Goal: Use online tool/utility: Utilize a website feature to perform a specific function

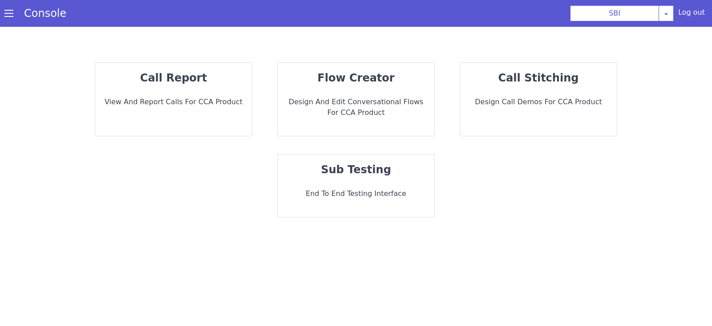
click at [327, 182] on div "sub testing End to End Testing Interface" at bounding box center [356, 185] width 157 height 62
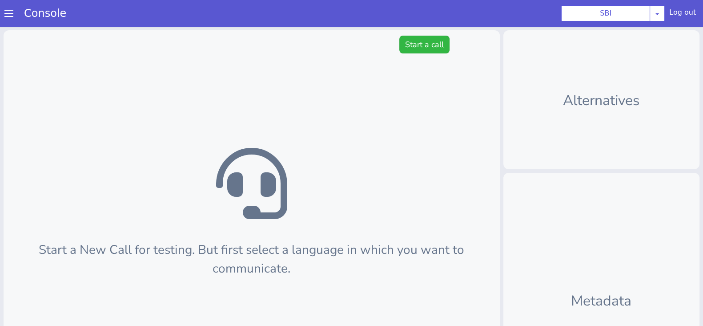
scroll to position [2, 0]
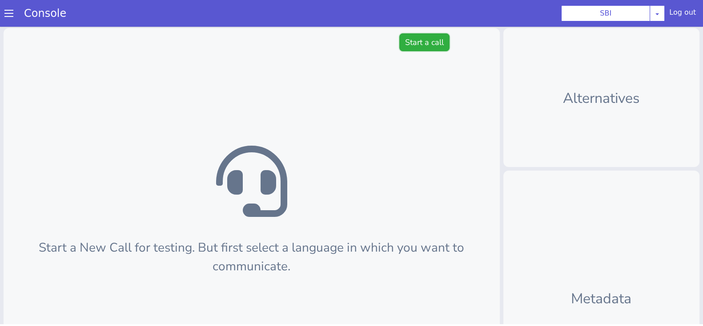
click at [420, 46] on button "Start a call" at bounding box center [425, 42] width 50 height 18
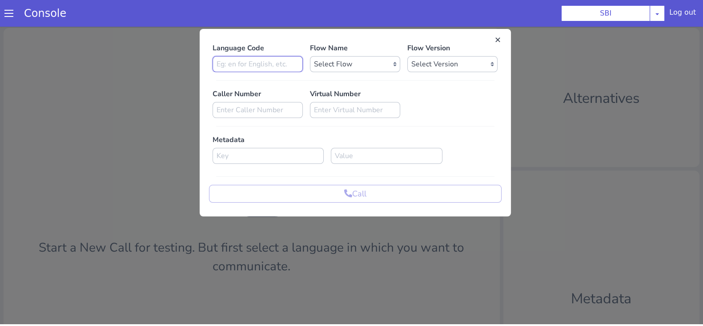
click at [263, 65] on input at bounding box center [258, 64] width 90 height 16
type input "en"
click at [323, 66] on select "Select Flow pre due SBI B0 SBI FARMER BOT English 2024 SBI INBOUND CALL STEERIN…" at bounding box center [355, 64] width 90 height 16
select select "3536d211-3c77-413a-9464-cbbfa57b0f64"
click at [310, 56] on select "Select Flow pre due SBI B0 SBI FARMER BOT English 2024 SBI INBOUND CALL STEERIN…" at bounding box center [355, 64] width 90 height 16
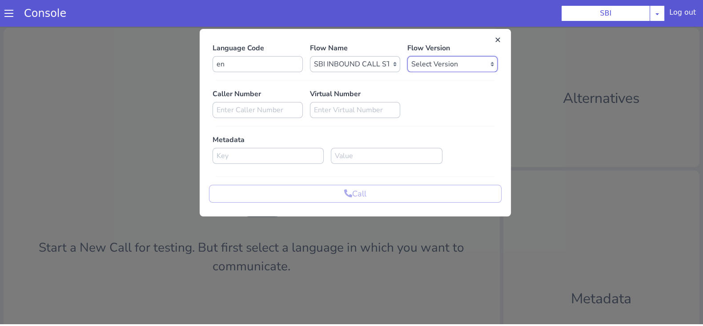
click at [456, 63] on select "Select Version 0.1.4 0.1.3 0.1.2 0.1.1 0.1.0 0.0.170 0.0.169 0.0.168 0.0.167 0.…" at bounding box center [453, 64] width 90 height 16
select select "0.1.4"
click at [408, 56] on select "Select Version 0.1.4 0.1.3 0.1.2 0.1.1 0.1.0 0.0.170 0.0.169 0.0.168 0.0.167 0.…" at bounding box center [453, 64] width 90 height 16
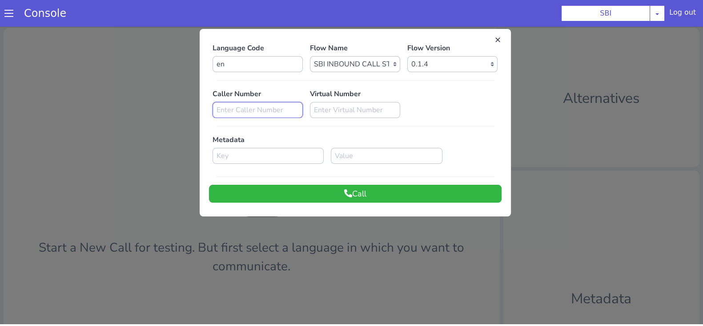
click at [229, 112] on input at bounding box center [258, 110] width 90 height 16
type input "8240938442"
click at [357, 193] on button "Call" at bounding box center [355, 194] width 293 height 18
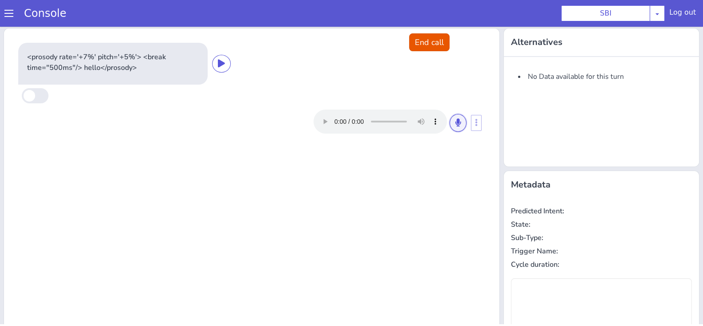
click at [450, 123] on button at bounding box center [458, 123] width 17 height 18
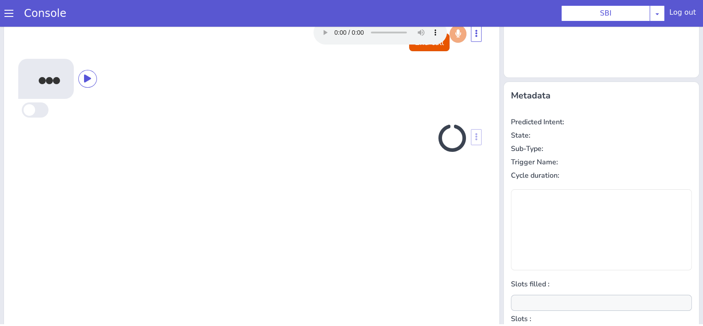
scroll to position [120, 0]
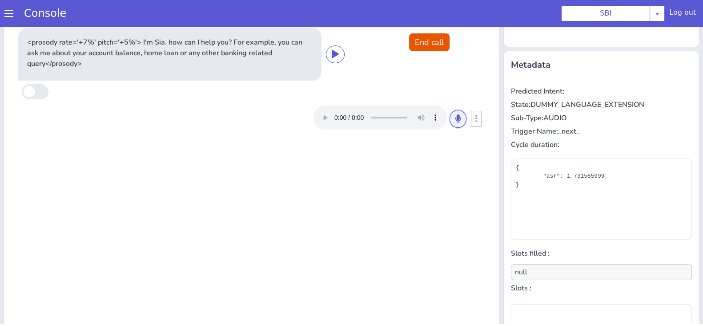
click at [456, 114] on icon at bounding box center [458, 118] width 5 height 8
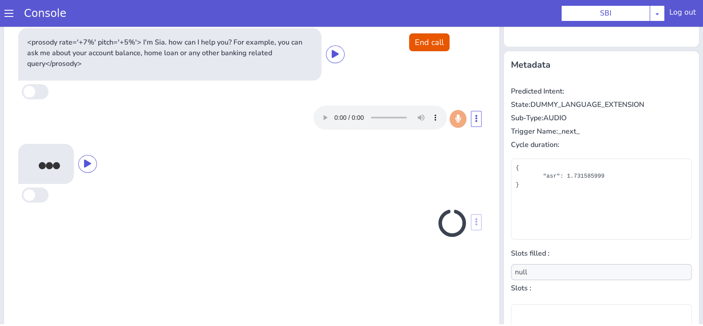
scroll to position [128, 0]
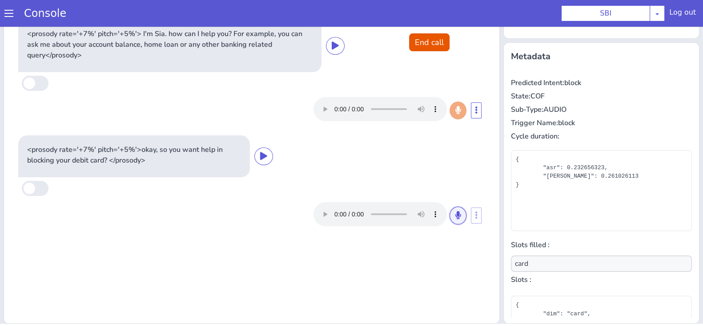
click at [450, 214] on button at bounding box center [458, 215] width 17 height 18
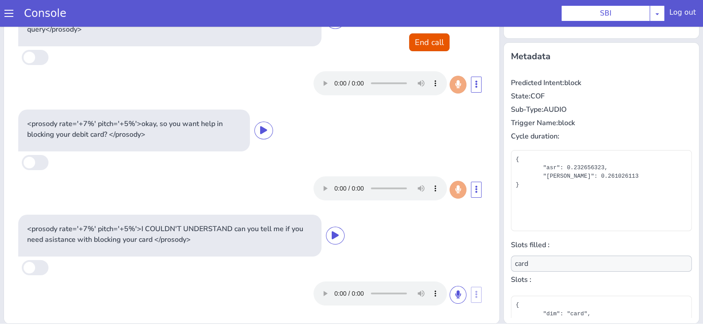
scroll to position [25, 0]
type input "null"
click at [456, 294] on icon at bounding box center [458, 295] width 5 height 8
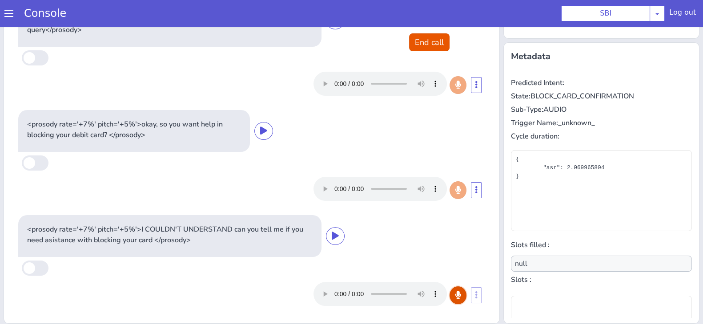
click at [456, 294] on icon at bounding box center [458, 295] width 5 height 8
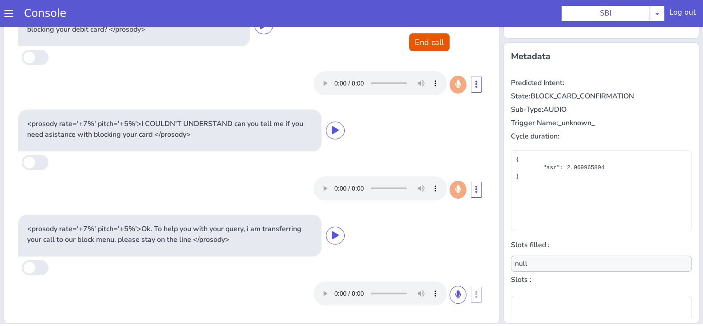
scroll to position [130, 0]
click at [434, 40] on button "End call" at bounding box center [429, 42] width 40 height 18
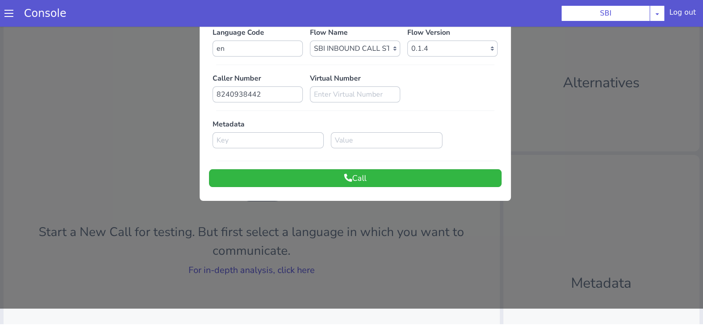
scroll to position [0, 0]
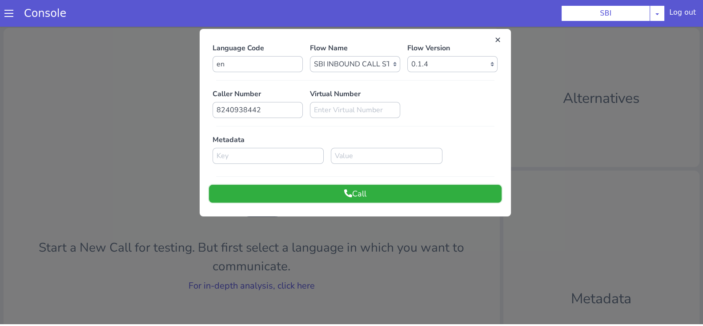
click at [366, 201] on button "Call" at bounding box center [355, 194] width 293 height 18
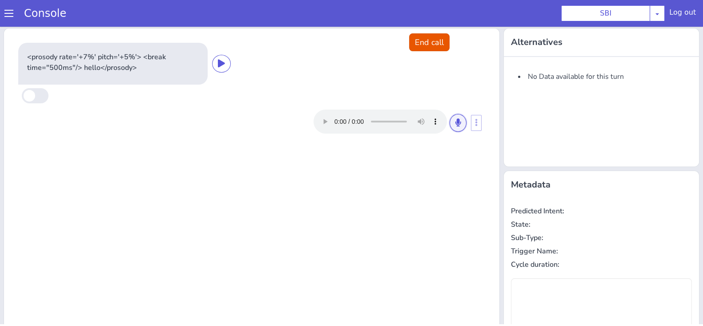
click at [450, 125] on button at bounding box center [458, 123] width 17 height 18
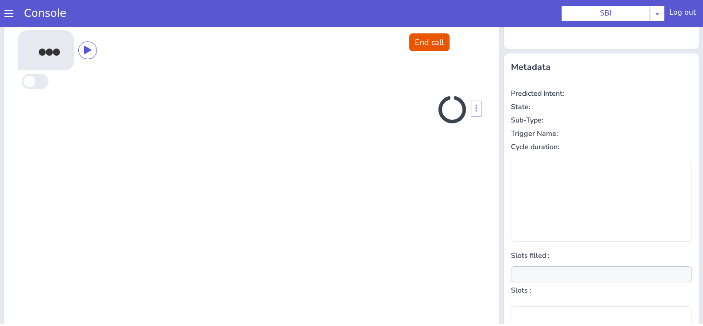
scroll to position [120, 0]
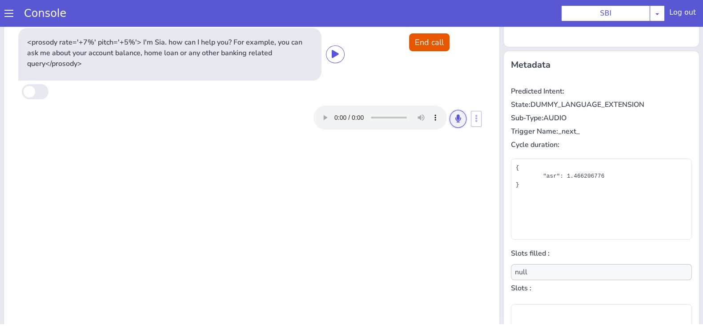
click at [450, 125] on button at bounding box center [458, 119] width 17 height 18
click at [450, 119] on button at bounding box center [458, 119] width 17 height 18
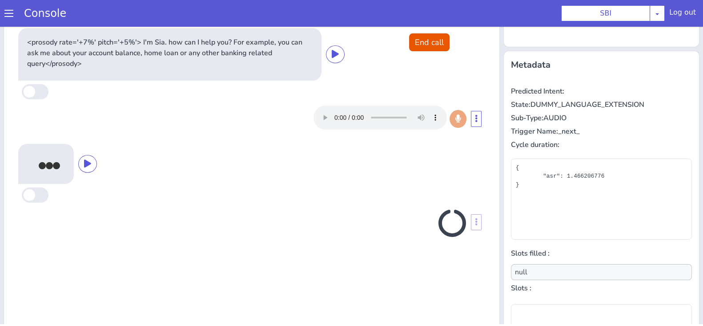
scroll to position [128, 0]
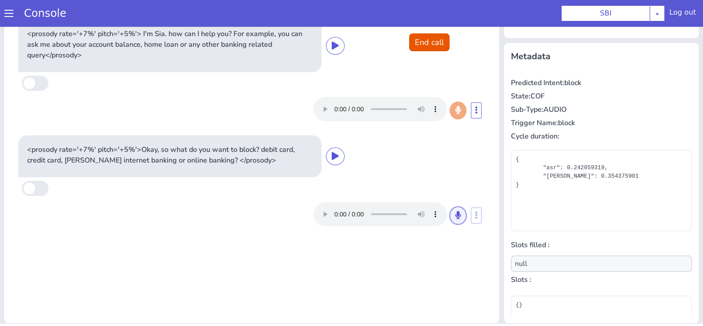
click at [456, 218] on icon at bounding box center [458, 215] width 5 height 8
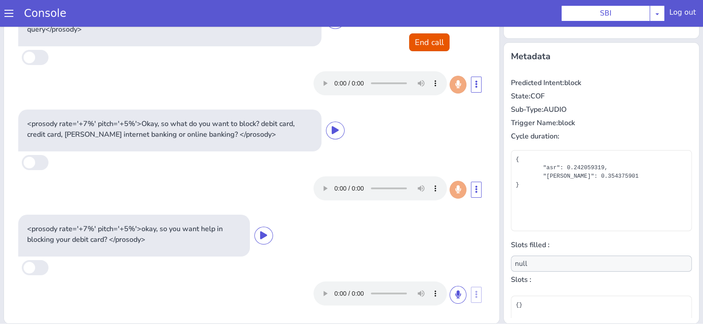
scroll to position [25, 0]
click at [456, 292] on icon at bounding box center [458, 295] width 5 height 8
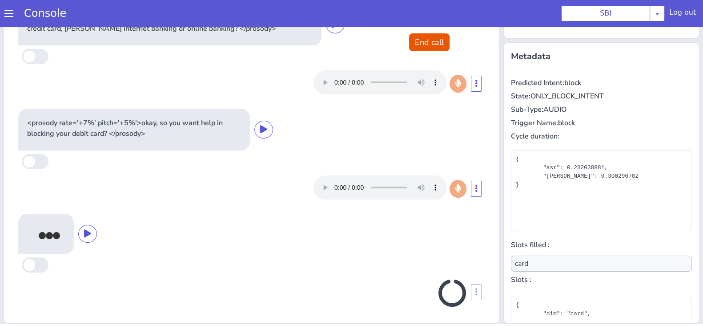
scroll to position [133, 0]
type input "null"
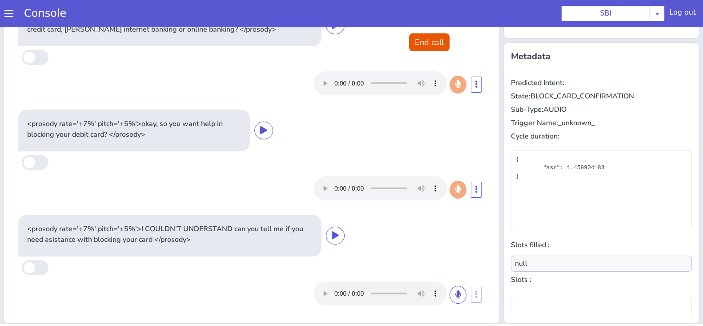
scroll to position [130, 0]
click at [450, 291] on button at bounding box center [458, 295] width 17 height 18
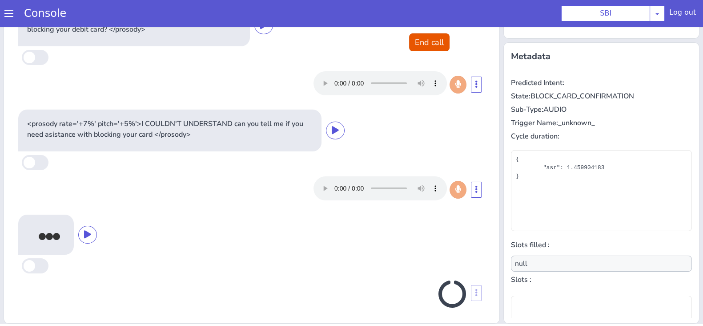
scroll to position [238, 0]
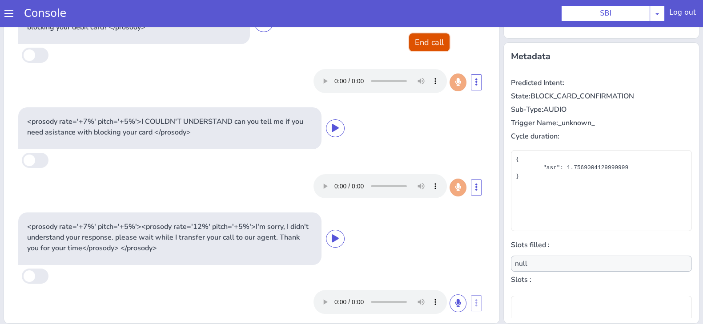
click at [420, 41] on button "End call" at bounding box center [429, 42] width 40 height 18
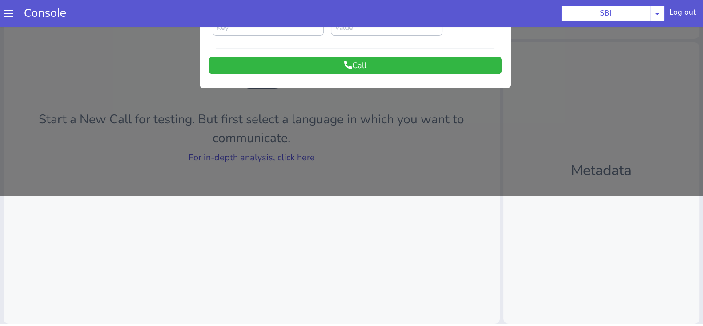
scroll to position [0, 0]
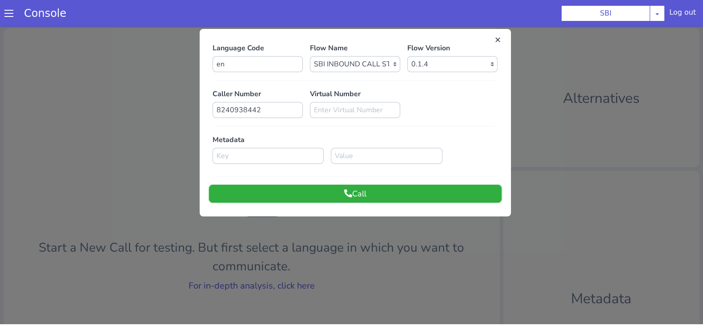
click at [432, 197] on button "Call" at bounding box center [355, 194] width 293 height 18
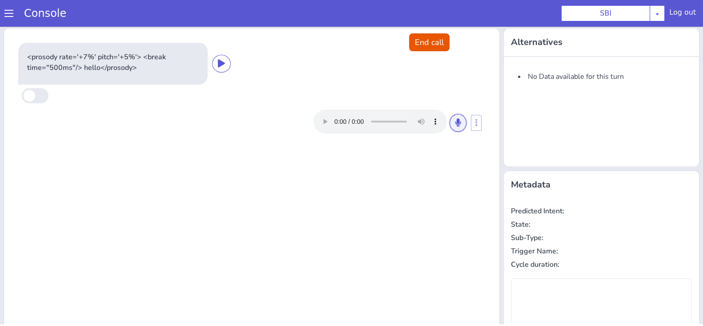
click at [450, 126] on button at bounding box center [458, 123] width 17 height 18
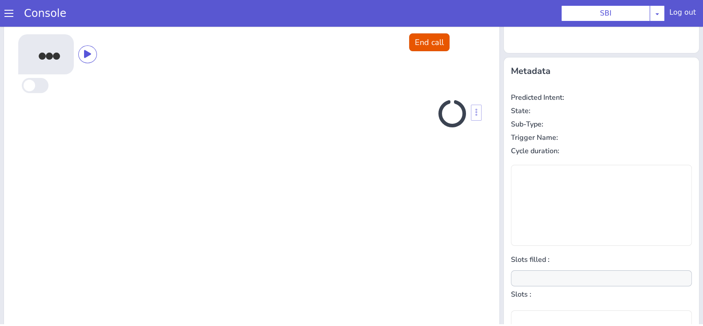
scroll to position [120, 0]
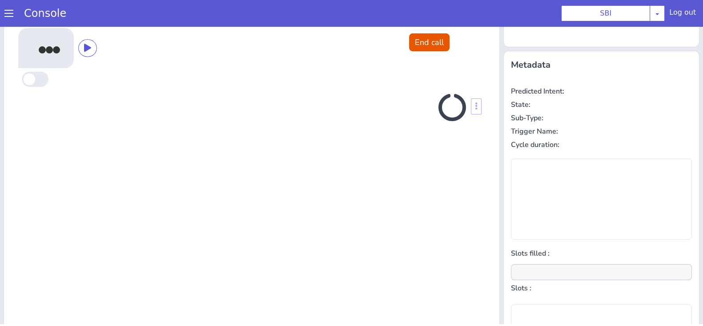
type input "null"
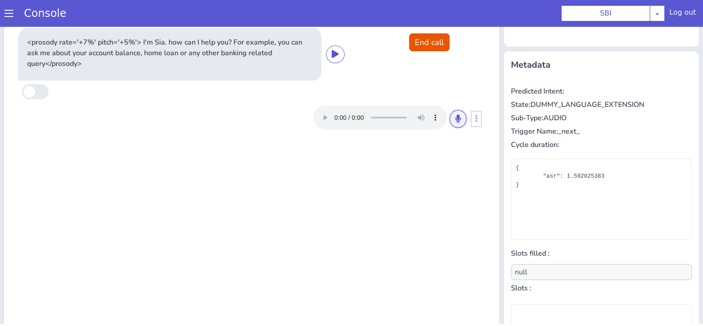
click at [456, 119] on icon at bounding box center [458, 118] width 5 height 8
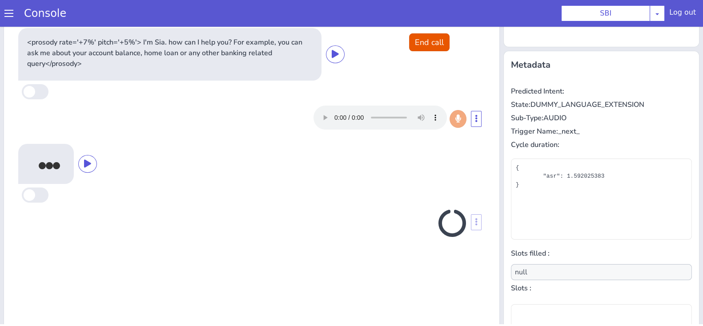
scroll to position [128, 0]
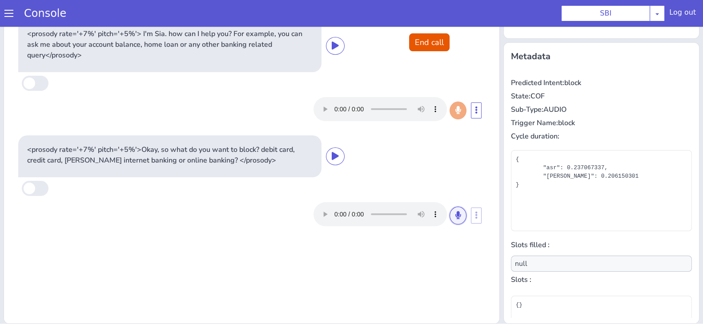
click at [456, 214] on button at bounding box center [458, 215] width 17 height 18
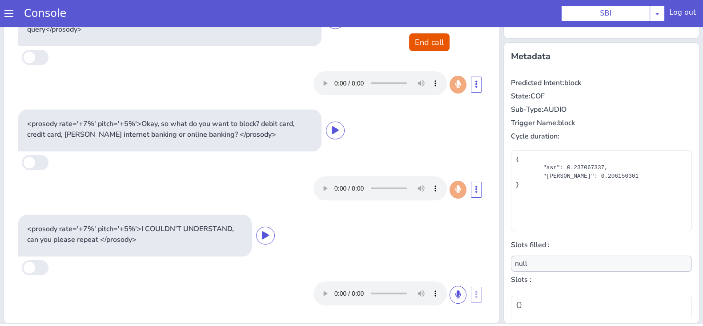
scroll to position [25, 0]
click at [450, 296] on button at bounding box center [458, 295] width 17 height 18
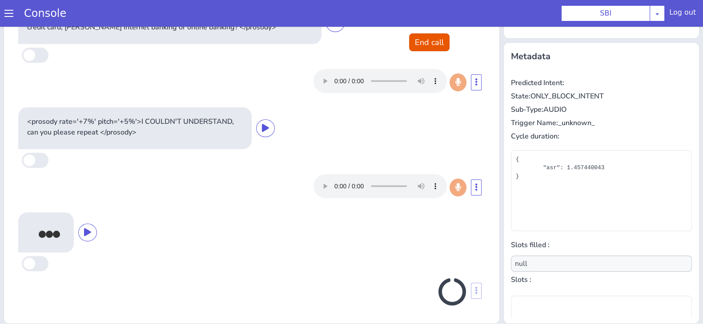
scroll to position [130, 0]
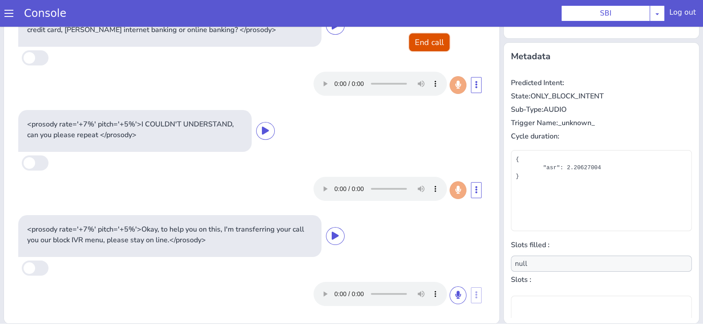
click at [419, 45] on button "End call" at bounding box center [429, 42] width 40 height 18
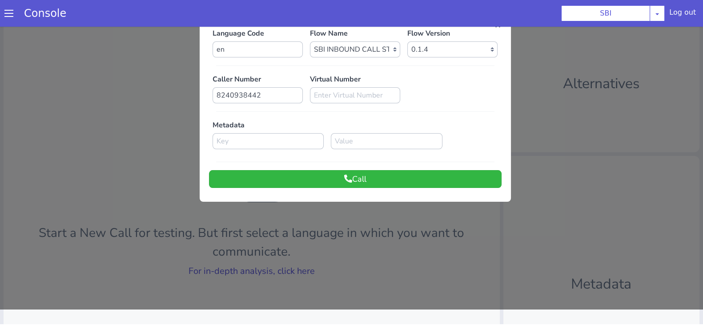
scroll to position [0, 0]
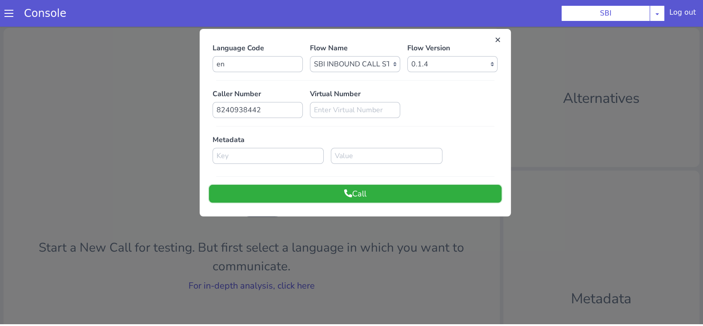
click at [428, 187] on button "Call" at bounding box center [355, 194] width 293 height 18
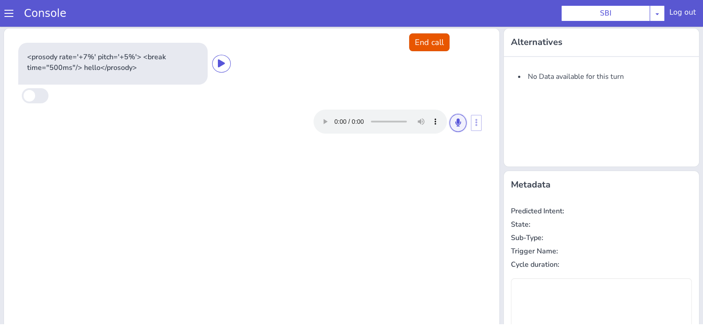
click at [454, 114] on button at bounding box center [458, 123] width 17 height 18
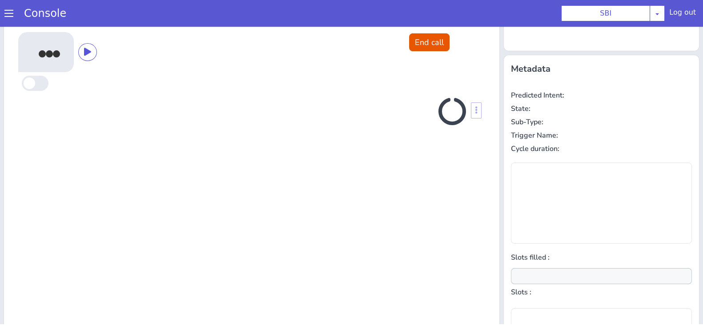
scroll to position [120, 0]
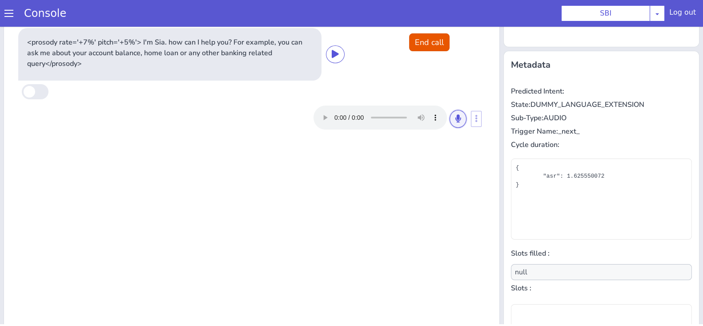
click at [456, 114] on icon at bounding box center [458, 118] width 5 height 8
click at [450, 117] on button at bounding box center [458, 119] width 17 height 18
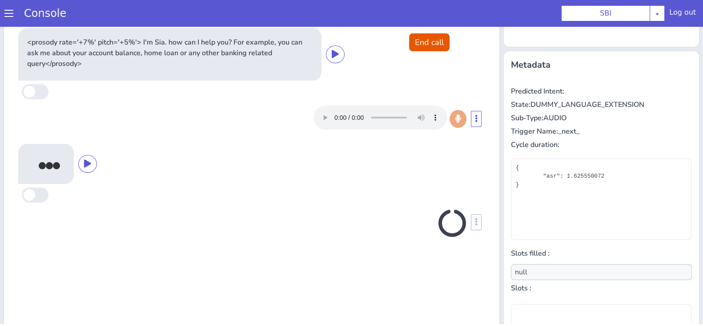
scroll to position [128, 0]
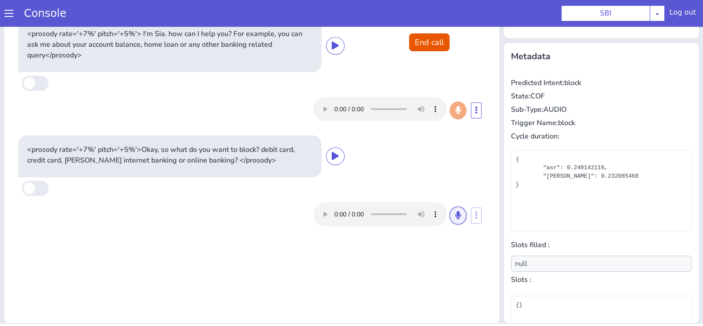
click at [456, 216] on icon at bounding box center [458, 215] width 5 height 8
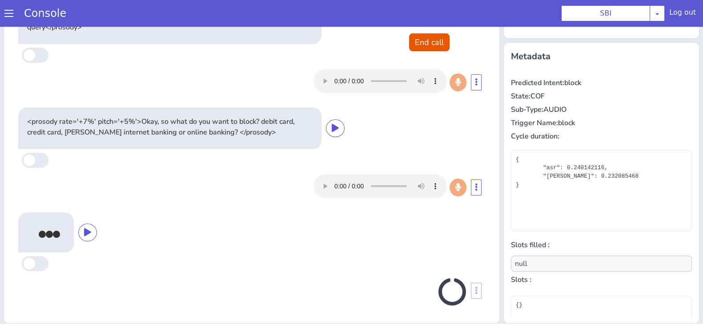
scroll to position [25, 0]
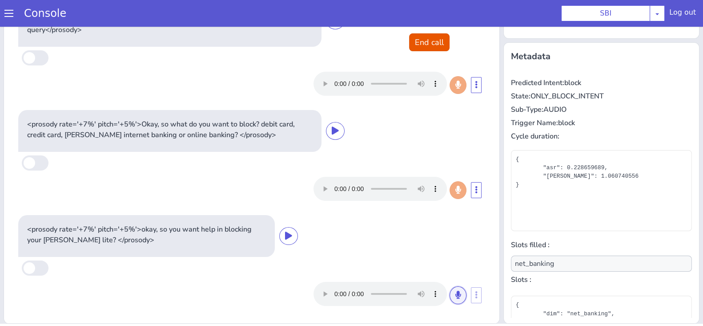
click at [450, 292] on button at bounding box center [458, 295] width 17 height 18
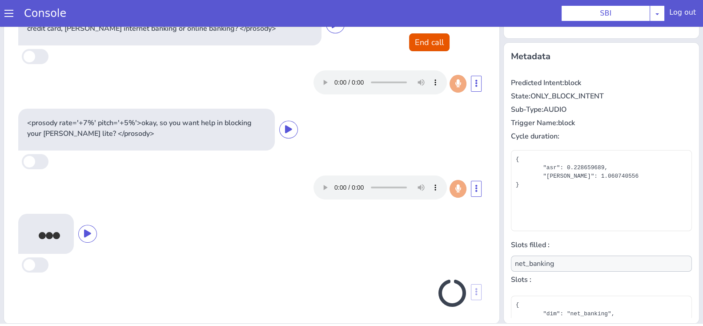
scroll to position [133, 0]
type input "null"
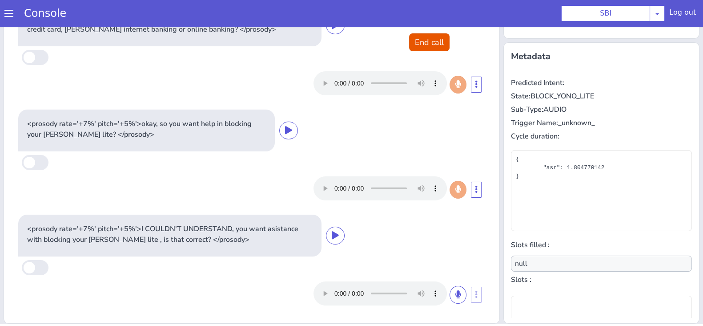
scroll to position [130, 0]
click at [450, 287] on button at bounding box center [458, 295] width 17 height 18
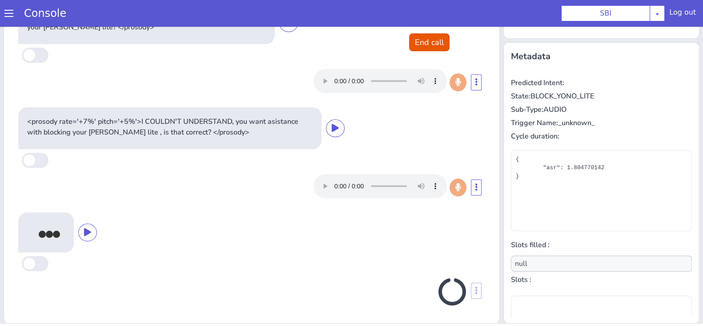
scroll to position [236, 0]
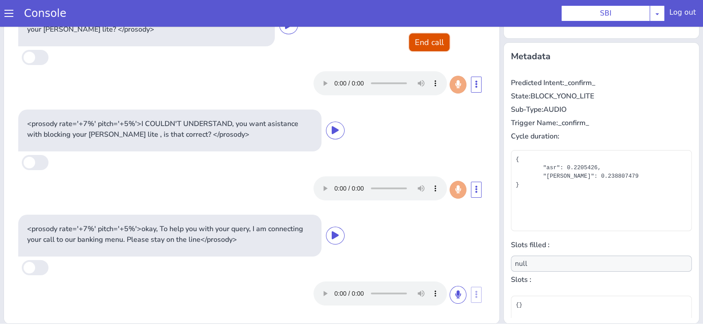
click at [427, 44] on button "End call" at bounding box center [429, 42] width 40 height 18
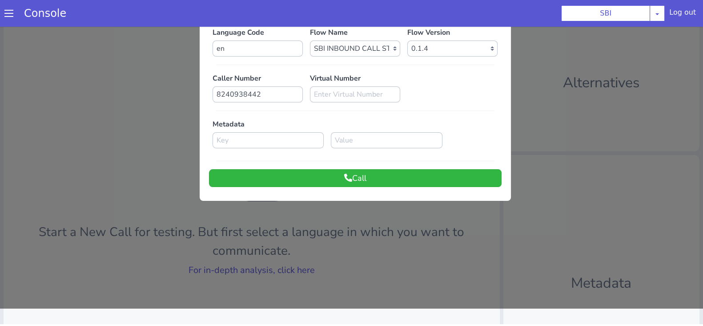
scroll to position [0, 0]
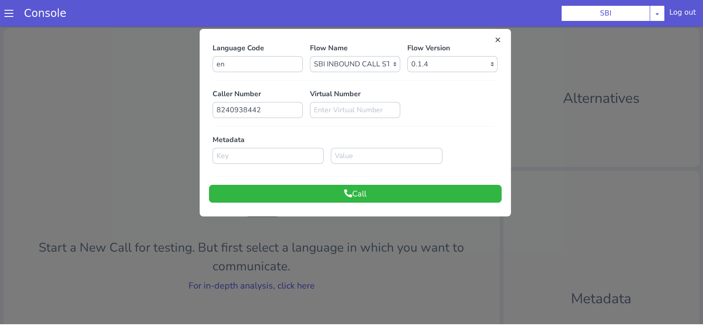
click at [418, 182] on div "Language Code en Flow Name Select Flow pre due SBI B0 SBI FARMER BOT English 20…" at bounding box center [355, 123] width 293 height 160
click at [395, 192] on button "Call" at bounding box center [355, 194] width 293 height 18
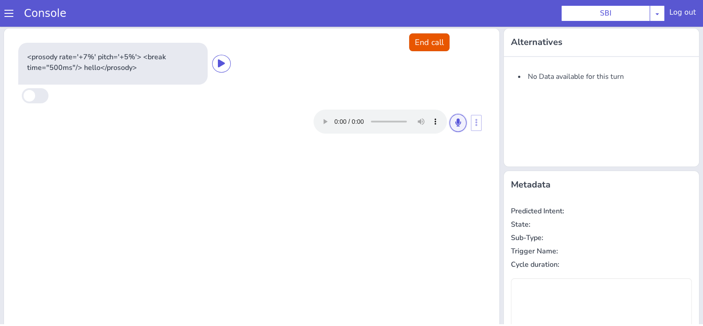
click at [454, 117] on button at bounding box center [458, 123] width 17 height 18
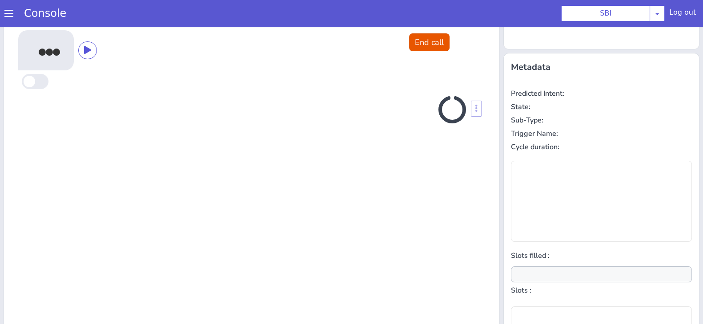
scroll to position [120, 0]
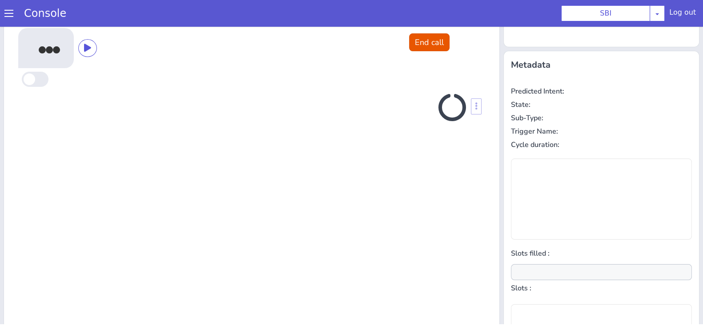
type input "null"
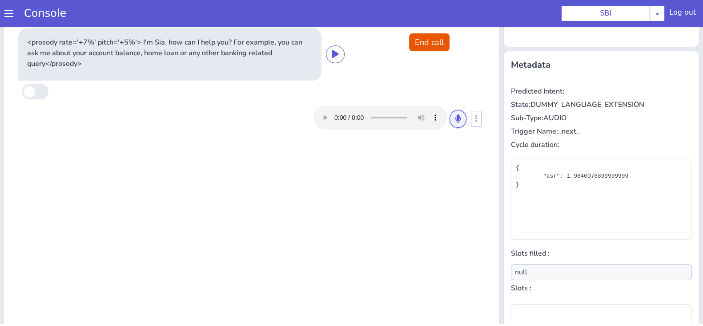
click at [453, 127] on button at bounding box center [458, 119] width 17 height 18
click at [456, 119] on icon at bounding box center [458, 118] width 5 height 8
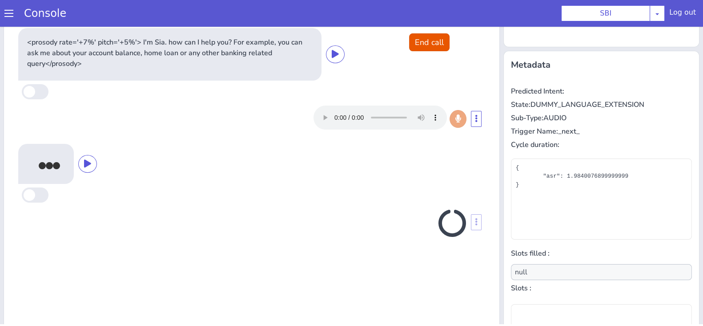
scroll to position [128, 0]
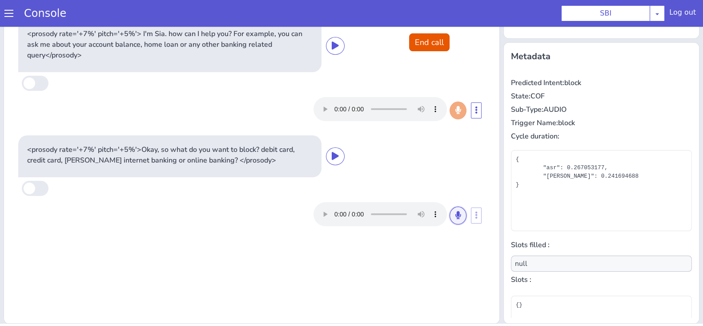
click at [456, 211] on icon at bounding box center [458, 215] width 5 height 8
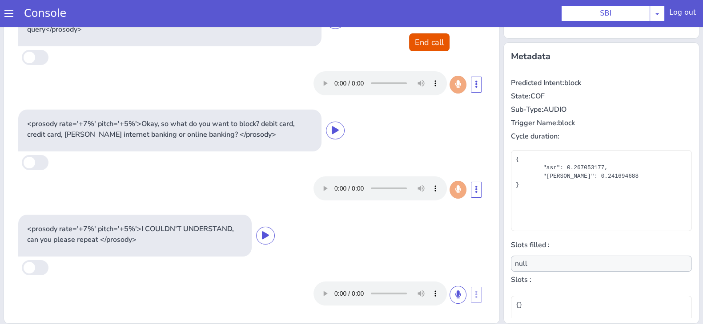
scroll to position [25, 0]
click at [450, 292] on button at bounding box center [458, 295] width 17 height 18
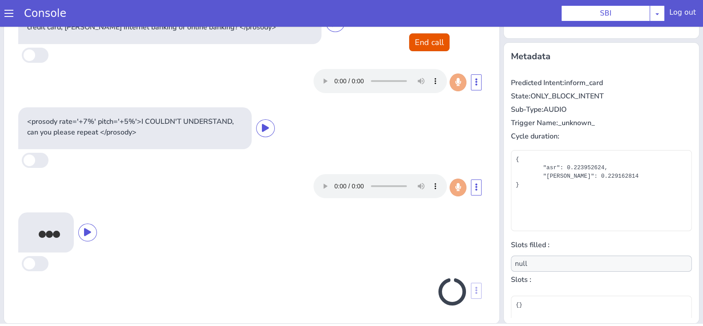
scroll to position [130, 0]
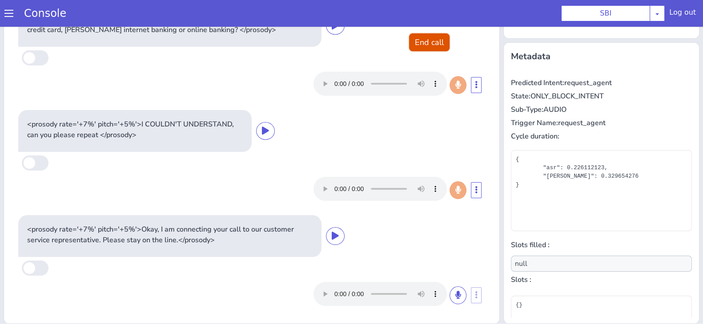
click at [437, 40] on button "End call" at bounding box center [429, 42] width 40 height 18
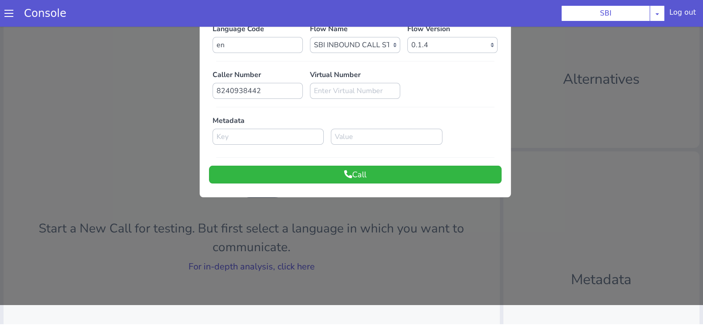
scroll to position [0, 0]
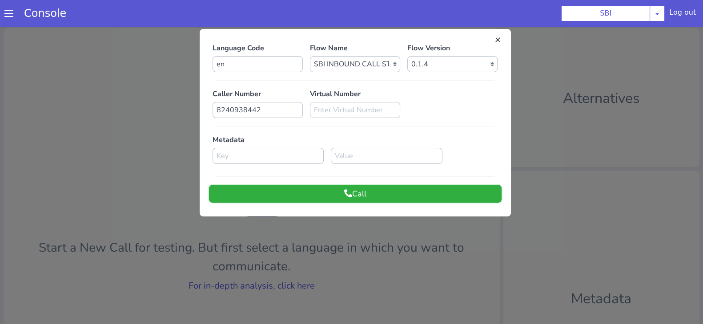
click at [401, 199] on button "Call" at bounding box center [355, 194] width 293 height 18
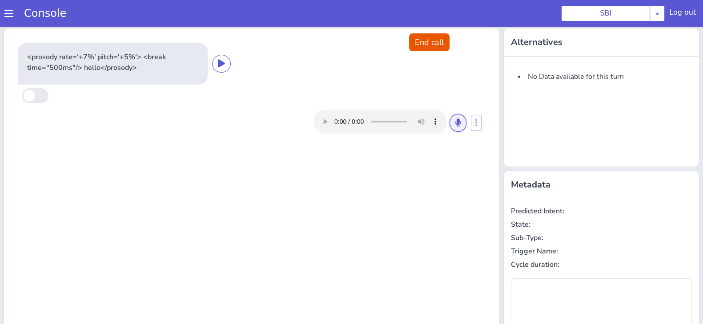
click at [456, 124] on icon at bounding box center [458, 122] width 5 height 8
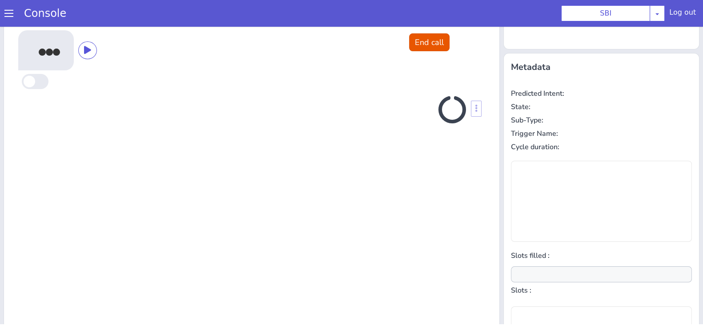
scroll to position [120, 0]
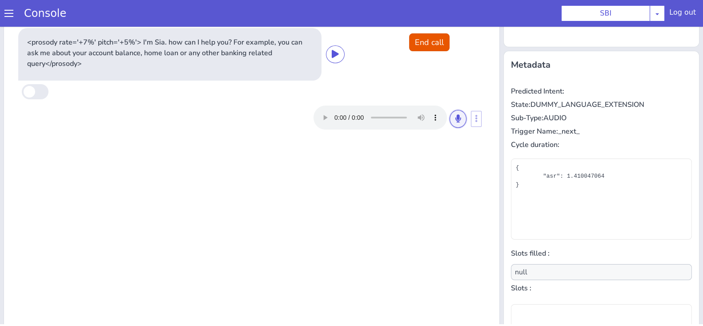
click at [458, 116] on button at bounding box center [458, 119] width 17 height 18
click at [456, 111] on button at bounding box center [458, 119] width 17 height 18
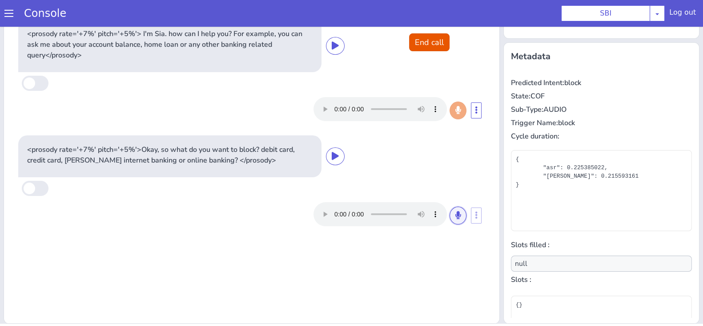
click at [452, 210] on button at bounding box center [458, 215] width 17 height 18
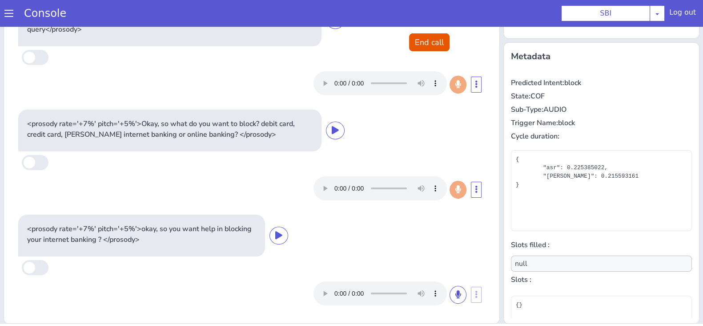
scroll to position [25, 0]
click at [456, 291] on icon at bounding box center [458, 295] width 5 height 8
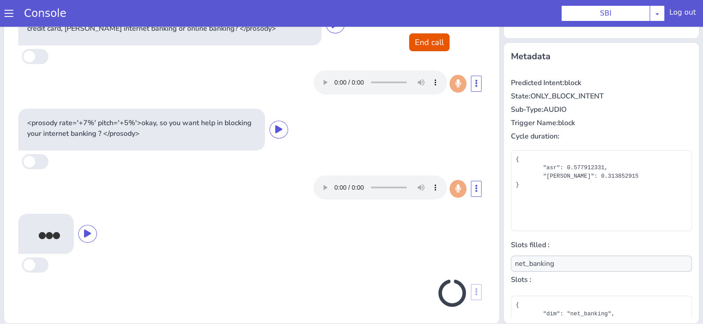
scroll to position [133, 0]
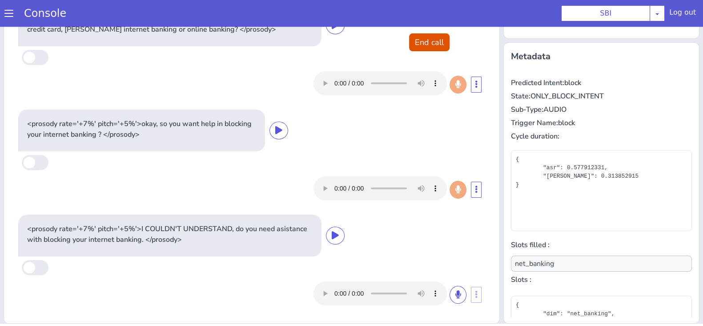
type input "null"
click at [456, 293] on icon at bounding box center [458, 295] width 5 height 8
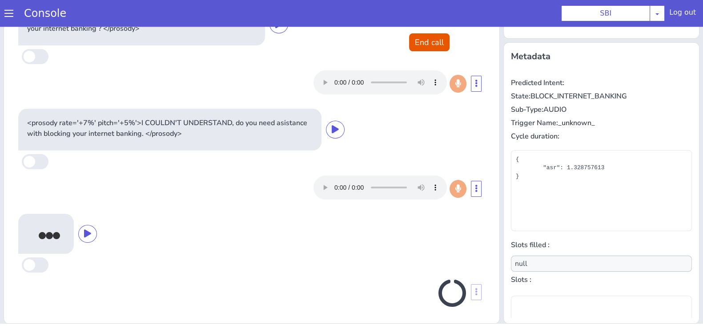
scroll to position [238, 0]
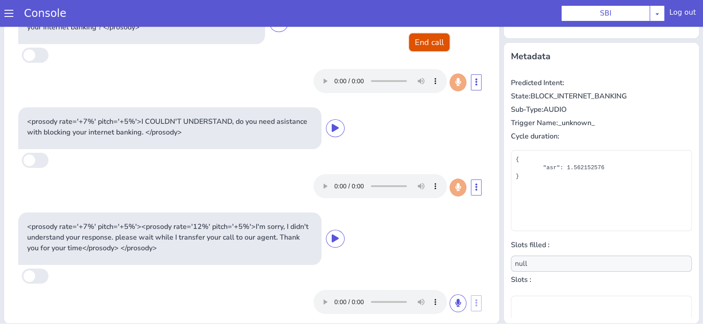
click at [436, 40] on button "End call" at bounding box center [429, 42] width 40 height 18
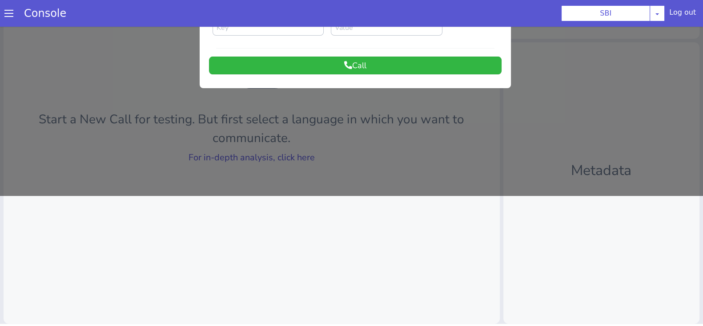
scroll to position [0, 0]
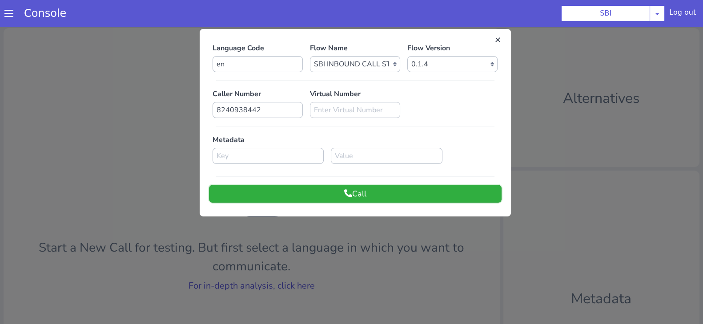
click at [386, 198] on button "Call" at bounding box center [355, 194] width 293 height 18
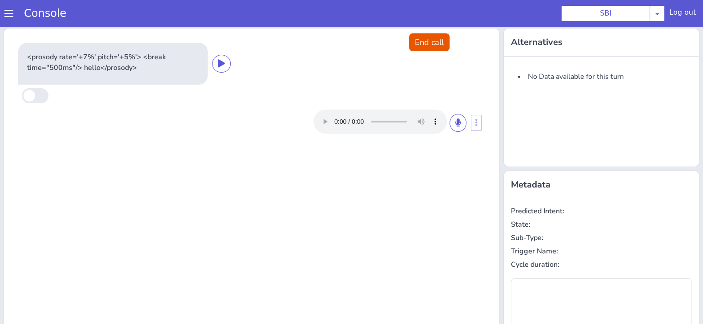
click at [447, 114] on div at bounding box center [390, 121] width 153 height 24
click at [450, 118] on button at bounding box center [458, 123] width 17 height 18
click at [456, 121] on icon at bounding box center [458, 122] width 5 height 8
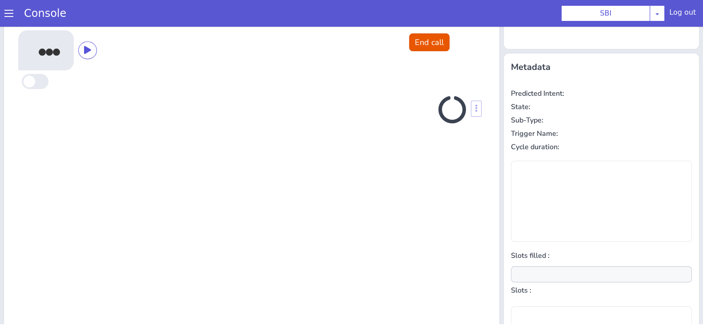
scroll to position [120, 0]
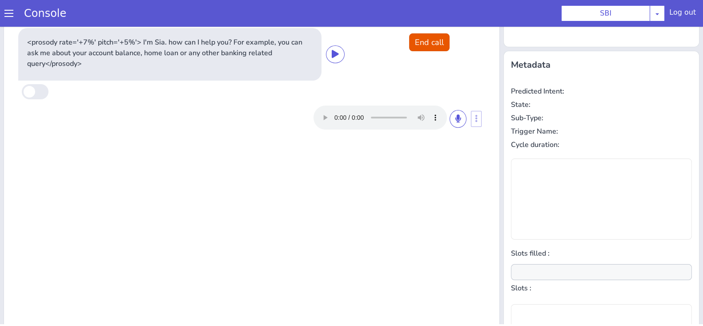
type input "null"
click at [456, 121] on icon at bounding box center [458, 118] width 5 height 8
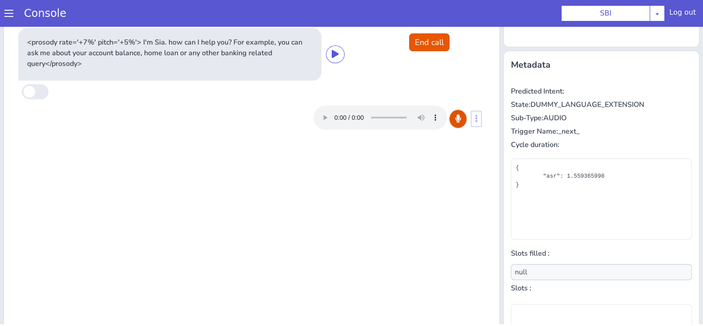
click at [456, 121] on icon at bounding box center [458, 118] width 5 height 8
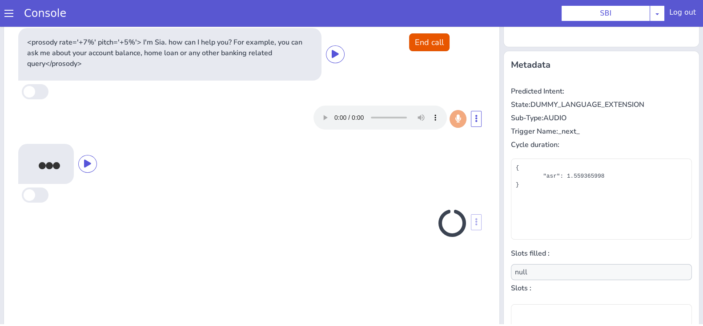
scroll to position [128, 0]
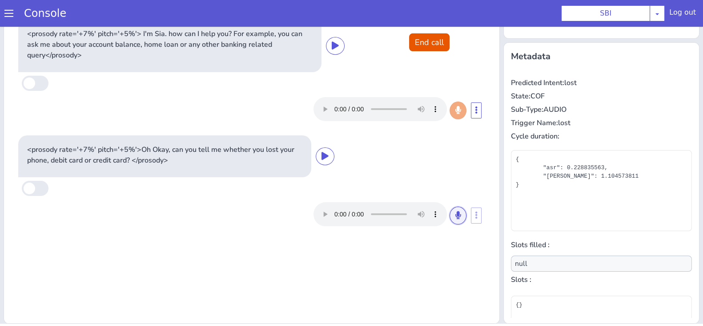
click at [450, 218] on button at bounding box center [458, 215] width 17 height 18
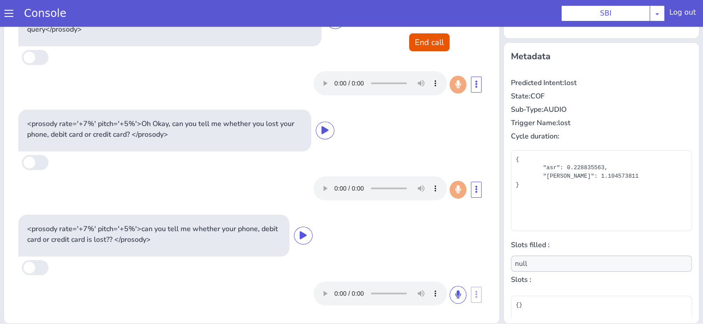
scroll to position [25, 0]
click at [450, 290] on button at bounding box center [458, 295] width 17 height 18
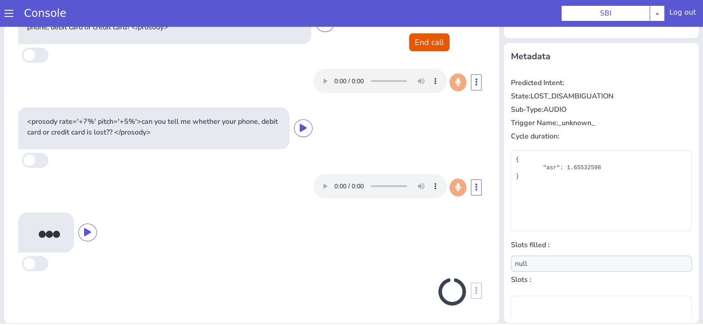
scroll to position [130, 0]
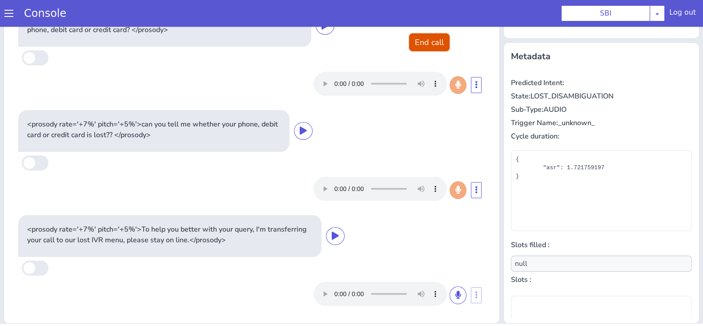
click at [435, 40] on button "End call" at bounding box center [429, 42] width 40 height 18
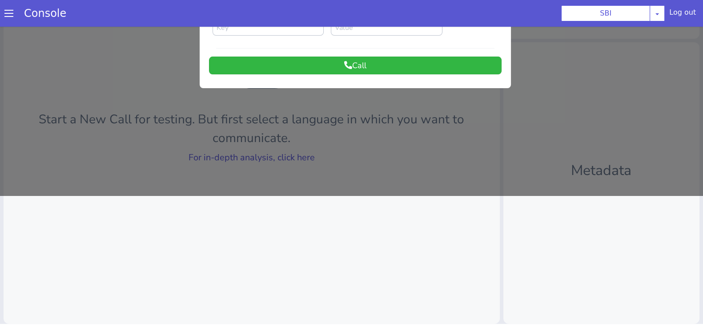
scroll to position [0, 0]
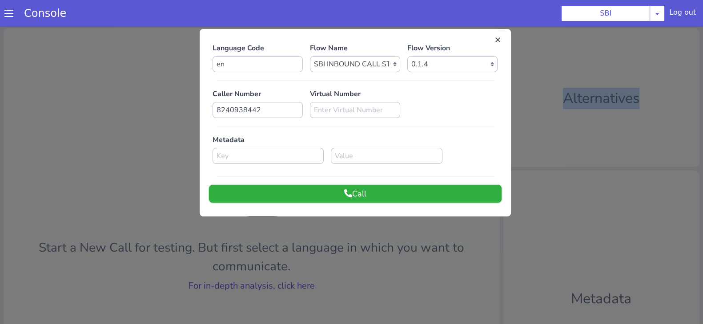
click at [415, 195] on button "Call" at bounding box center [355, 194] width 293 height 18
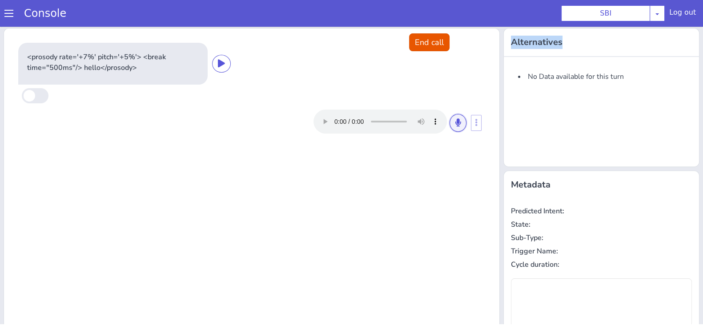
click at [456, 118] on icon at bounding box center [458, 122] width 5 height 8
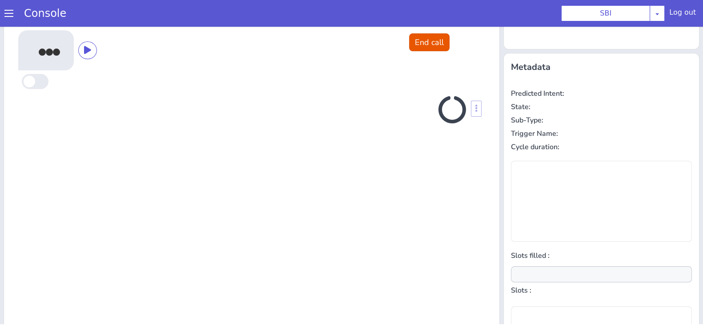
scroll to position [120, 0]
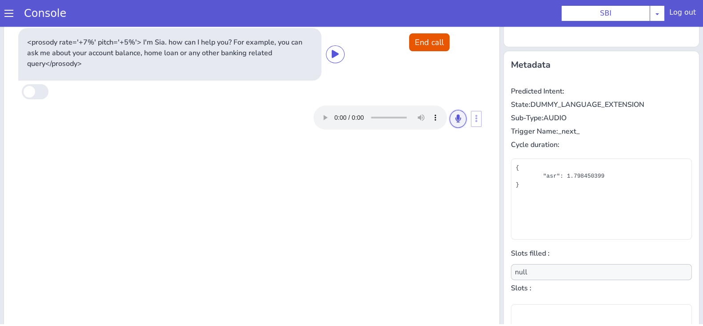
click at [450, 113] on button at bounding box center [458, 119] width 17 height 18
click at [454, 123] on button at bounding box center [458, 119] width 17 height 18
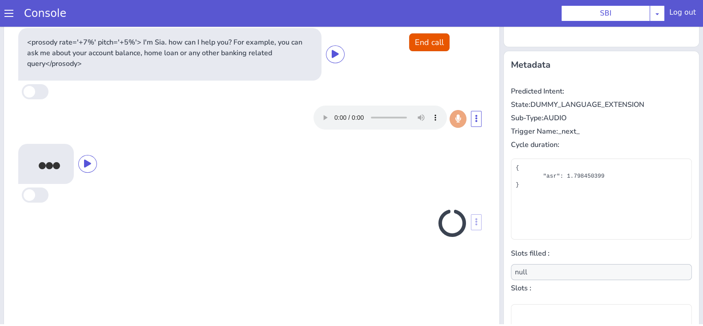
scroll to position [128, 0]
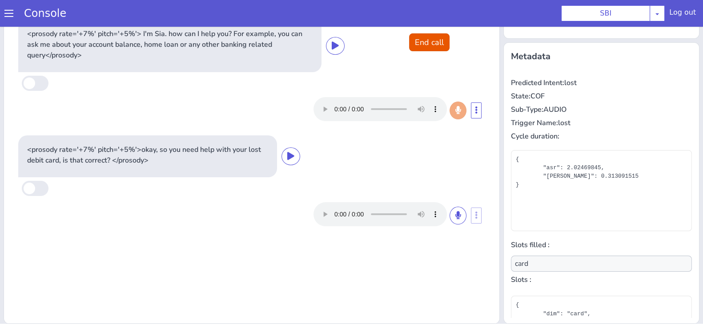
click at [458, 207] on div at bounding box center [390, 214] width 153 height 24
click at [456, 211] on icon at bounding box center [458, 215] width 5 height 8
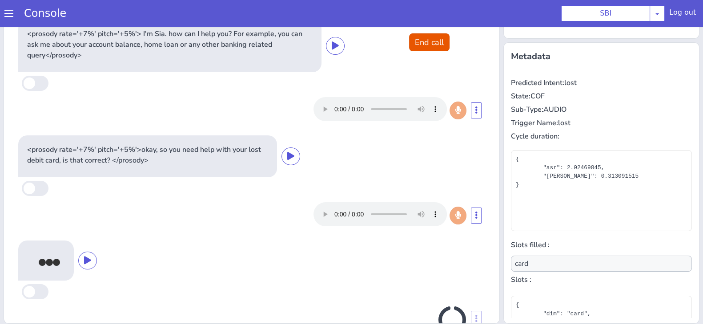
scroll to position [28, 0]
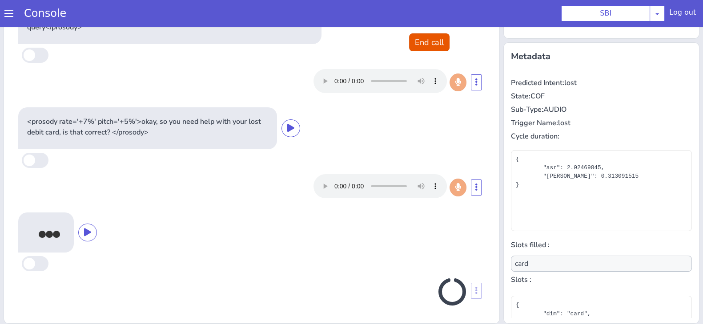
type input "null"
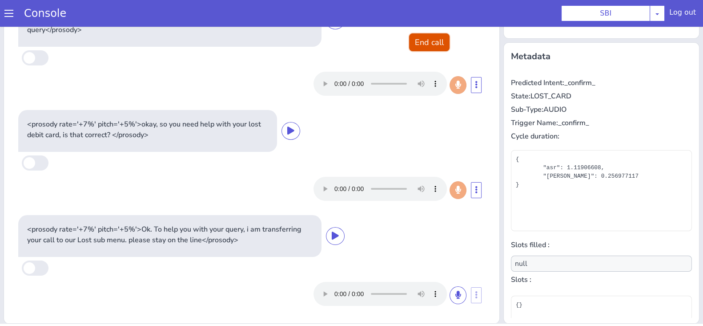
click at [432, 49] on button "End call" at bounding box center [429, 42] width 40 height 18
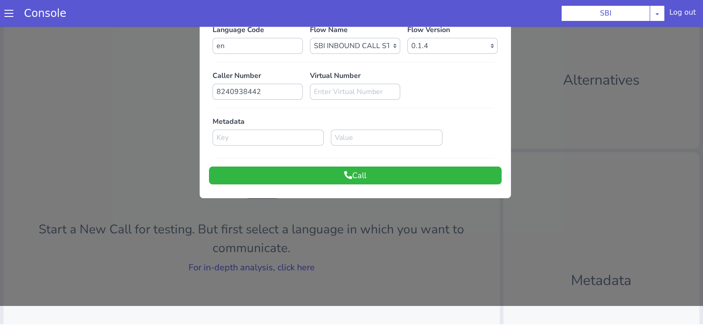
scroll to position [0, 0]
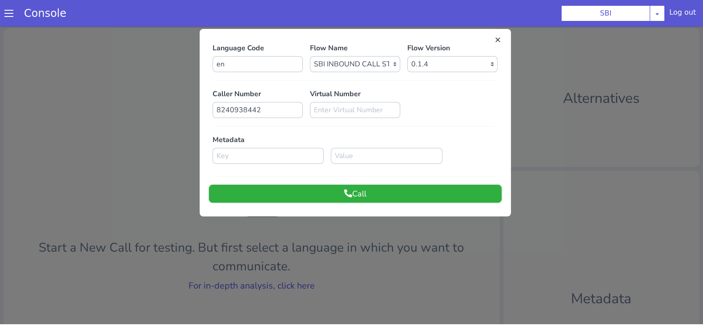
click at [410, 186] on button "Call" at bounding box center [355, 194] width 293 height 18
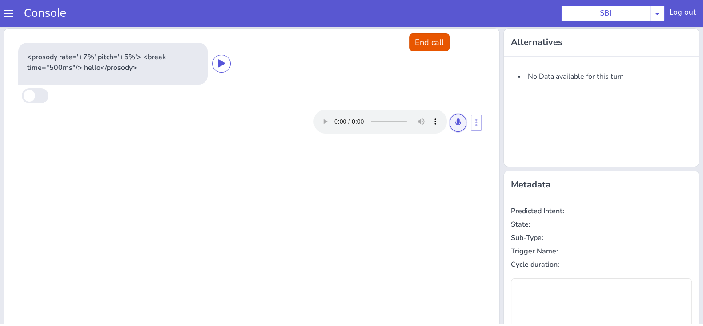
click at [456, 122] on icon at bounding box center [458, 122] width 5 height 8
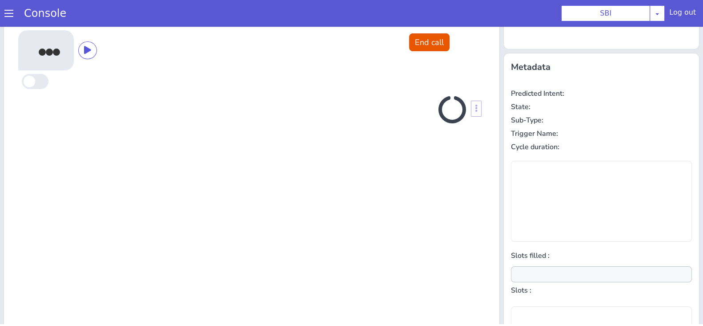
scroll to position [120, 0]
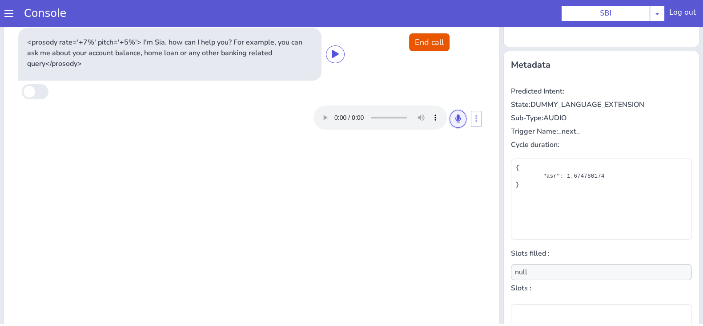
click at [454, 123] on button at bounding box center [458, 119] width 17 height 18
click at [456, 118] on icon at bounding box center [458, 118] width 5 height 8
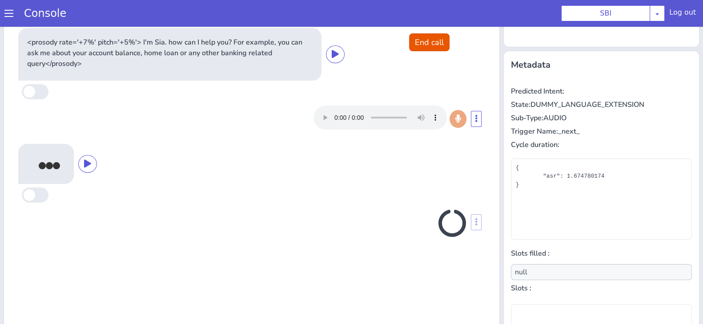
scroll to position [128, 0]
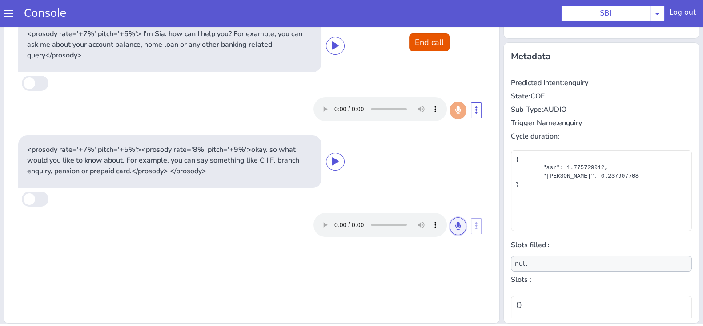
click at [456, 222] on icon at bounding box center [458, 226] width 5 height 8
click at [452, 232] on button at bounding box center [458, 226] width 17 height 18
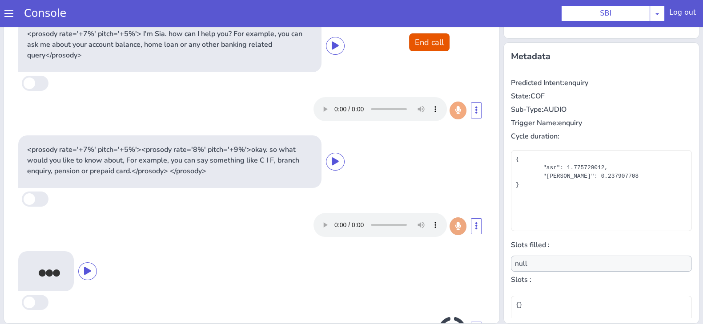
scroll to position [39, 0]
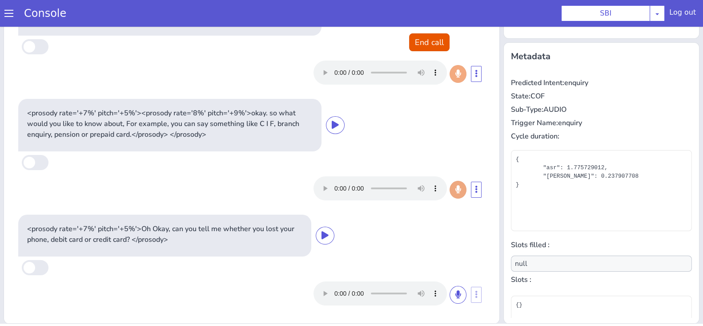
type input "product"
click at [416, 34] on button "End call" at bounding box center [429, 42] width 40 height 18
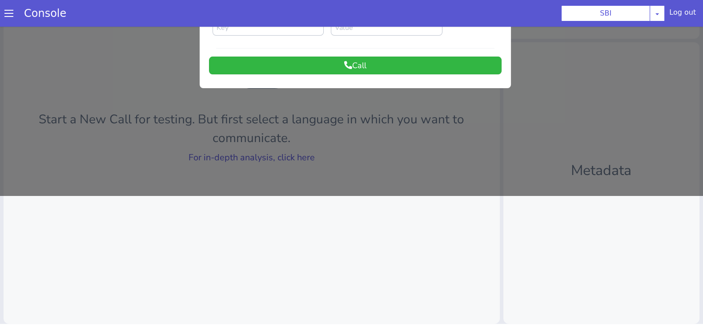
scroll to position [0, 0]
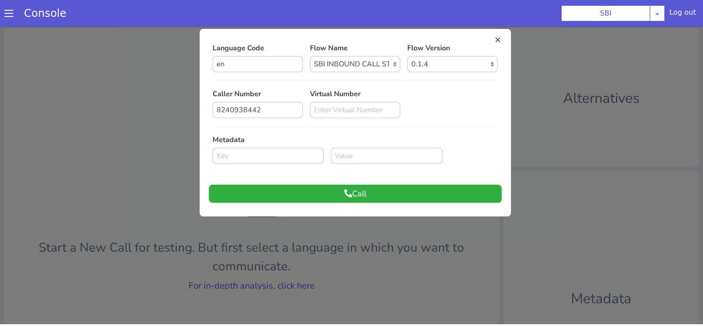
click at [428, 199] on button "Call" at bounding box center [355, 194] width 293 height 18
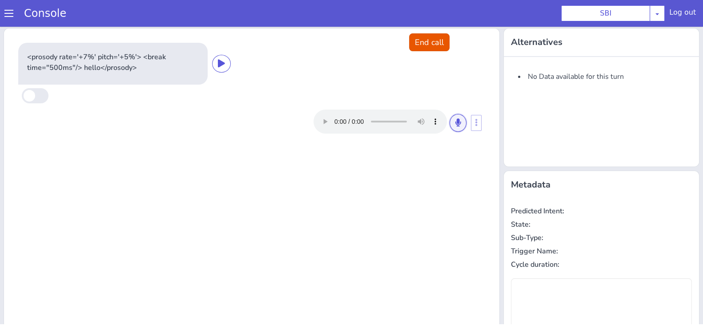
click at [450, 116] on button at bounding box center [458, 123] width 17 height 18
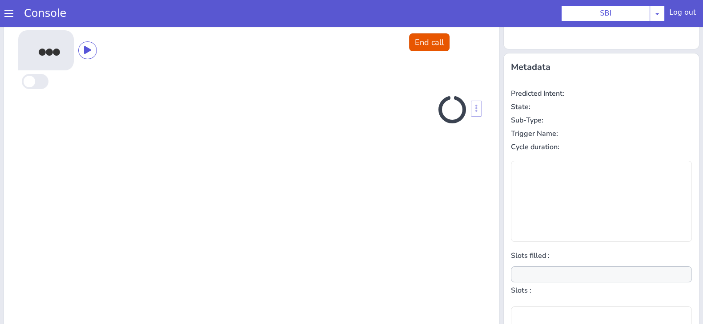
scroll to position [120, 0]
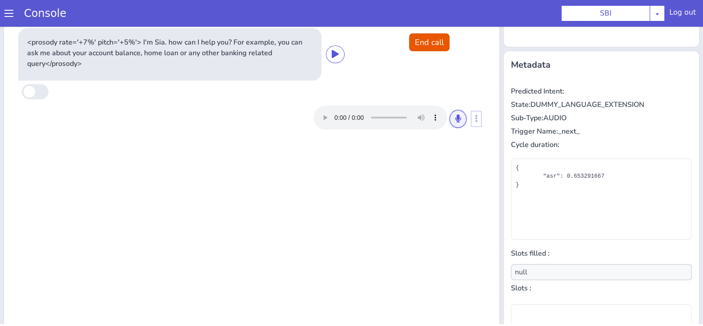
click at [452, 126] on button at bounding box center [458, 119] width 17 height 18
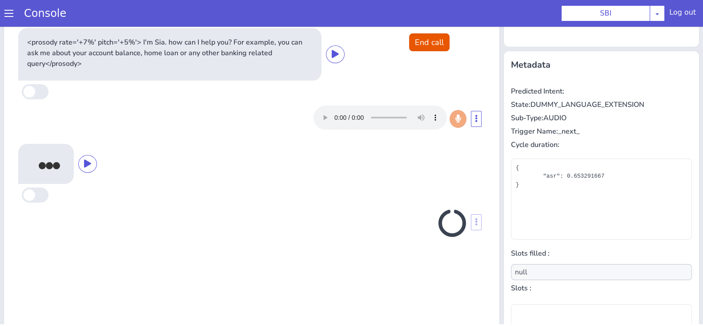
scroll to position [128, 0]
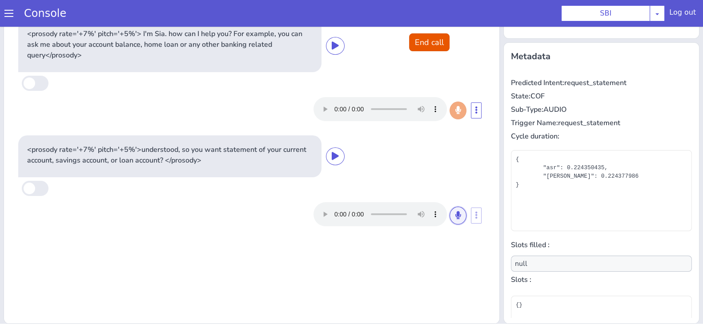
click at [456, 218] on button at bounding box center [458, 215] width 17 height 18
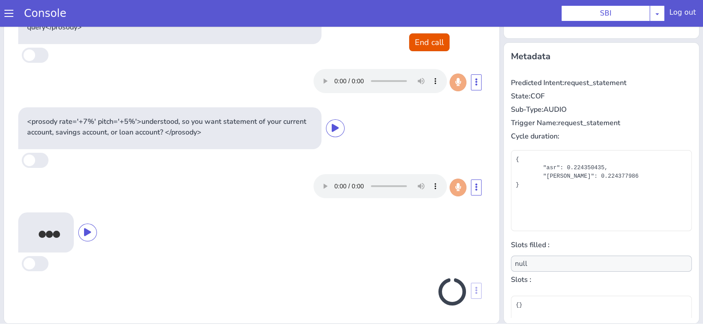
scroll to position [25, 0]
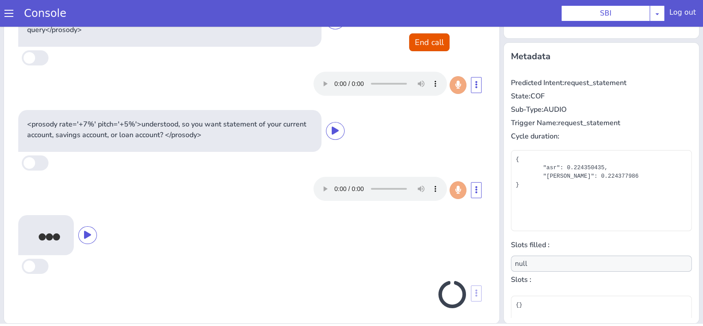
type input "loan"
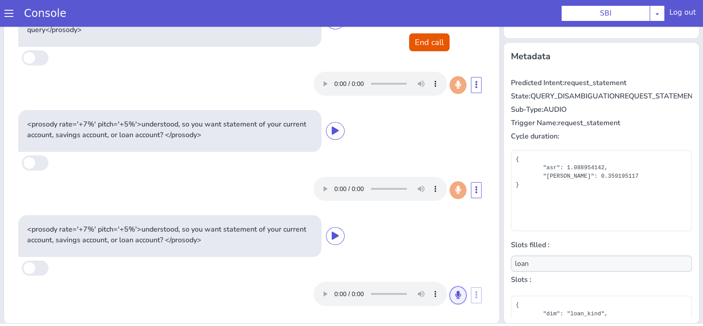
click at [456, 292] on icon at bounding box center [458, 295] width 5 height 8
click at [450, 292] on button at bounding box center [458, 295] width 17 height 18
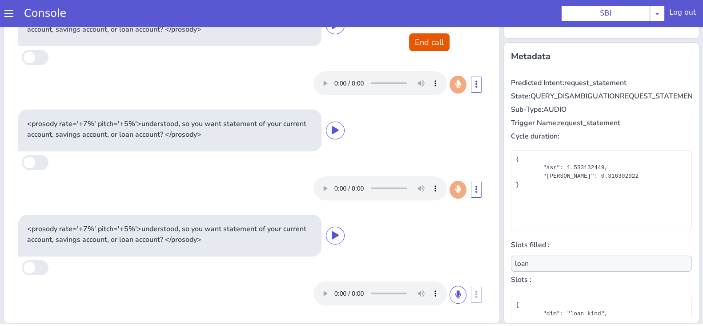
scroll to position [236, 0]
click at [428, 42] on button "End call" at bounding box center [429, 42] width 40 height 18
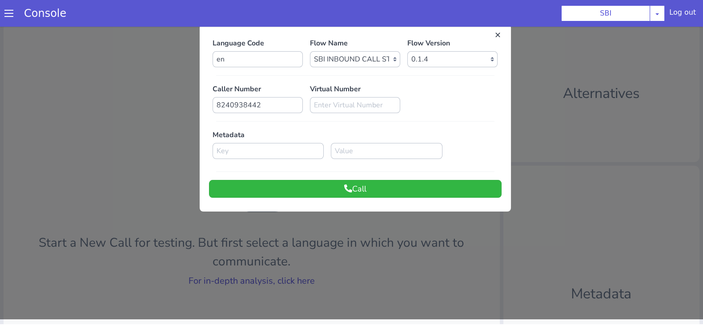
scroll to position [0, 0]
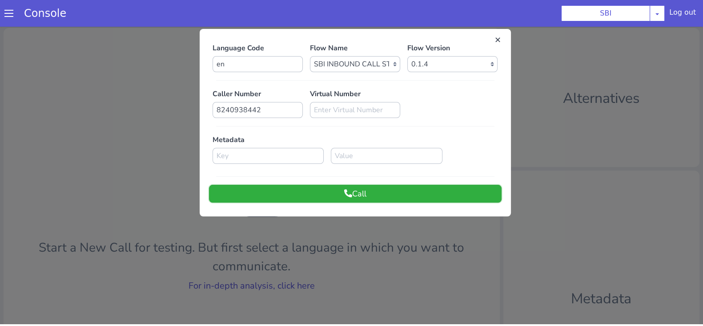
click at [331, 189] on button "Call" at bounding box center [355, 194] width 293 height 18
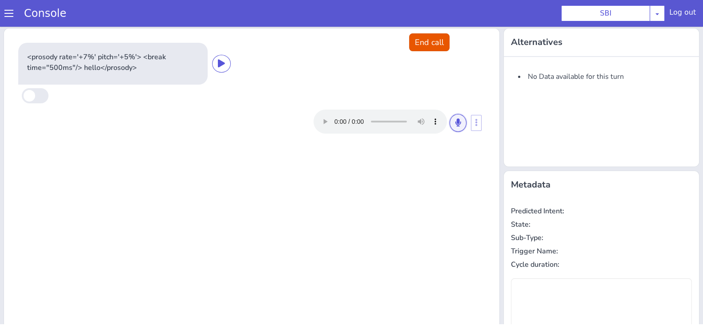
click at [451, 115] on button at bounding box center [458, 123] width 17 height 18
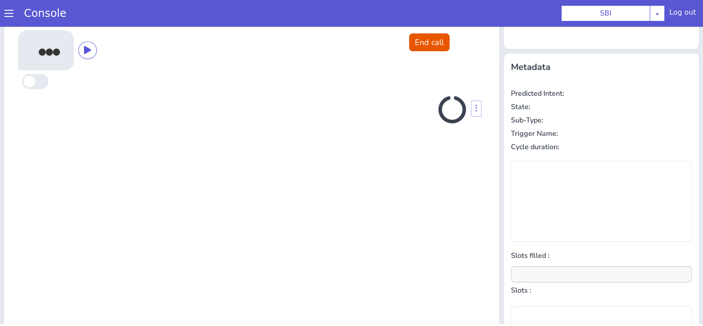
scroll to position [120, 0]
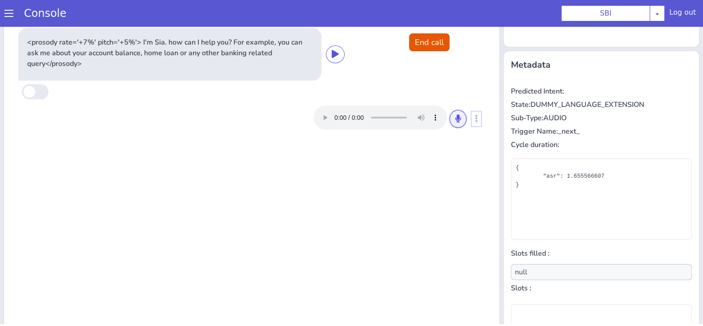
click at [456, 117] on icon at bounding box center [458, 118] width 5 height 8
click at [456, 118] on icon at bounding box center [458, 118] width 5 height 8
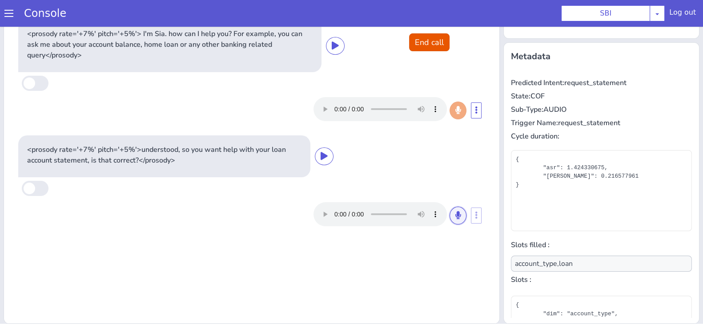
click at [456, 215] on icon at bounding box center [458, 215] width 5 height 8
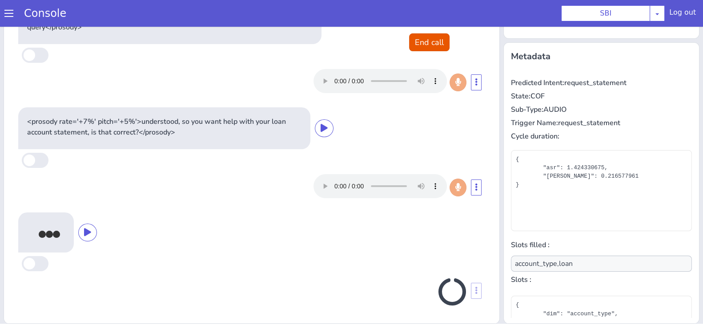
scroll to position [25, 0]
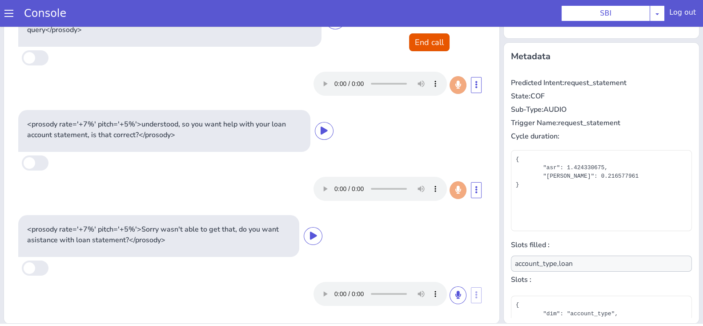
type input "null"
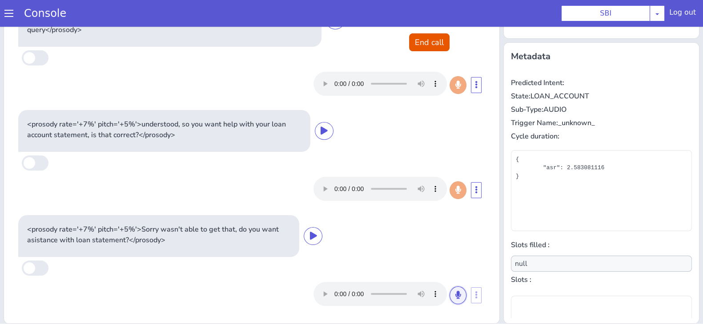
click at [450, 294] on button at bounding box center [458, 295] width 17 height 18
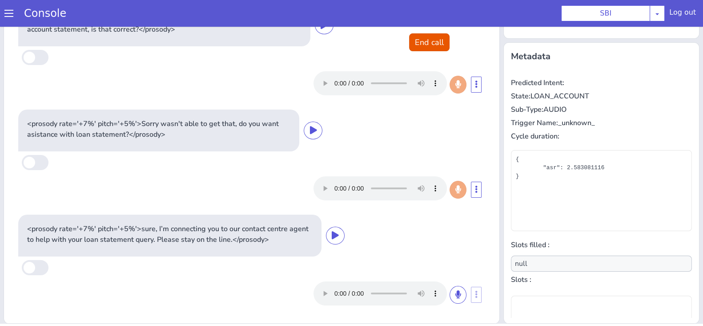
scroll to position [130, 0]
click at [417, 41] on button "End call" at bounding box center [429, 42] width 40 height 18
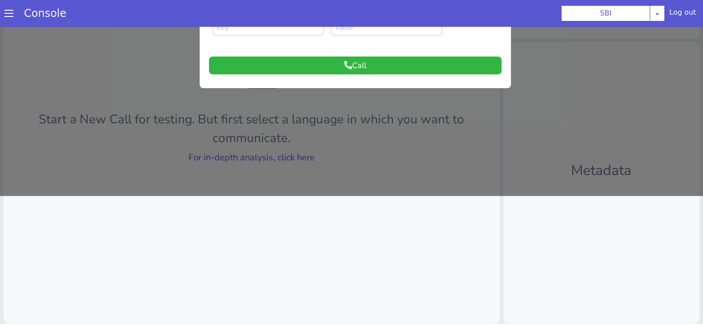
scroll to position [0, 0]
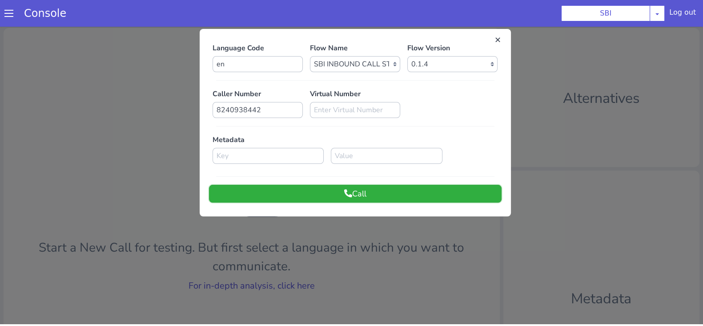
click at [369, 198] on button "Call" at bounding box center [355, 194] width 293 height 18
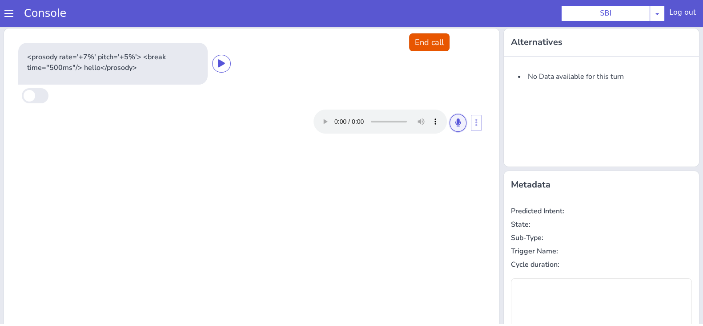
click at [456, 123] on icon at bounding box center [458, 122] width 5 height 8
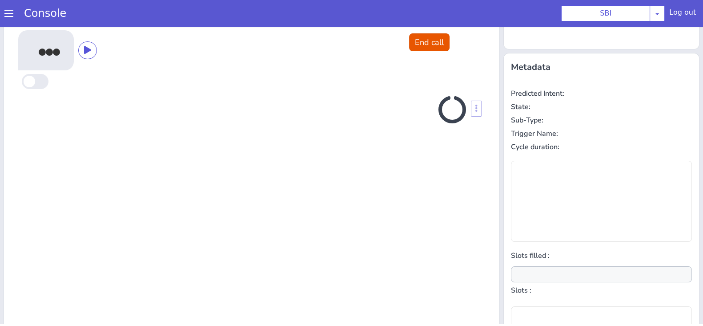
scroll to position [120, 0]
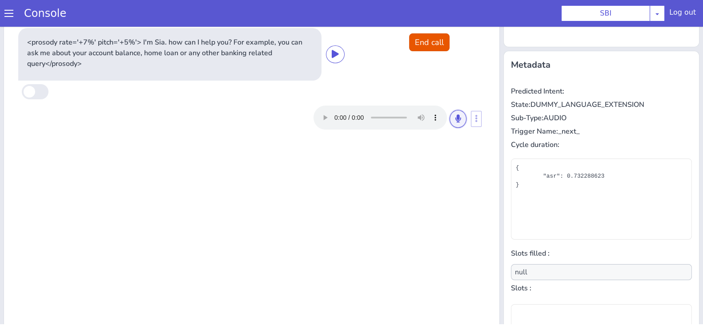
click at [456, 120] on icon at bounding box center [458, 118] width 5 height 8
click at [456, 114] on icon at bounding box center [458, 118] width 5 height 8
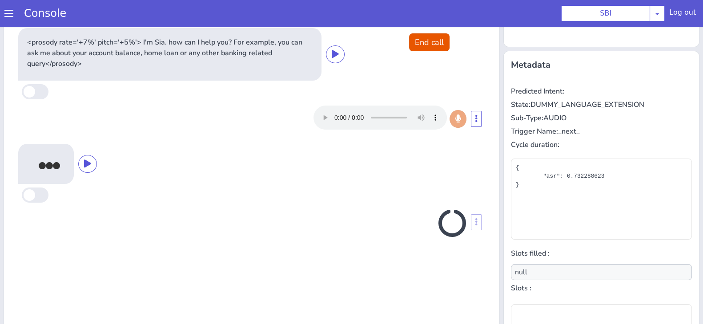
scroll to position [128, 0]
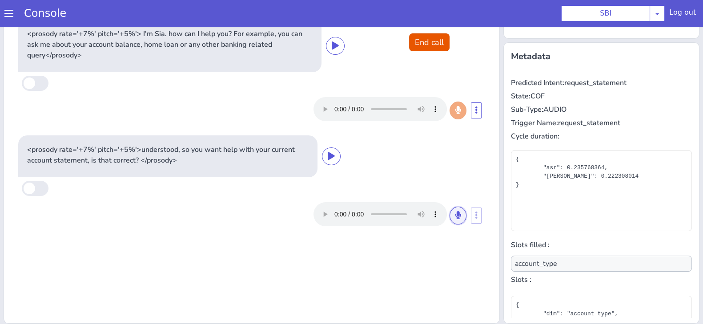
click at [453, 219] on button at bounding box center [458, 215] width 17 height 18
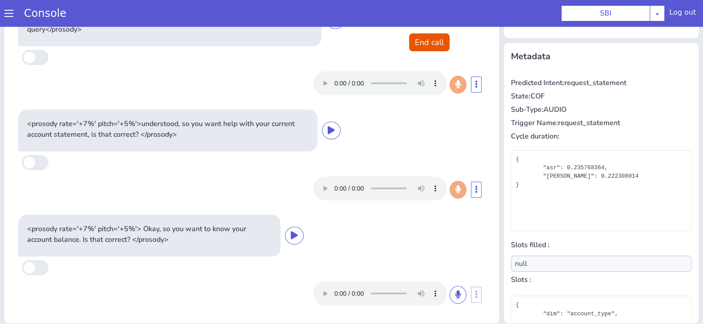
scroll to position [25, 0]
click at [456, 291] on icon at bounding box center [458, 295] width 5 height 8
click at [450, 287] on button at bounding box center [458, 295] width 17 height 18
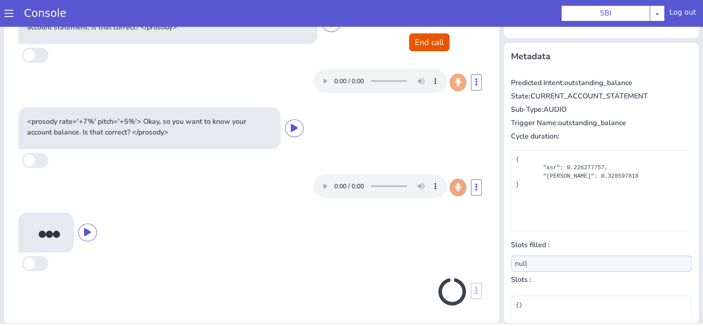
scroll to position [130, 0]
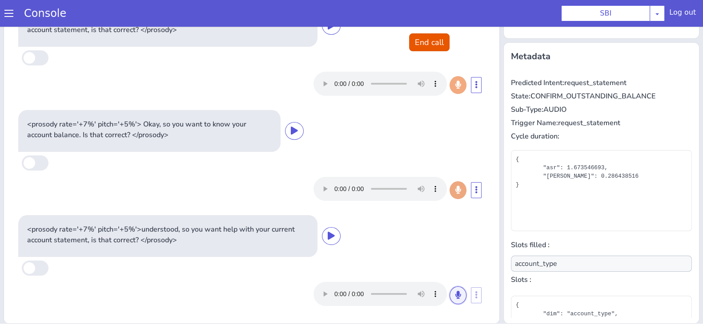
click at [450, 287] on button at bounding box center [458, 295] width 17 height 18
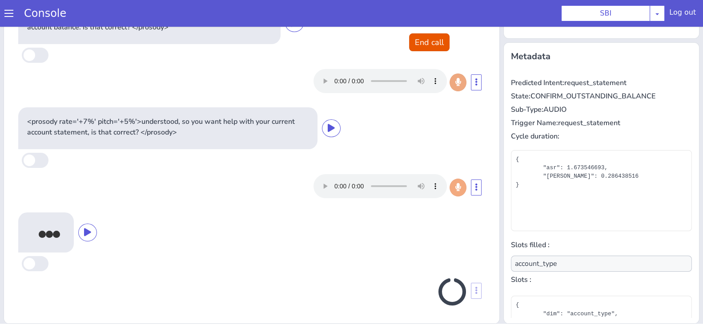
scroll to position [236, 0]
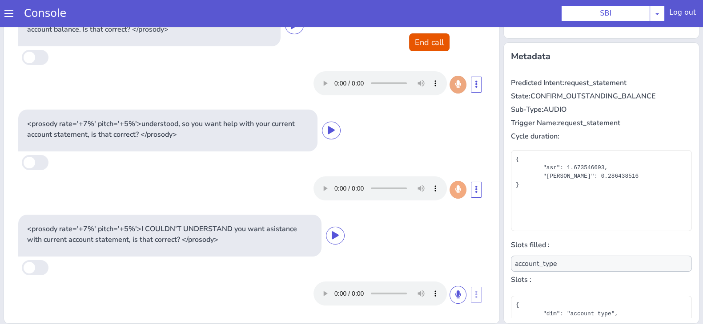
type input "null"
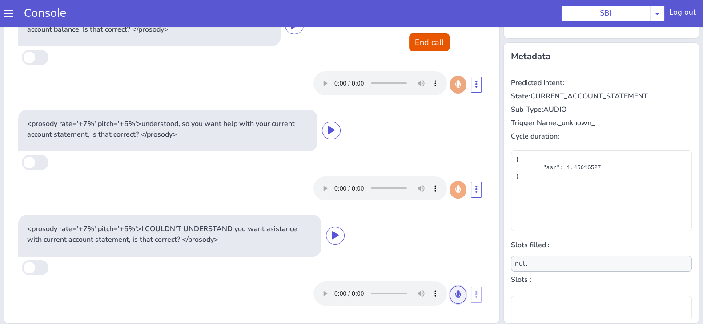
click at [450, 287] on button at bounding box center [458, 295] width 17 height 18
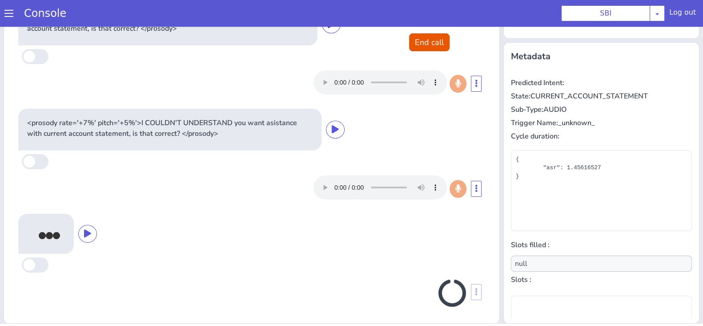
scroll to position [343, 0]
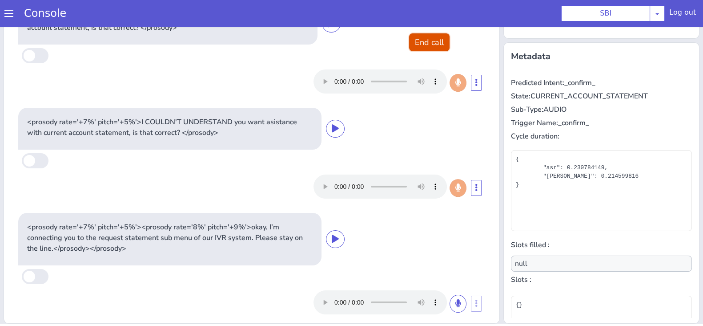
click at [420, 36] on button "End call" at bounding box center [429, 42] width 40 height 18
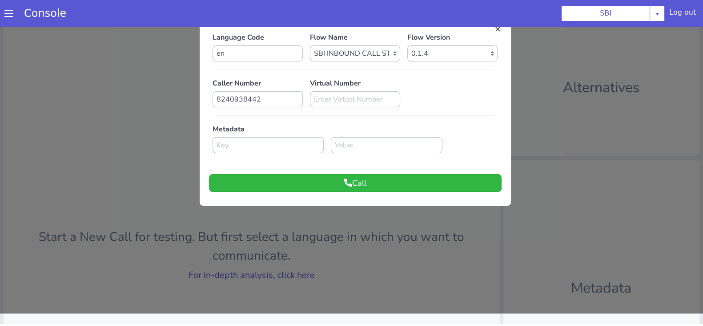
scroll to position [0, 0]
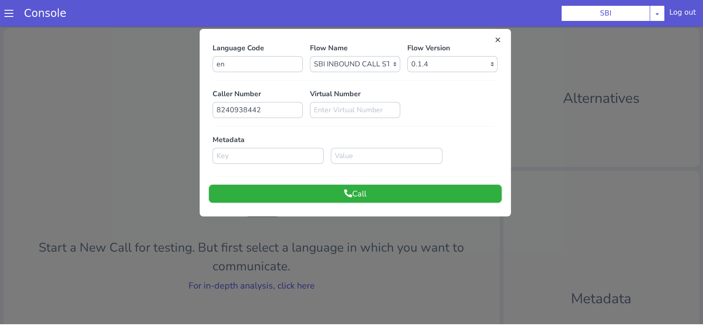
click at [427, 198] on button "Call" at bounding box center [355, 194] width 293 height 18
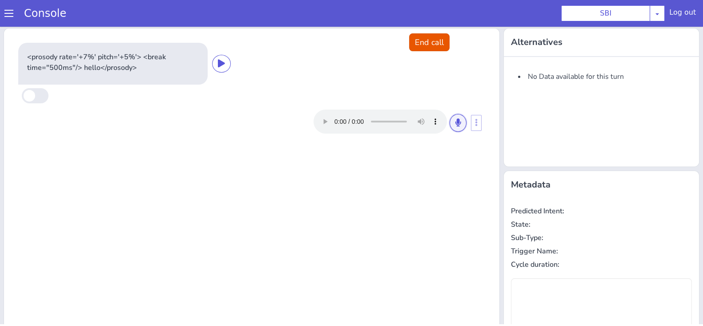
click at [450, 128] on button at bounding box center [458, 123] width 17 height 18
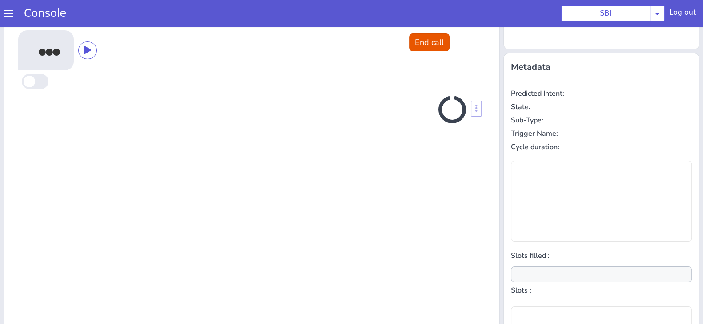
scroll to position [120, 0]
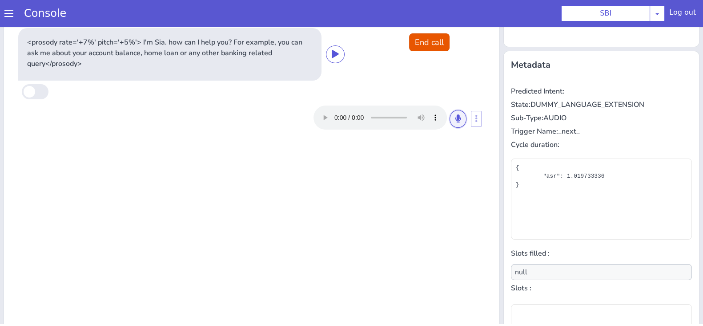
click at [452, 123] on button at bounding box center [458, 119] width 17 height 18
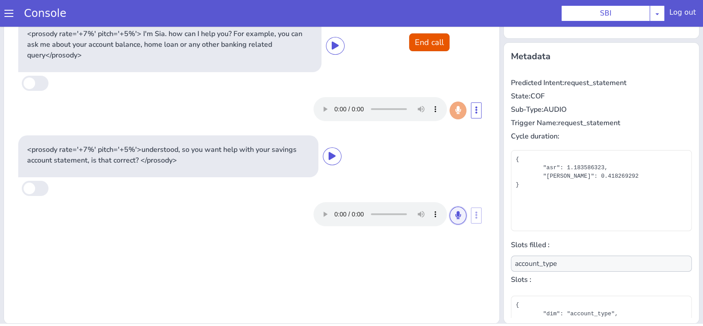
click at [456, 210] on button at bounding box center [458, 215] width 17 height 18
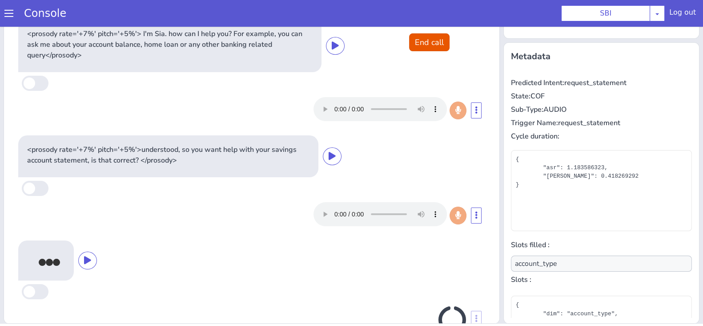
scroll to position [28, 0]
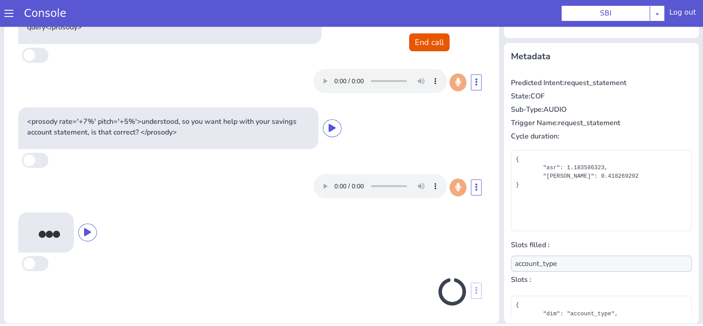
type input "null"
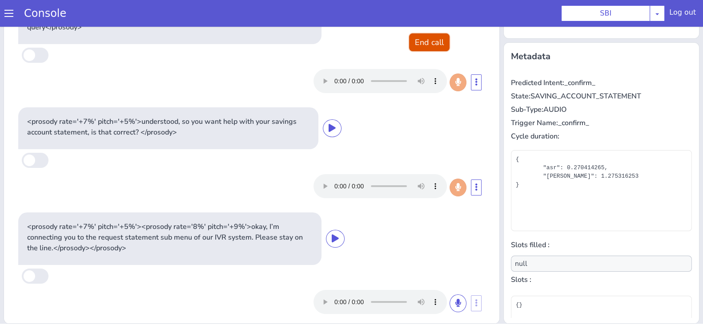
click at [425, 50] on button "End call" at bounding box center [429, 42] width 40 height 18
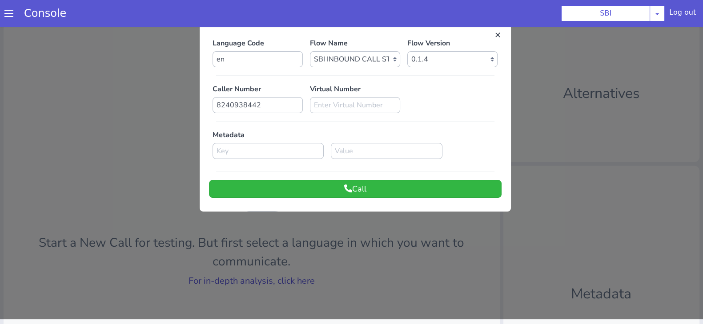
scroll to position [0, 0]
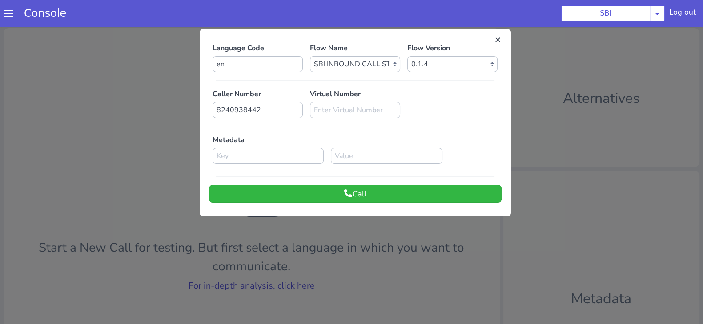
click at [367, 210] on div "Language Code en Flow Name Select Flow pre due SBI B0 SBI FARMER BOT English 20…" at bounding box center [355, 122] width 311 height 178
click at [374, 188] on button "Call" at bounding box center [355, 194] width 293 height 18
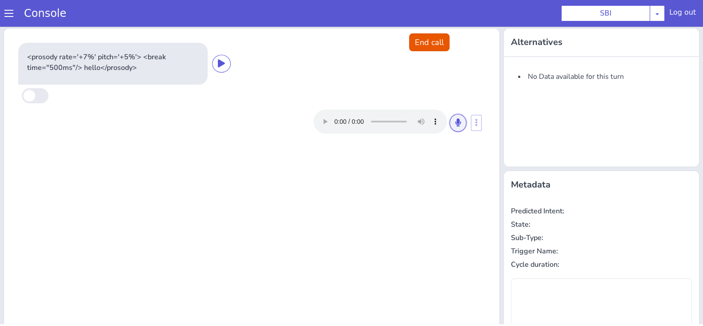
click at [450, 117] on button at bounding box center [458, 123] width 17 height 18
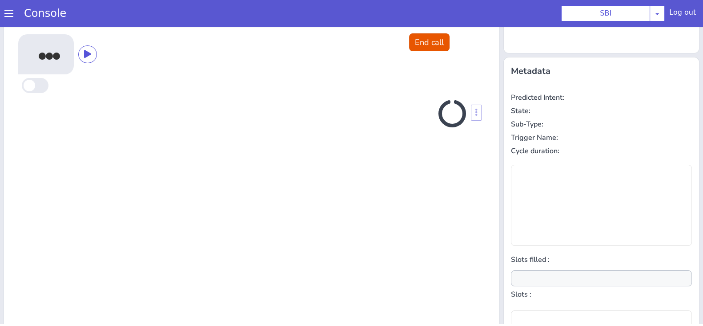
scroll to position [120, 0]
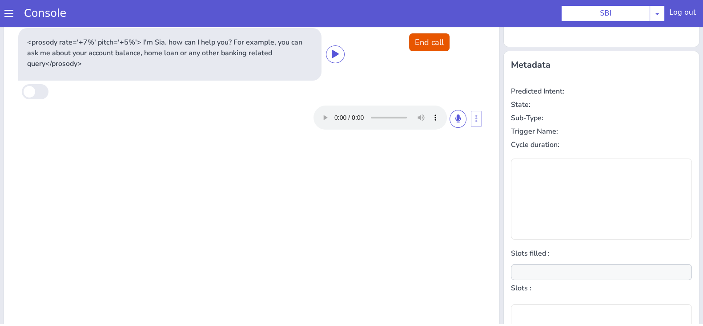
type input "null"
click at [456, 119] on icon at bounding box center [458, 118] width 5 height 8
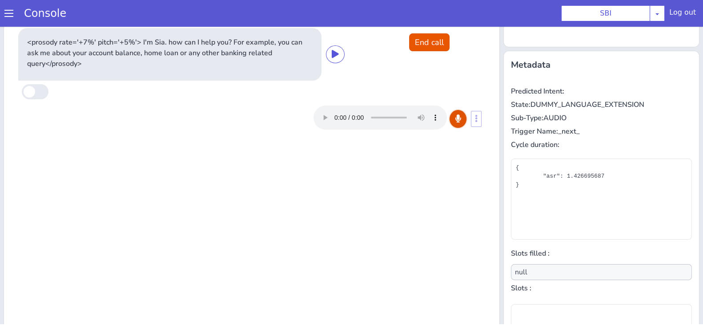
click at [450, 113] on button at bounding box center [458, 119] width 17 height 18
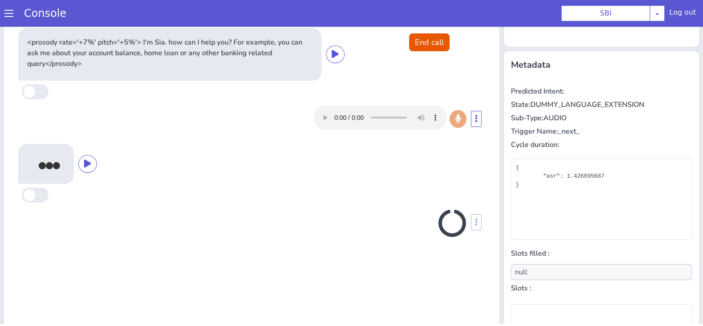
scroll to position [128, 0]
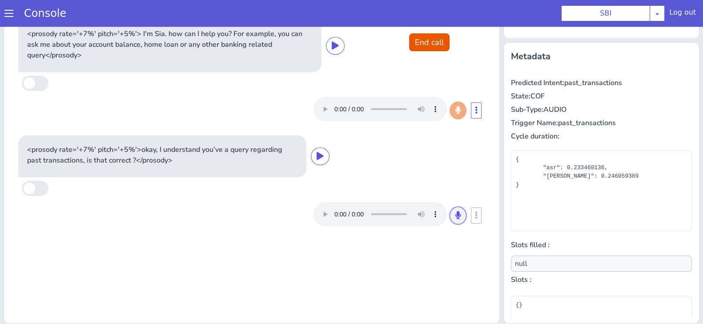
click at [456, 213] on icon at bounding box center [458, 215] width 5 height 8
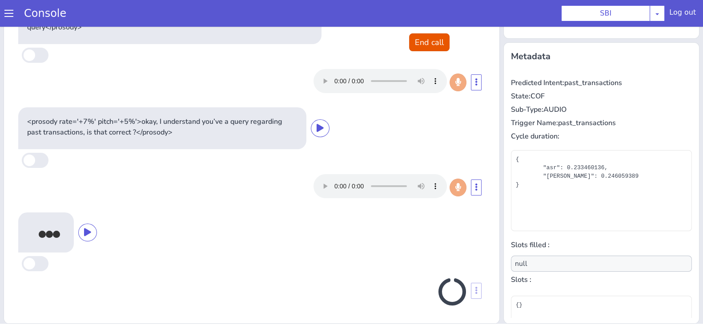
scroll to position [25, 0]
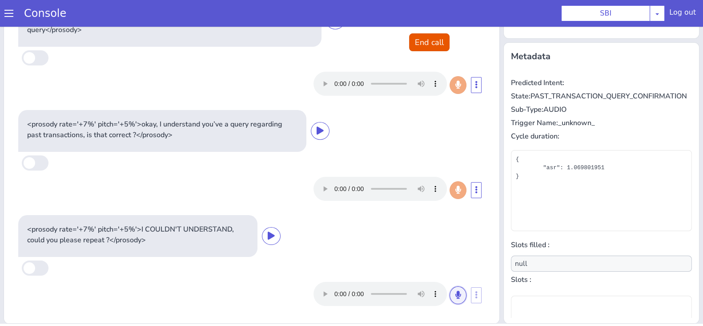
click at [456, 291] on icon at bounding box center [458, 295] width 5 height 8
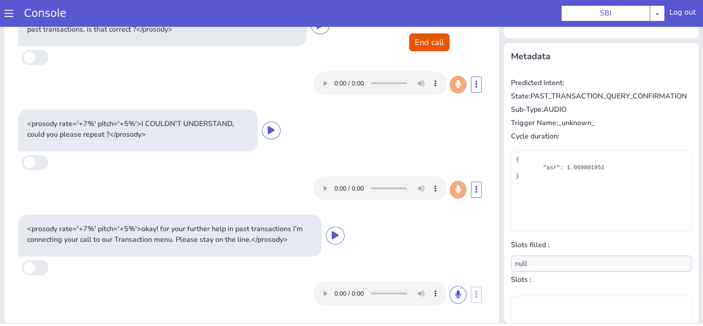
scroll to position [130, 0]
click at [430, 34] on button "End call" at bounding box center [429, 42] width 40 height 18
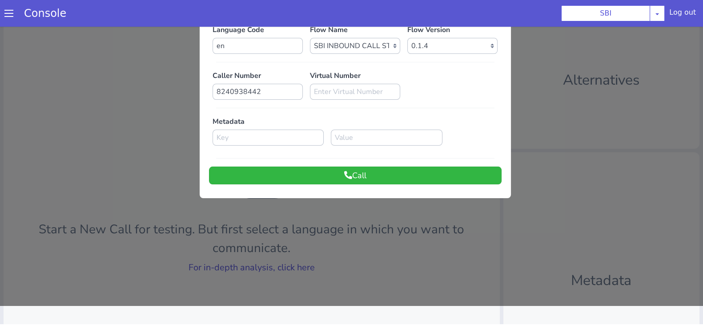
scroll to position [0, 0]
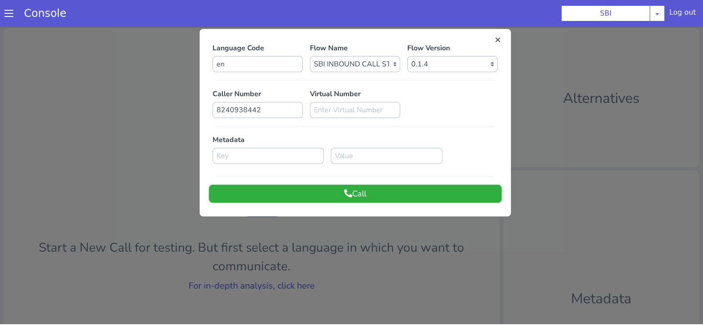
click at [427, 188] on button "Call" at bounding box center [355, 194] width 293 height 18
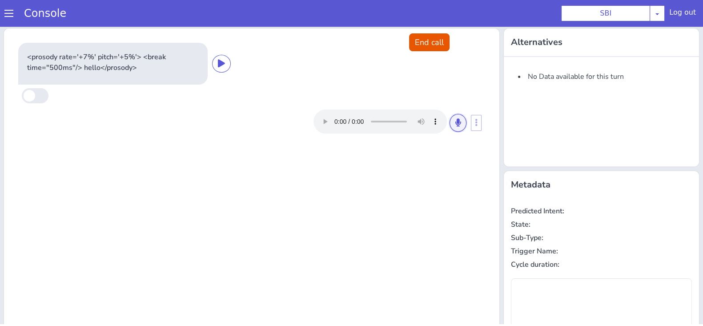
click at [456, 119] on icon at bounding box center [458, 122] width 5 height 8
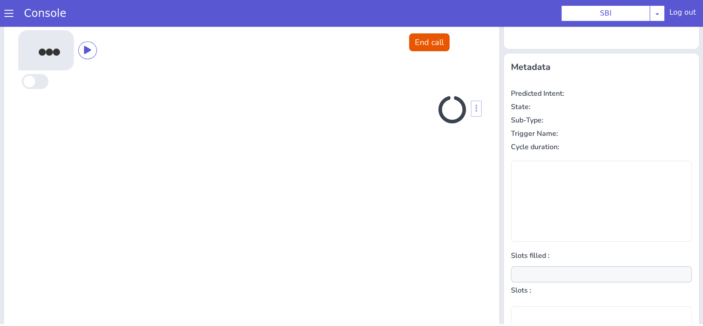
scroll to position [120, 0]
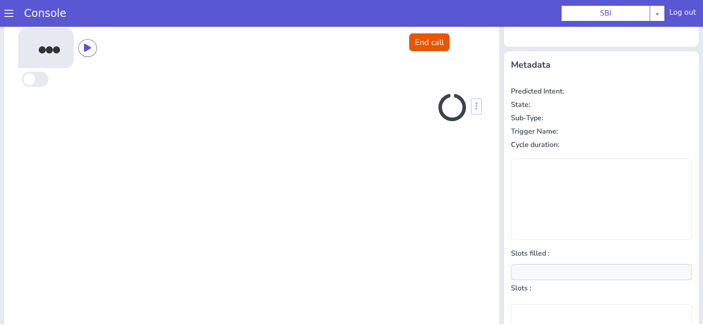
type input "null"
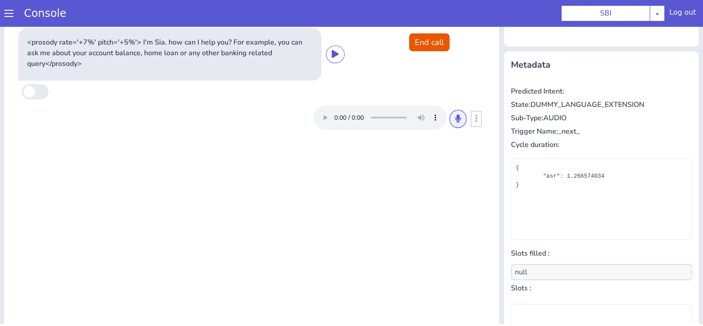
click at [456, 117] on icon at bounding box center [458, 118] width 5 height 8
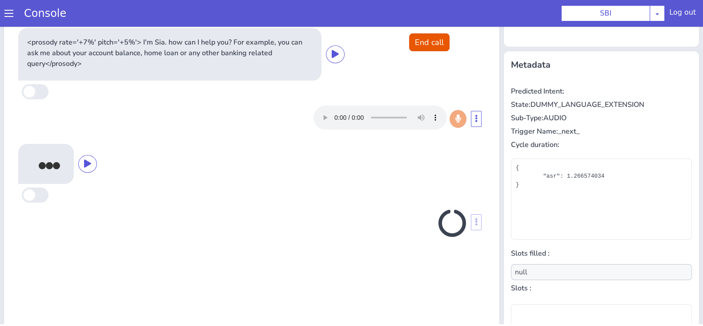
scroll to position [128, 0]
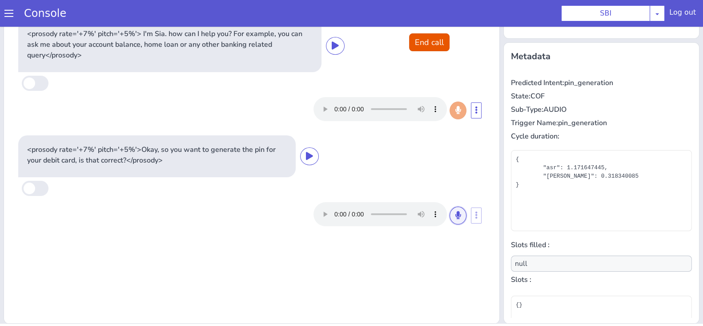
click at [456, 212] on button at bounding box center [458, 215] width 17 height 18
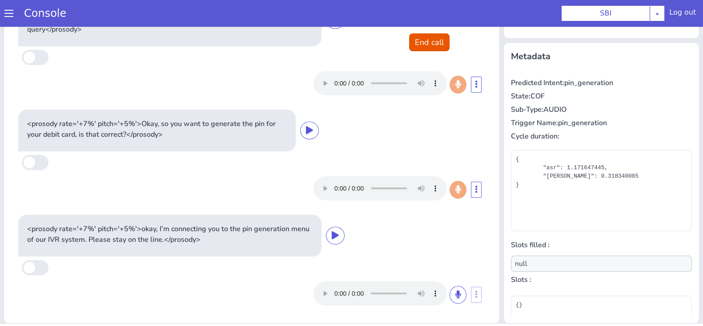
scroll to position [25, 0]
click at [434, 48] on button "End call" at bounding box center [429, 42] width 40 height 18
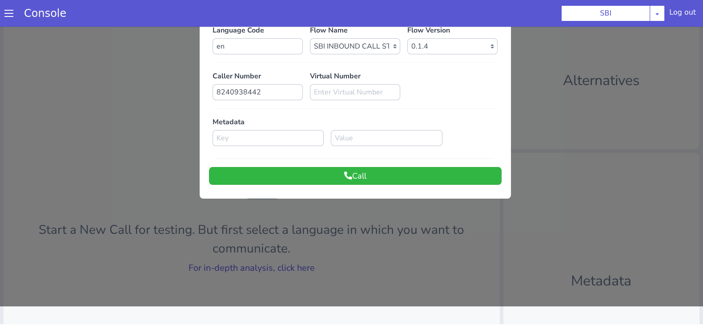
scroll to position [0, 0]
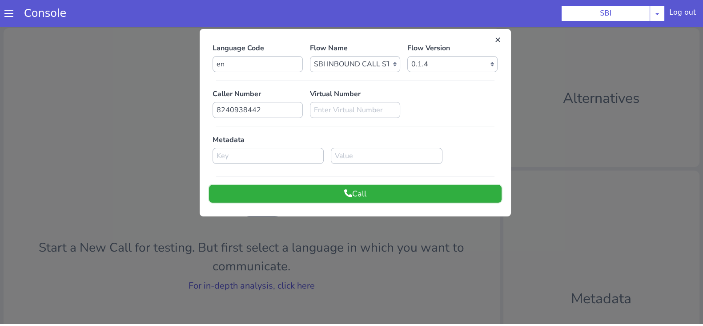
click at [358, 193] on button "Call" at bounding box center [355, 194] width 293 height 18
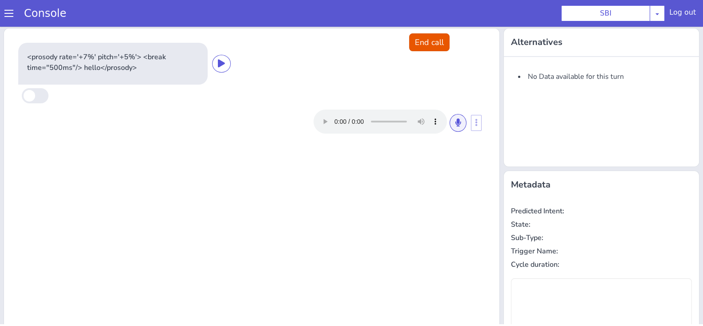
drag, startPoint x: 448, startPoint y: 131, endPoint x: 453, endPoint y: 123, distance: 9.6
click at [453, 123] on div at bounding box center [390, 121] width 153 height 24
click at [456, 123] on icon at bounding box center [458, 122] width 5 height 8
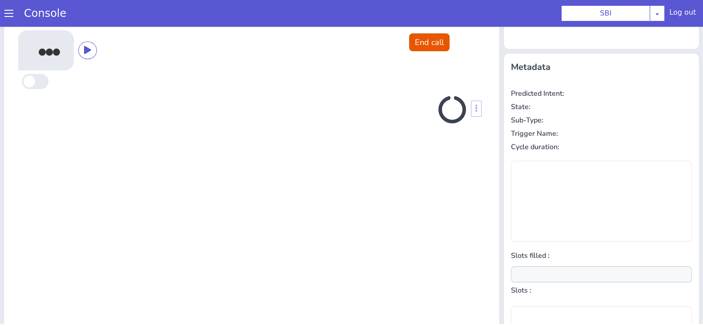
scroll to position [120, 0]
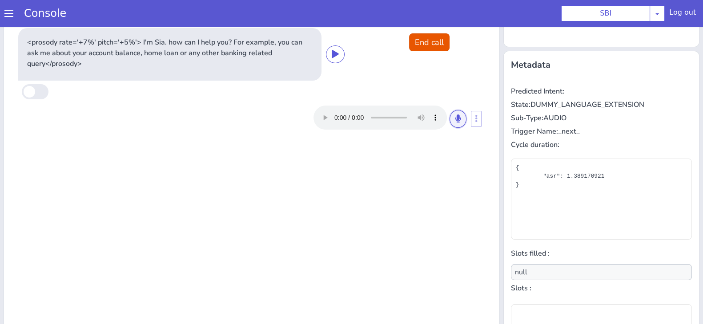
click at [456, 118] on icon at bounding box center [458, 118] width 5 height 8
click at [450, 123] on button at bounding box center [458, 119] width 17 height 18
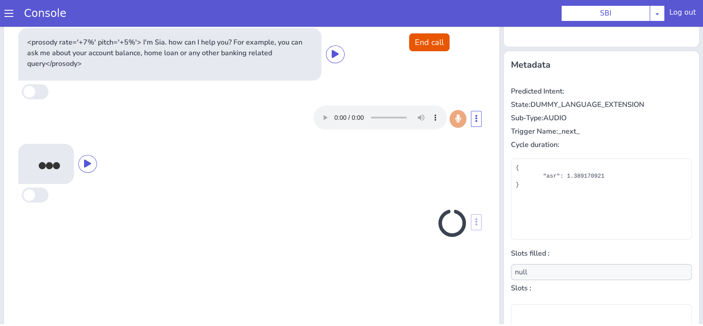
scroll to position [128, 0]
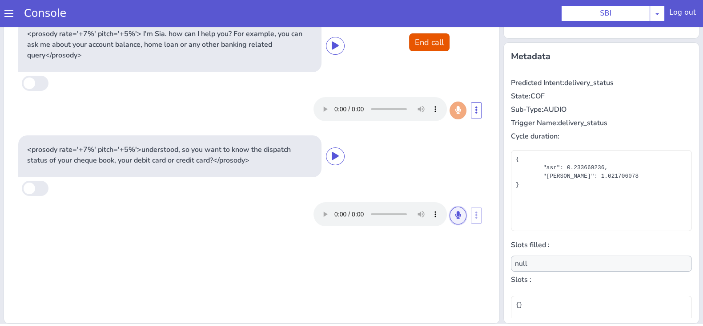
click at [456, 218] on icon at bounding box center [458, 215] width 5 height 8
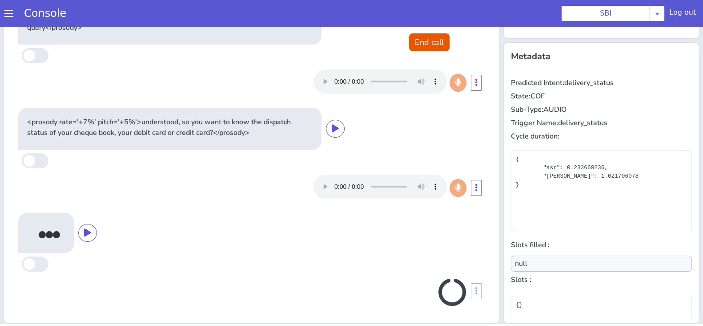
scroll to position [28, 0]
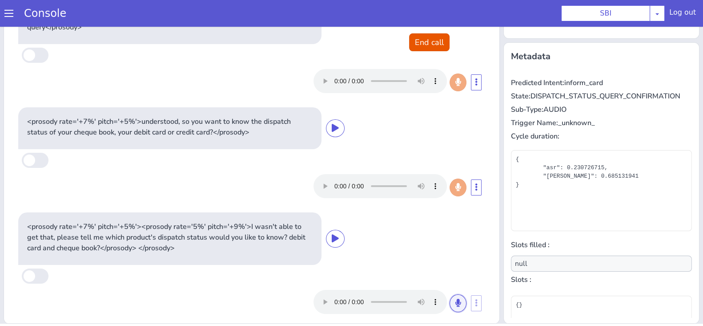
click at [450, 297] on button at bounding box center [458, 303] width 17 height 18
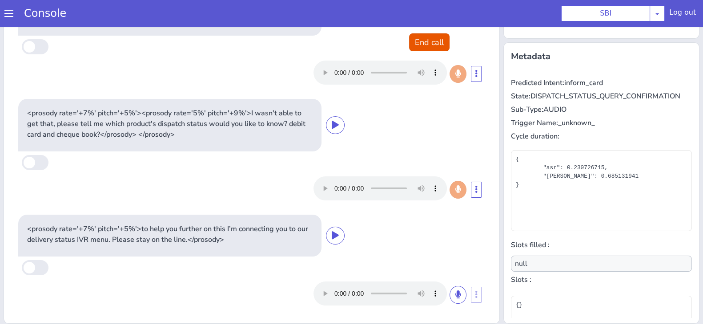
scroll to position [141, 0]
type input "card"
click at [426, 29] on div "<prosody rate='+7%' pitch='+5%'>understood, so you want to know the dispatch st…" at bounding box center [251, 15] width 467 height 42
click at [427, 40] on button "End call" at bounding box center [429, 42] width 40 height 18
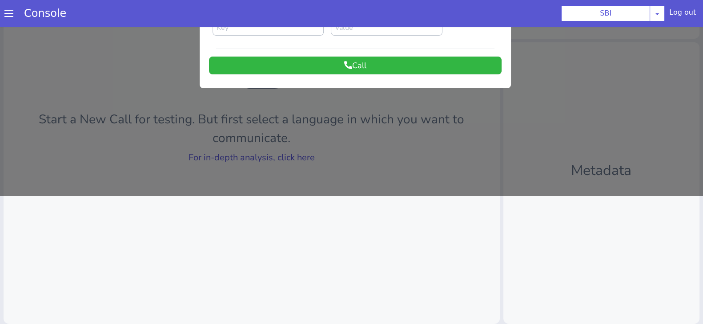
scroll to position [0, 0]
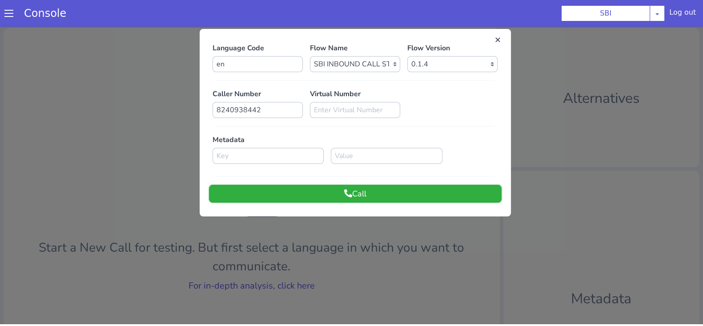
click at [459, 188] on button "Call" at bounding box center [355, 194] width 293 height 18
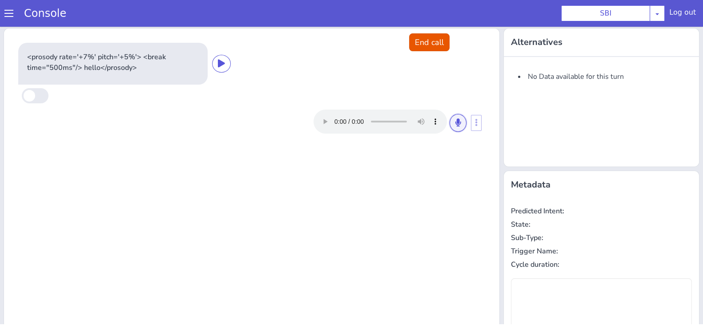
click at [451, 127] on button at bounding box center [458, 123] width 17 height 18
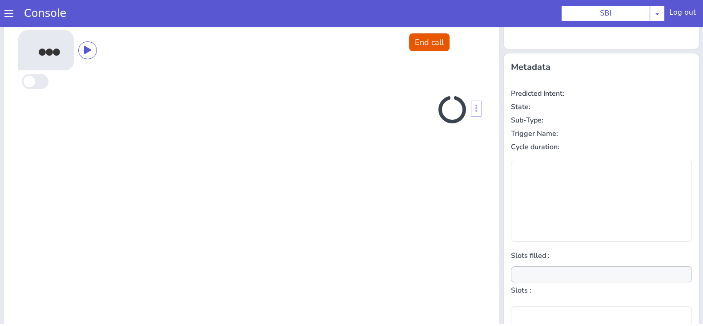
scroll to position [120, 0]
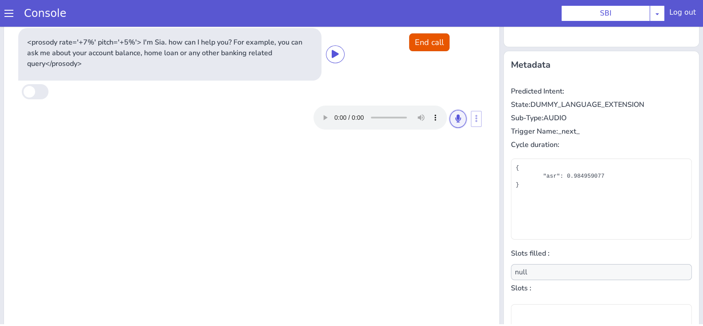
click at [451, 127] on button at bounding box center [458, 119] width 17 height 18
click at [456, 121] on icon at bounding box center [458, 118] width 5 height 8
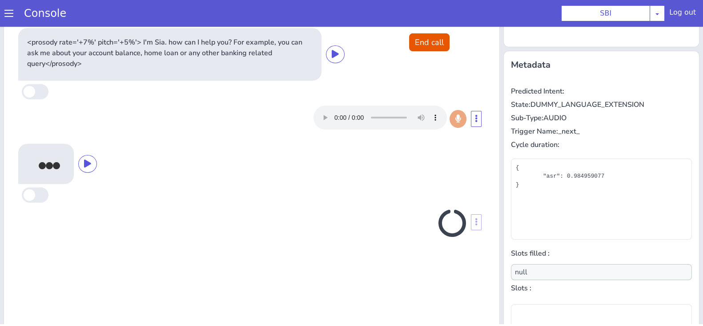
scroll to position [128, 0]
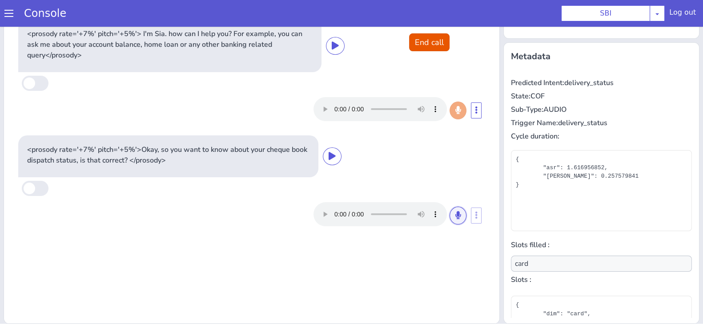
click at [450, 211] on button at bounding box center [458, 215] width 17 height 18
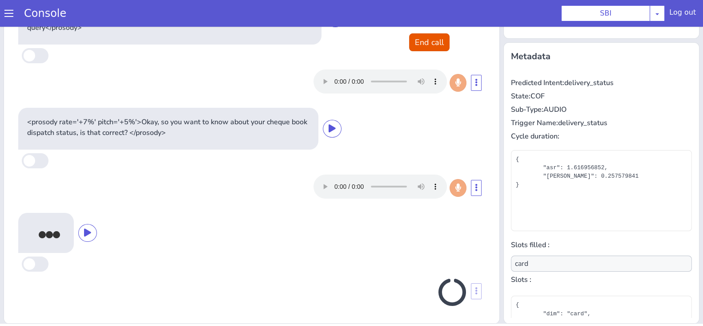
scroll to position [28, 0]
type input "null"
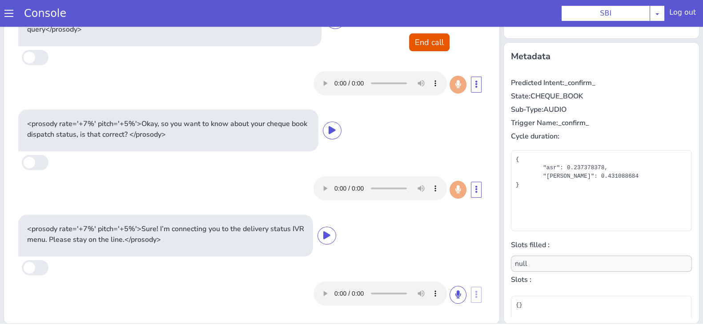
scroll to position [25, 0]
click at [428, 44] on button "End call" at bounding box center [429, 42] width 40 height 18
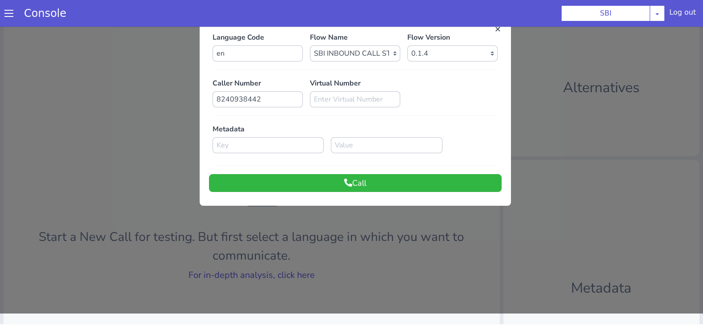
scroll to position [0, 0]
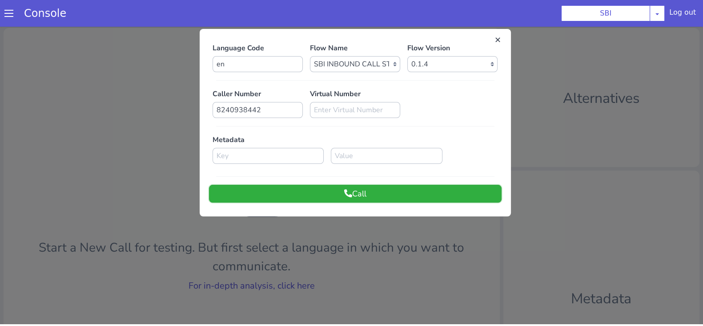
click at [436, 190] on button "Call" at bounding box center [355, 194] width 293 height 18
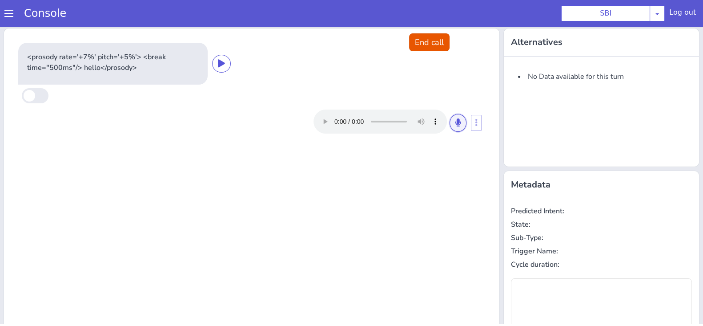
click at [450, 123] on button at bounding box center [458, 123] width 17 height 18
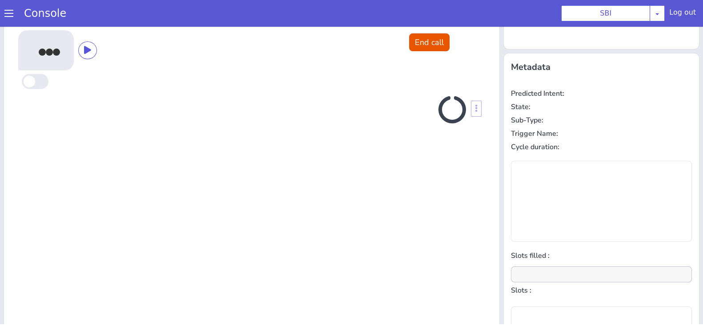
scroll to position [120, 0]
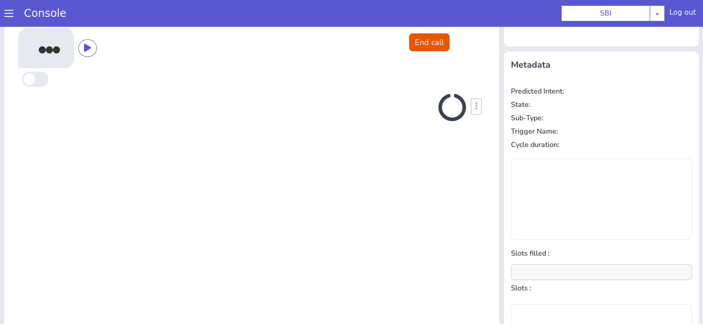
type input "null"
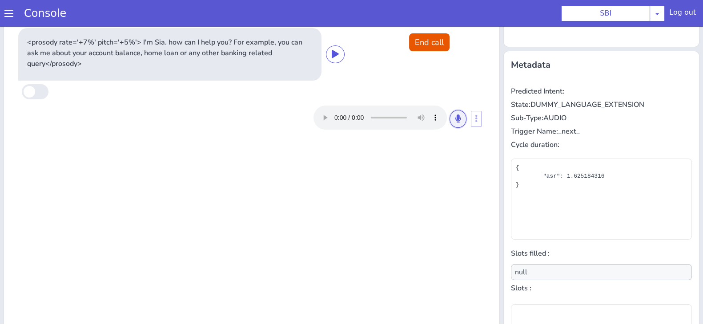
click at [456, 117] on icon at bounding box center [458, 118] width 5 height 8
click at [456, 121] on icon at bounding box center [458, 118] width 5 height 8
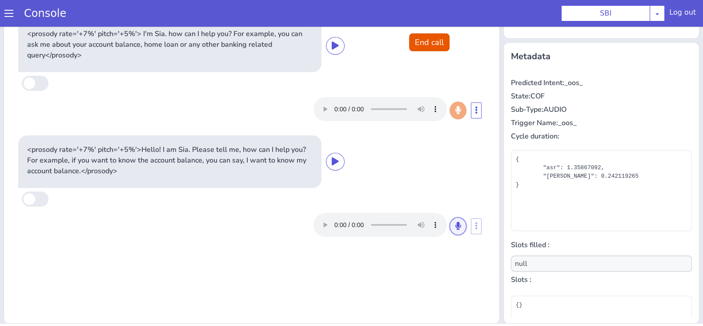
click at [456, 225] on icon at bounding box center [458, 226] width 5 height 8
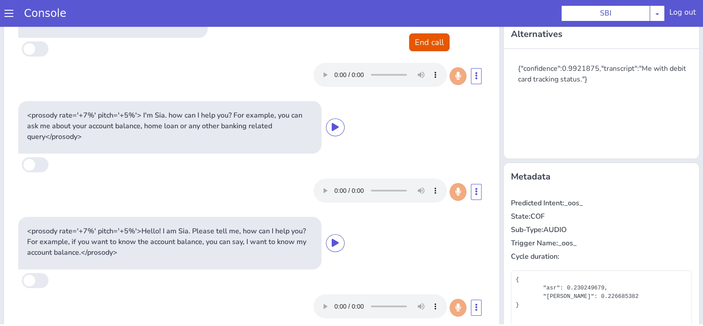
scroll to position [0, 0]
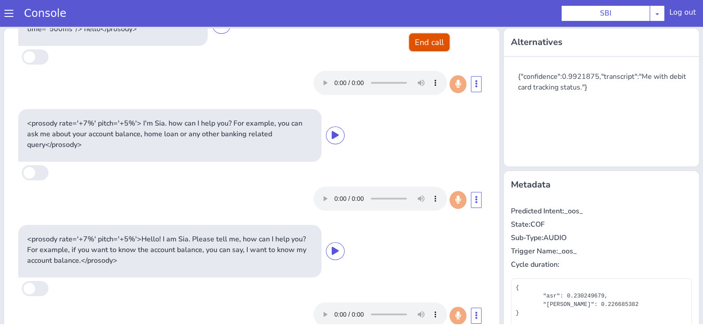
click at [432, 40] on button "End call" at bounding box center [429, 42] width 40 height 18
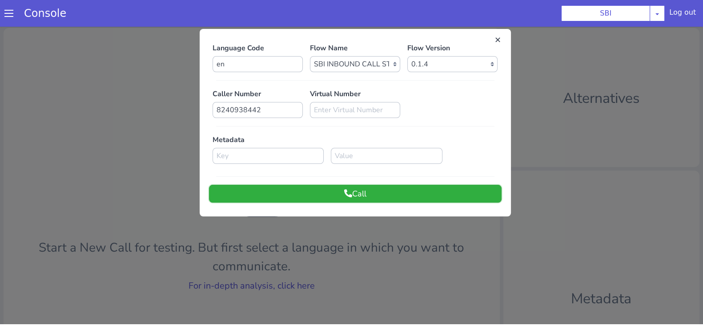
click at [434, 186] on button "Call" at bounding box center [355, 194] width 293 height 18
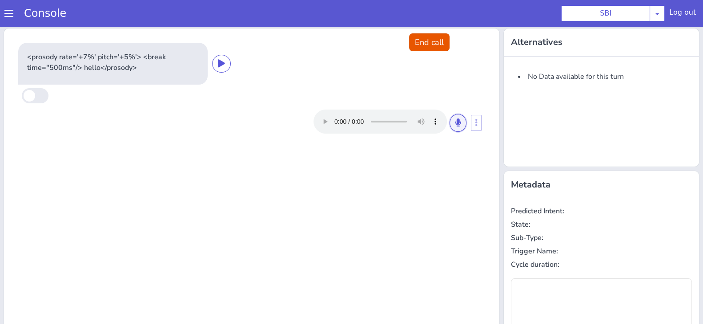
click at [455, 121] on button at bounding box center [458, 123] width 17 height 18
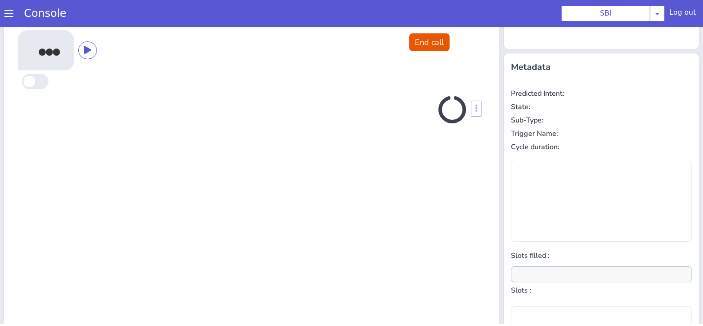
scroll to position [120, 0]
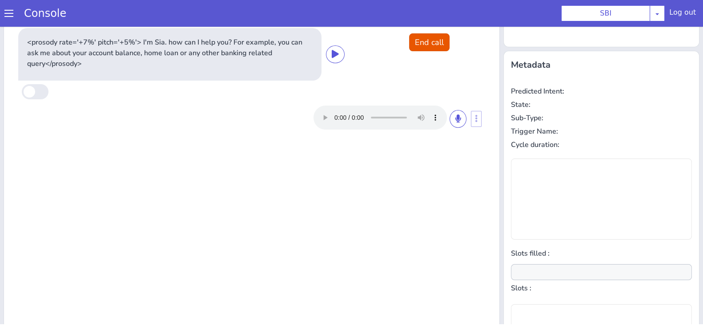
type input "null"
click at [455, 121] on button at bounding box center [458, 119] width 17 height 18
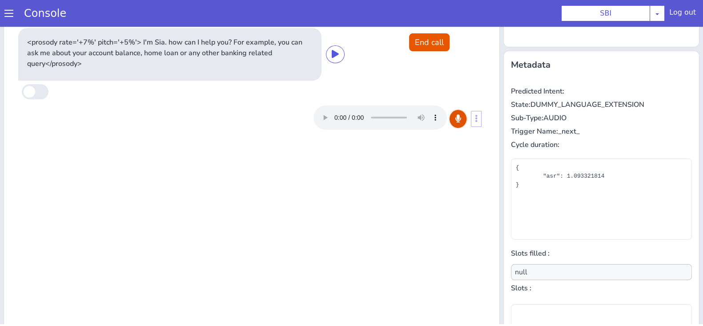
click at [455, 121] on button at bounding box center [458, 119] width 17 height 18
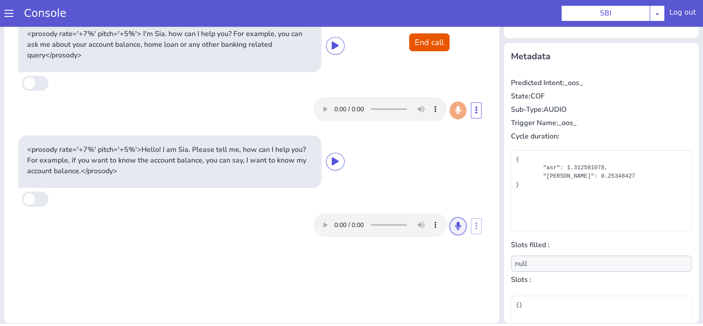
click at [456, 224] on icon at bounding box center [458, 226] width 5 height 8
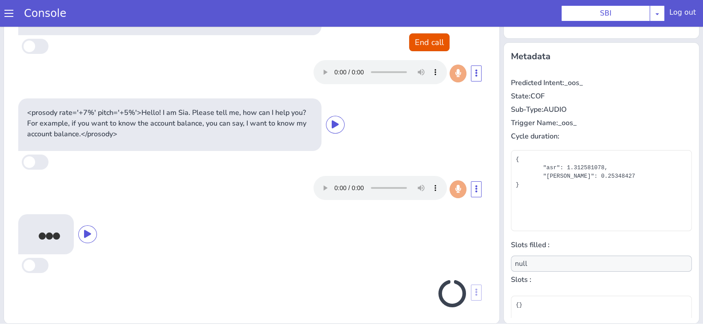
scroll to position [39, 0]
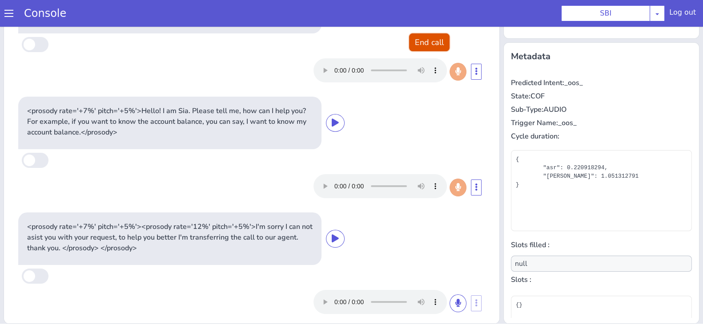
click at [431, 41] on button "End call" at bounding box center [429, 42] width 40 height 18
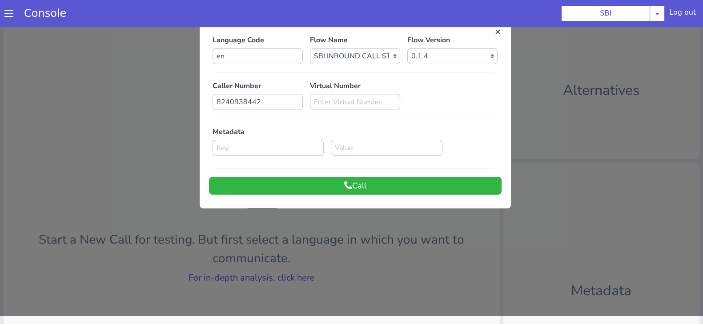
scroll to position [0, 0]
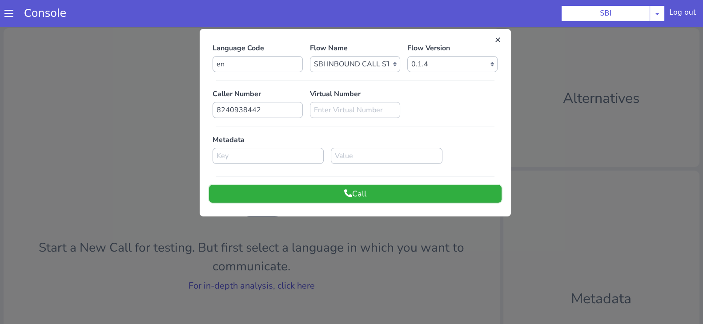
click at [335, 199] on button "Call" at bounding box center [355, 194] width 293 height 18
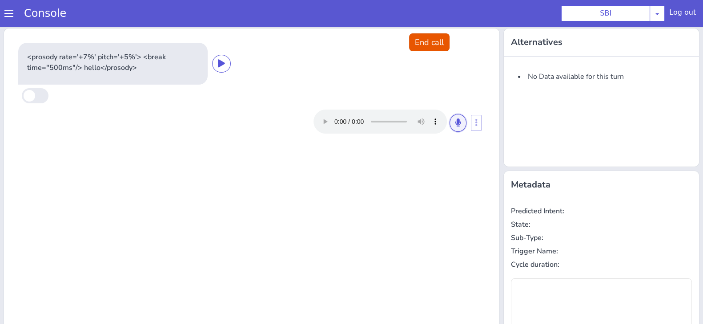
click at [456, 122] on icon at bounding box center [458, 122] width 5 height 8
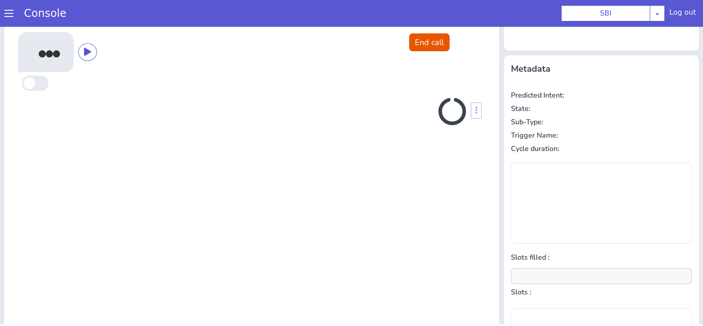
scroll to position [120, 0]
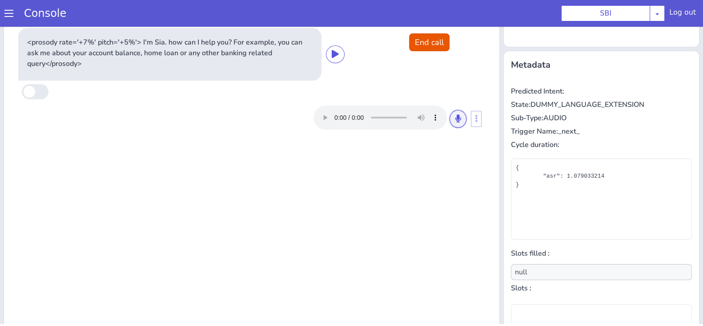
click at [456, 122] on icon at bounding box center [458, 118] width 5 height 8
click at [456, 117] on icon at bounding box center [458, 118] width 5 height 8
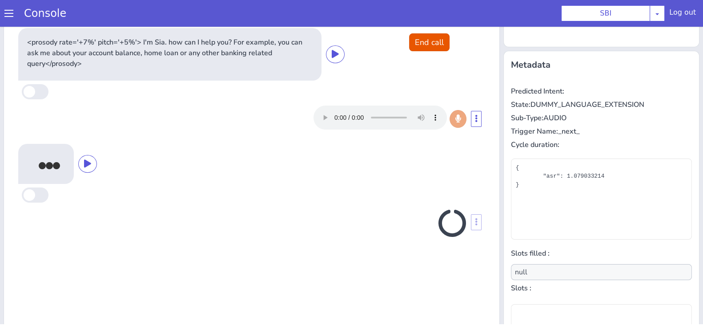
scroll to position [128, 0]
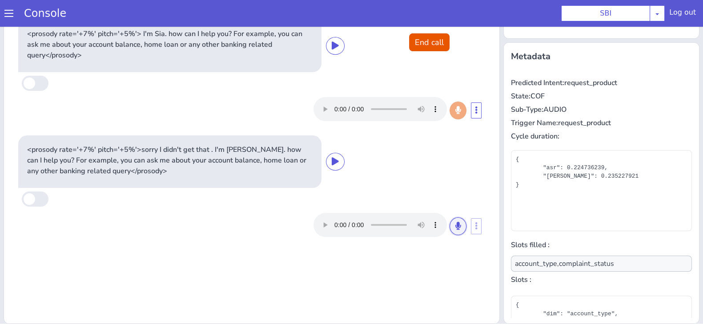
click at [456, 226] on icon at bounding box center [458, 226] width 5 height 8
click at [456, 222] on icon at bounding box center [458, 226] width 5 height 8
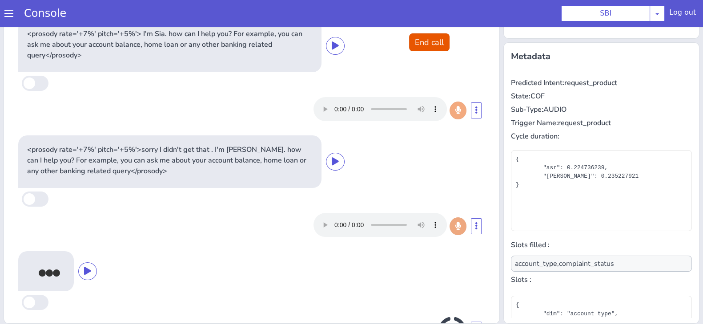
scroll to position [39, 0]
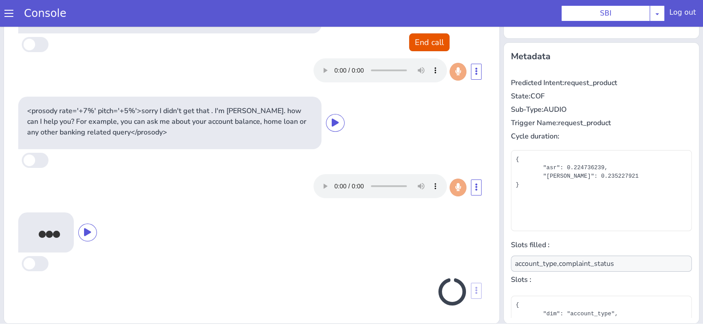
type input "complaint_status,account_type"
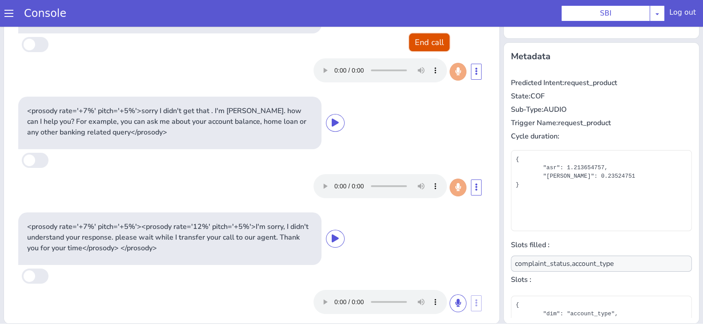
click at [424, 37] on button "End call" at bounding box center [429, 42] width 40 height 18
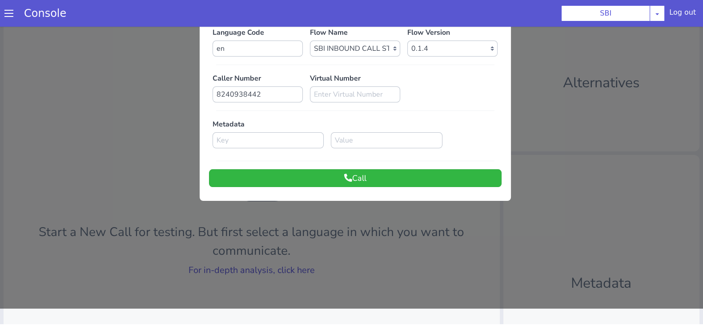
scroll to position [0, 0]
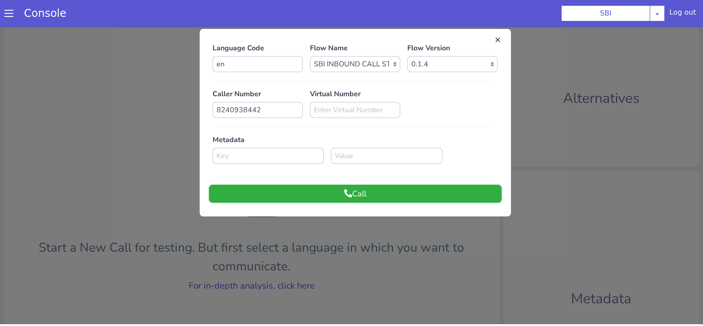
click at [368, 200] on button "Call" at bounding box center [355, 194] width 293 height 18
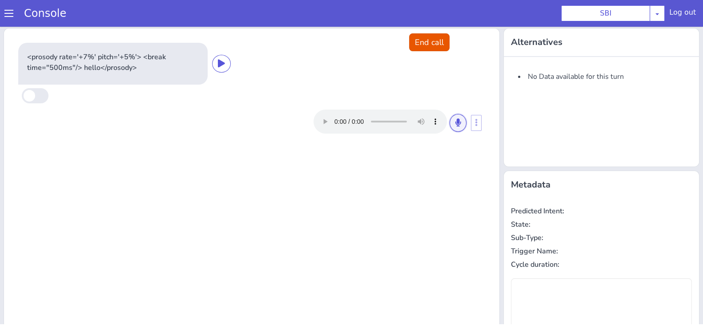
click at [454, 114] on button at bounding box center [458, 123] width 17 height 18
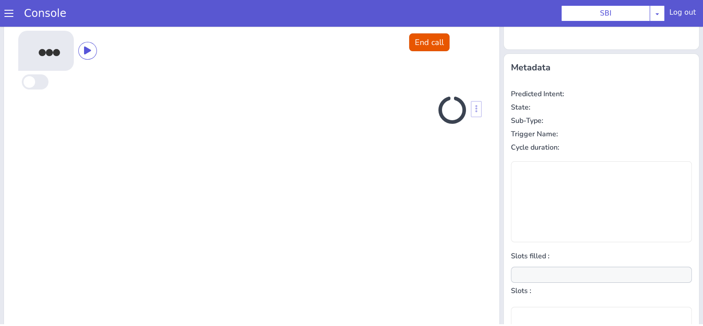
scroll to position [120, 0]
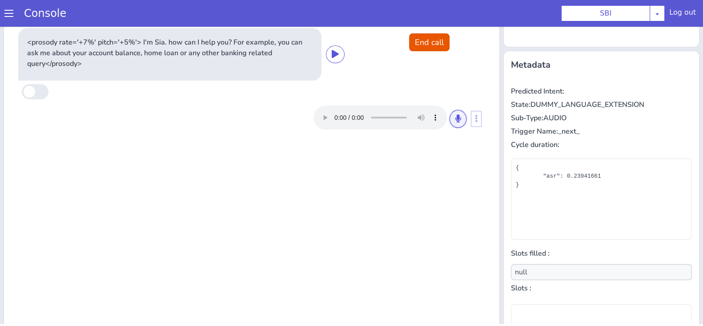
click at [454, 123] on button at bounding box center [458, 119] width 17 height 18
click at [452, 123] on button at bounding box center [458, 119] width 17 height 18
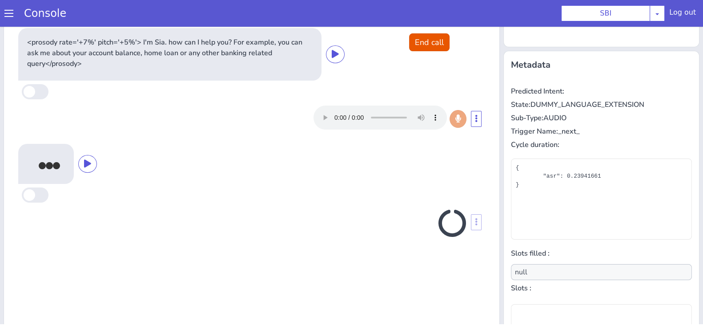
scroll to position [128, 0]
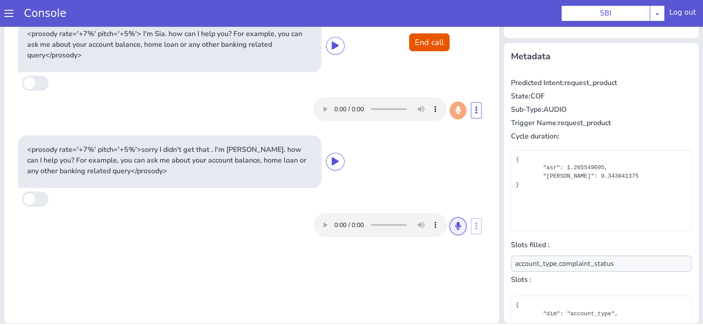
click at [456, 224] on icon at bounding box center [458, 226] width 5 height 8
click at [456, 222] on icon at bounding box center [458, 226] width 5 height 8
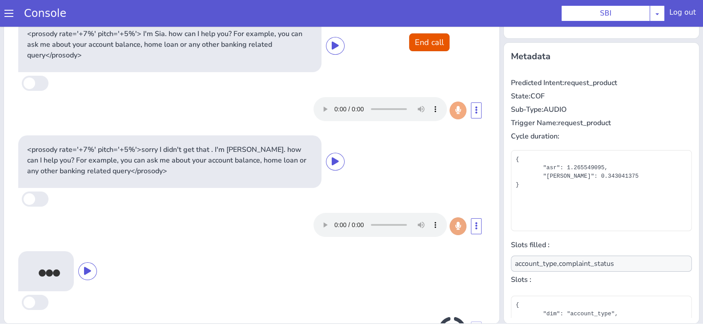
scroll to position [39, 0]
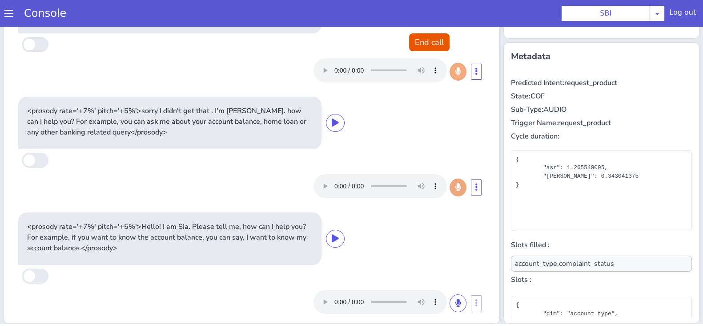
type input "null"
click at [436, 40] on button "End call" at bounding box center [429, 42] width 40 height 18
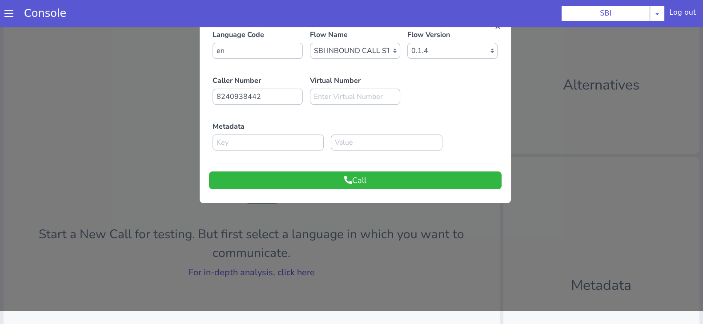
scroll to position [0, 0]
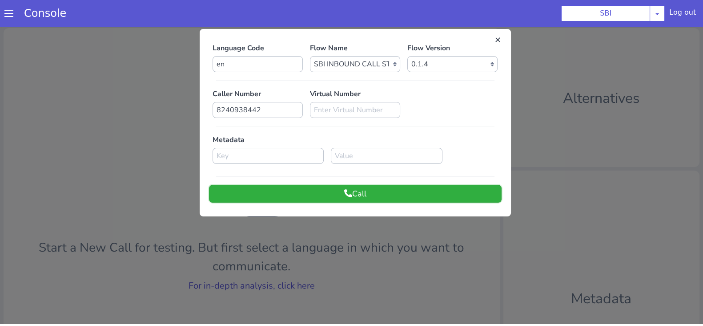
click at [400, 201] on button "Call" at bounding box center [355, 194] width 293 height 18
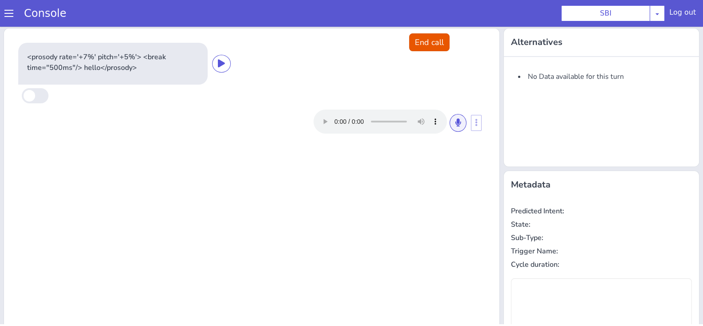
drag, startPoint x: 451, startPoint y: 112, endPoint x: 452, endPoint y: 121, distance: 8.5
click at [452, 121] on div at bounding box center [390, 121] width 153 height 24
click at [456, 121] on icon at bounding box center [458, 122] width 5 height 8
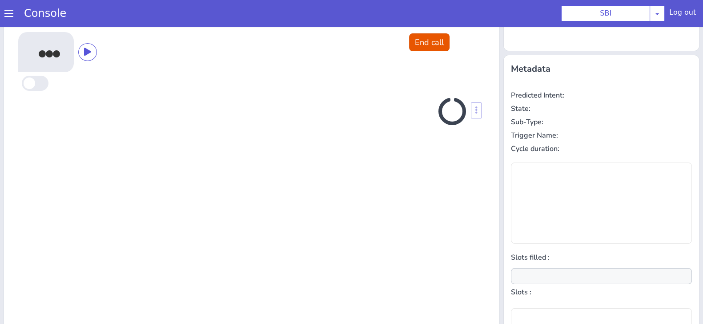
scroll to position [120, 0]
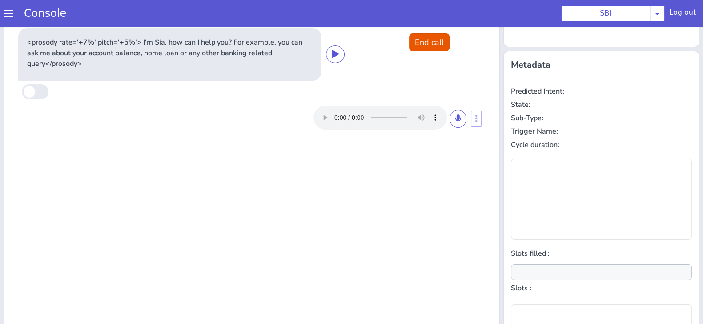
type input "null"
click at [452, 123] on button at bounding box center [458, 119] width 17 height 18
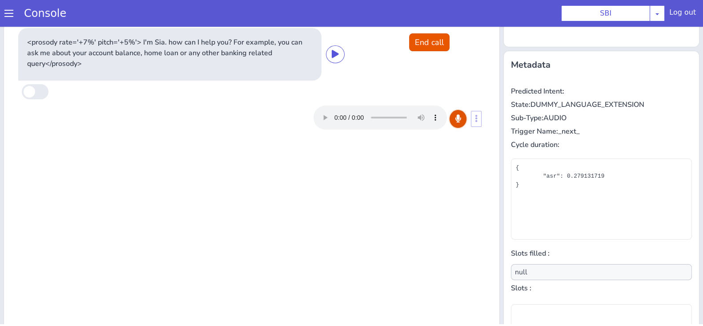
click at [451, 123] on button at bounding box center [458, 119] width 17 height 18
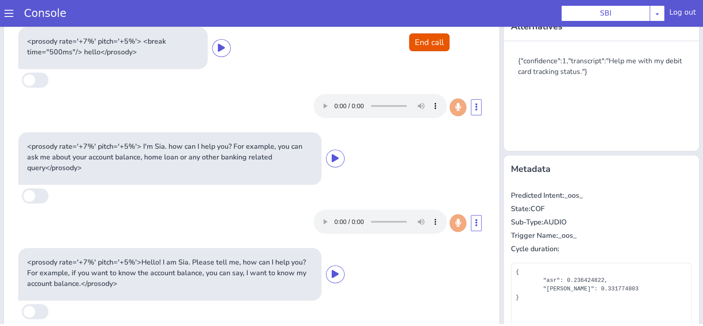
scroll to position [0, 0]
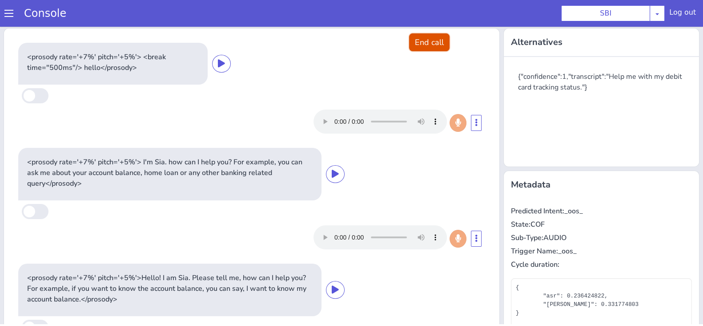
click at [413, 40] on button "End call" at bounding box center [429, 42] width 40 height 18
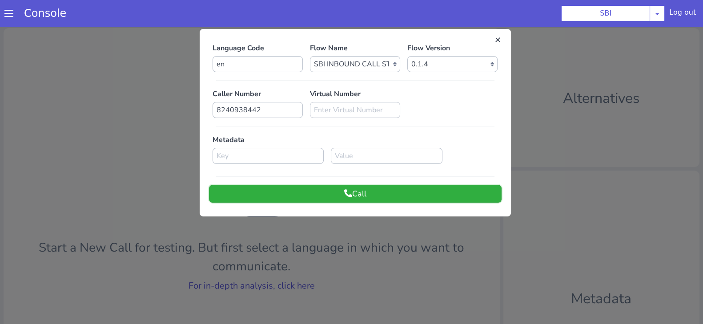
click at [456, 190] on button "Call" at bounding box center [355, 194] width 293 height 18
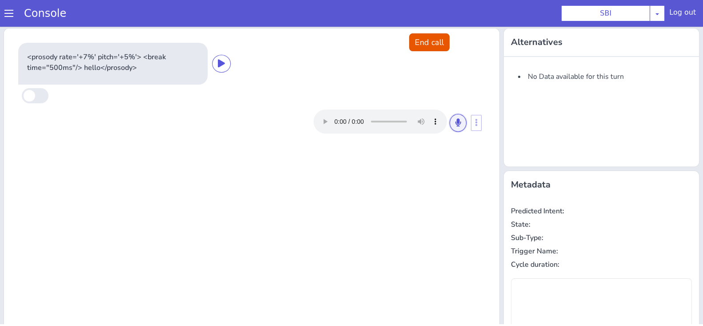
click at [455, 122] on button at bounding box center [458, 123] width 17 height 18
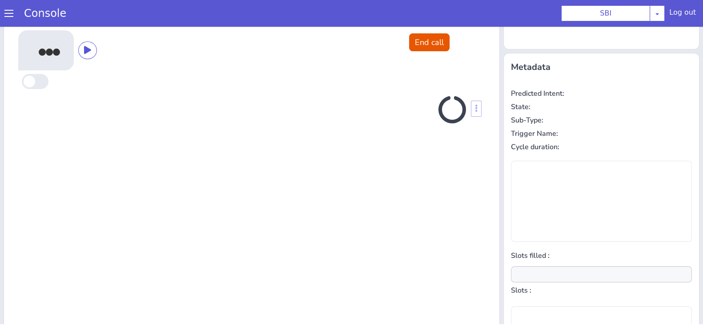
scroll to position [120, 0]
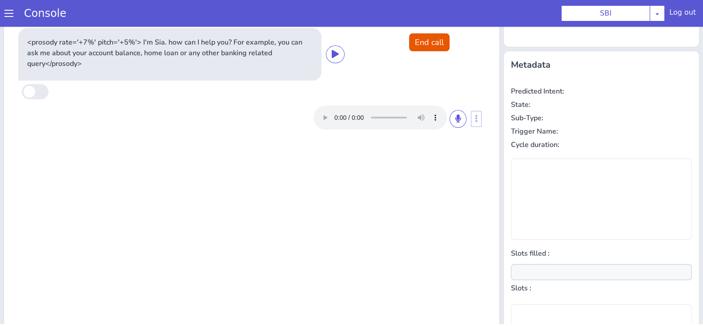
type input "null"
click at [455, 122] on button at bounding box center [458, 119] width 17 height 18
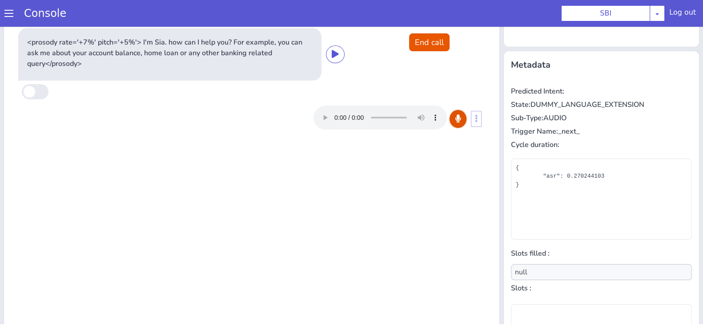
click at [456, 115] on button at bounding box center [458, 119] width 17 height 18
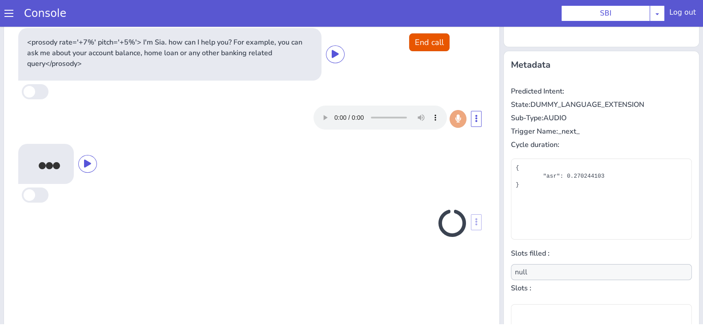
scroll to position [128, 0]
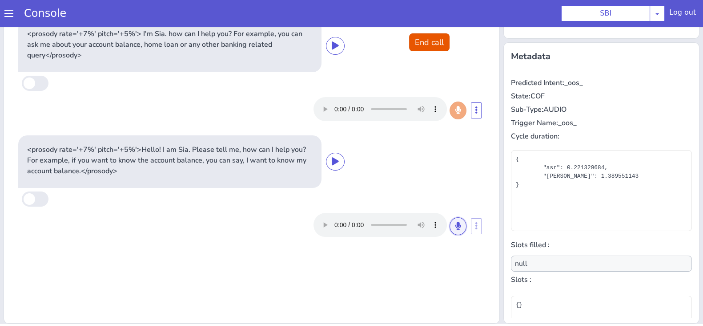
click at [450, 226] on button at bounding box center [458, 226] width 17 height 18
click at [456, 224] on icon at bounding box center [458, 226] width 5 height 8
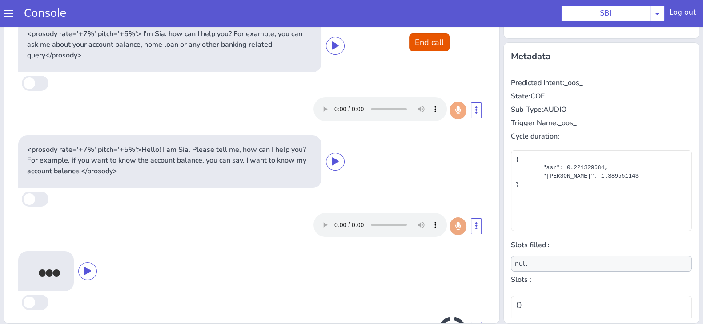
scroll to position [39, 0]
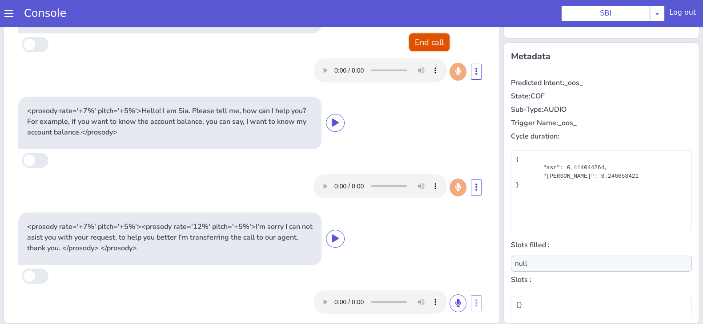
click at [427, 38] on button "End call" at bounding box center [429, 42] width 40 height 18
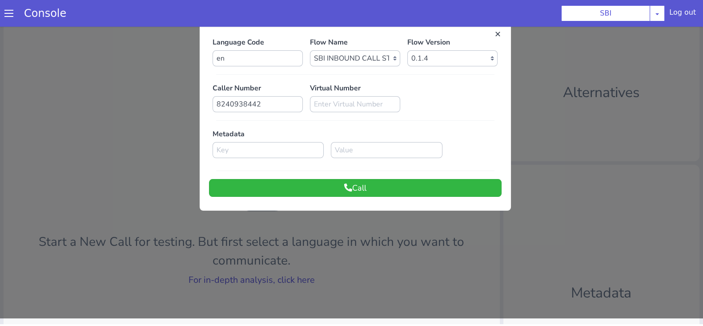
scroll to position [0, 0]
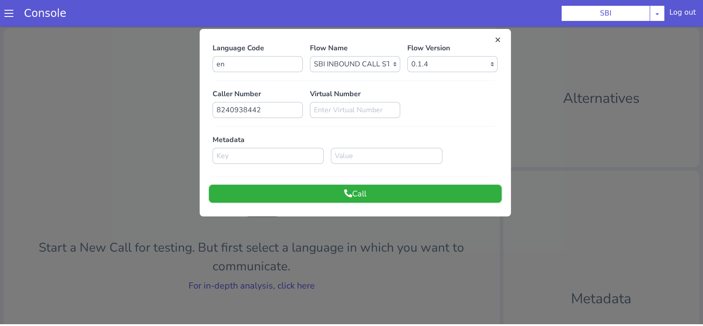
click at [426, 194] on button "Call" at bounding box center [355, 194] width 293 height 18
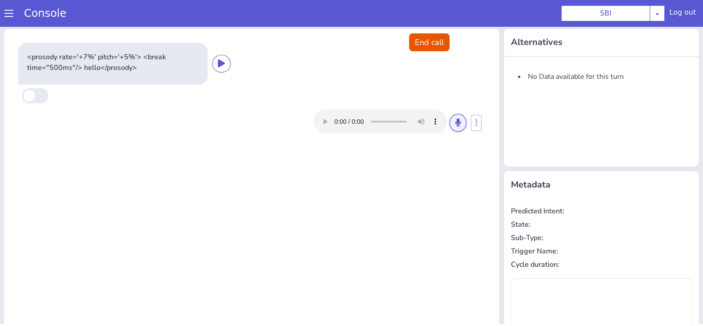
click at [456, 121] on icon at bounding box center [458, 122] width 5 height 8
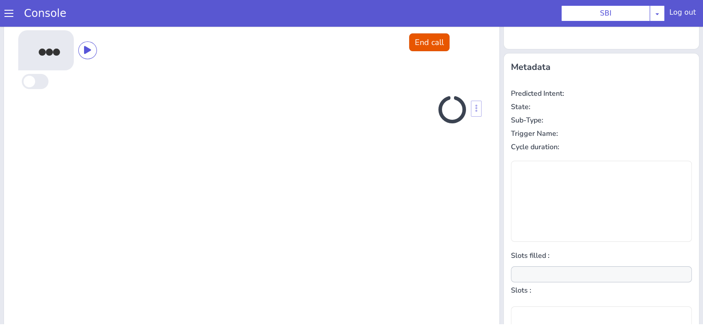
scroll to position [120, 0]
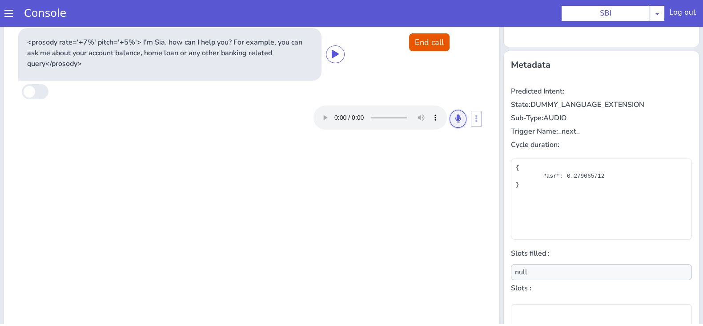
click at [450, 123] on button at bounding box center [458, 119] width 17 height 18
drag, startPoint x: 443, startPoint y: 117, endPoint x: 459, endPoint y: 121, distance: 16.7
click at [459, 121] on div at bounding box center [390, 117] width 153 height 24
click at [459, 121] on button at bounding box center [458, 119] width 17 height 18
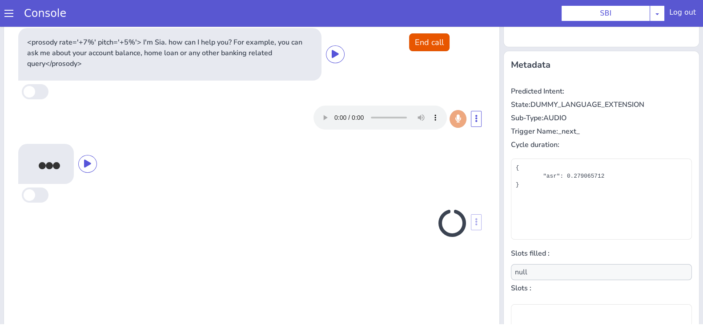
scroll to position [128, 0]
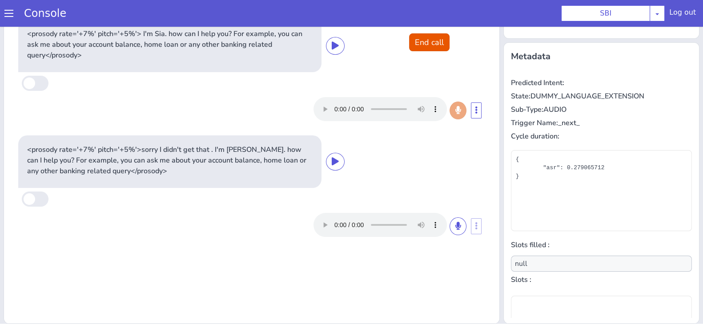
type input "account_type,complaint_status"
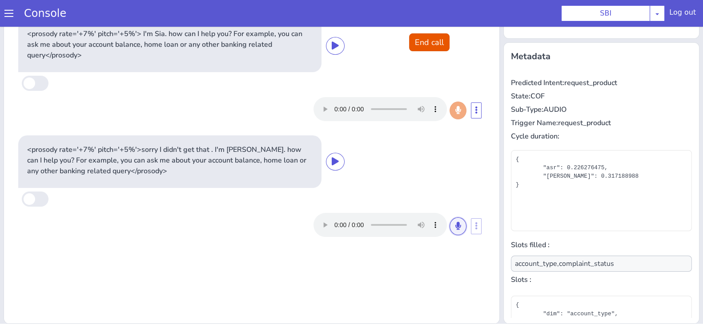
click at [454, 230] on button at bounding box center [458, 226] width 17 height 18
click at [456, 227] on icon at bounding box center [458, 226] width 5 height 8
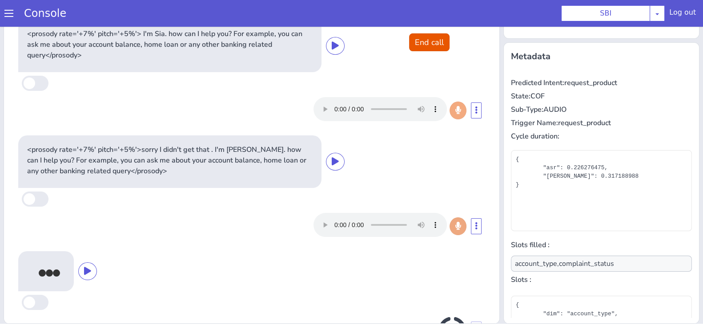
scroll to position [39, 0]
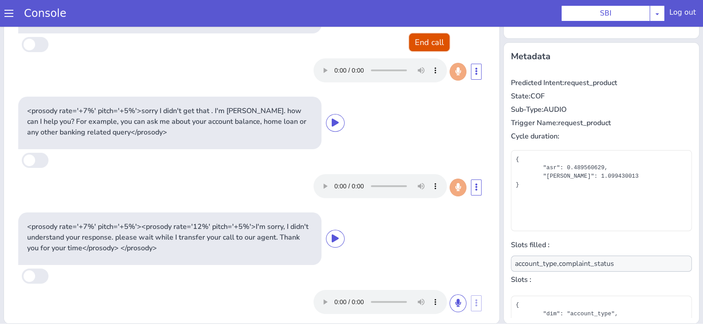
click at [415, 42] on button "End call" at bounding box center [429, 42] width 40 height 18
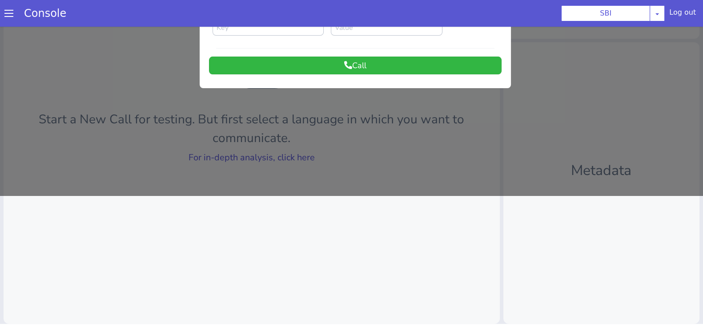
click at [694, 52] on div at bounding box center [351, 45] width 703 height 299
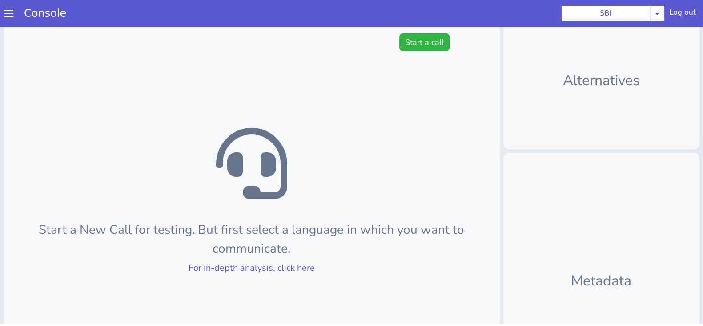
scroll to position [0, 0]
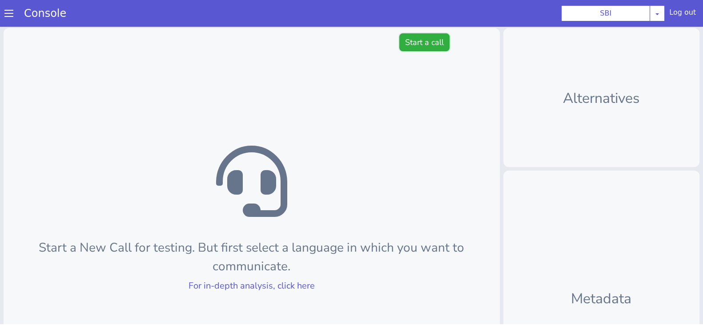
click at [422, 42] on button "Start a call" at bounding box center [425, 42] width 50 height 18
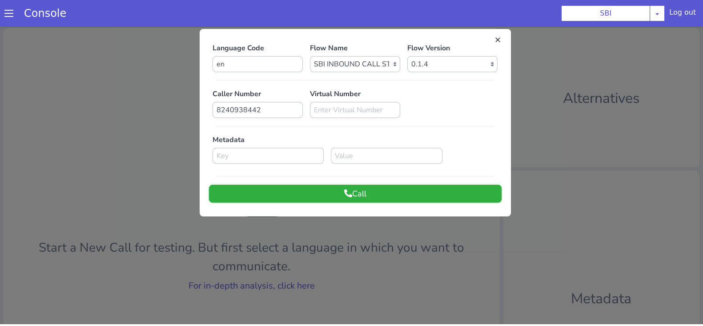
click at [326, 200] on button "Call" at bounding box center [355, 194] width 293 height 18
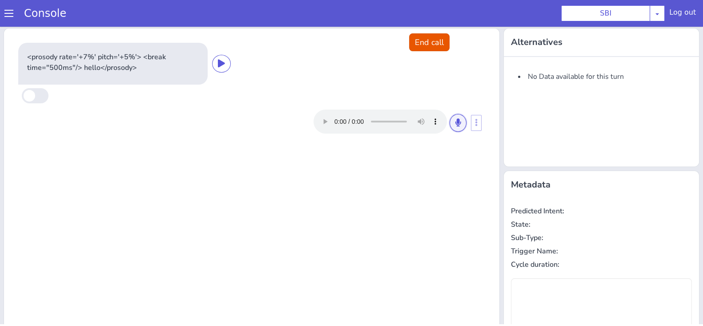
click at [456, 119] on icon at bounding box center [458, 122] width 5 height 8
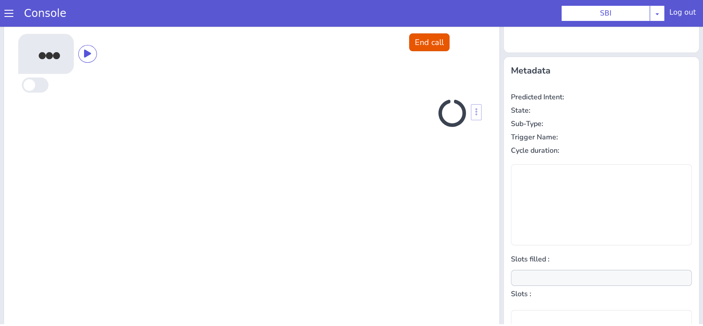
scroll to position [120, 0]
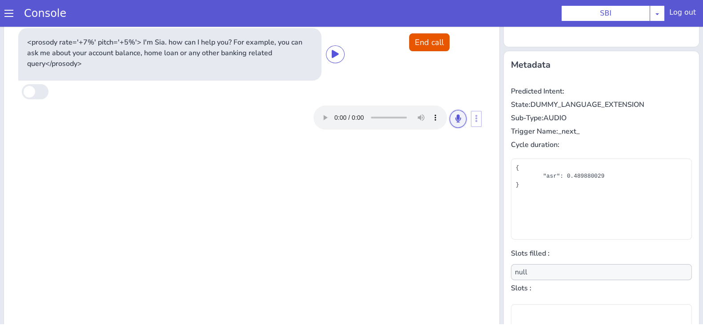
click at [456, 119] on icon at bounding box center [458, 118] width 5 height 8
click at [456, 116] on icon at bounding box center [458, 118] width 5 height 8
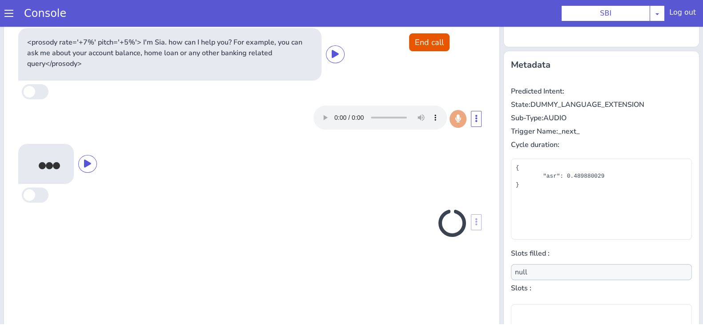
scroll to position [128, 0]
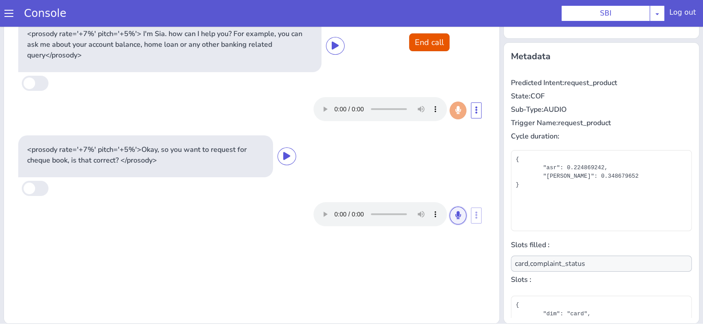
click at [456, 211] on icon at bounding box center [458, 215] width 5 height 8
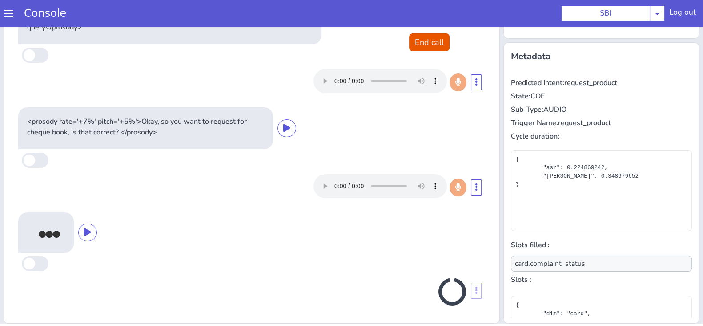
scroll to position [25, 0]
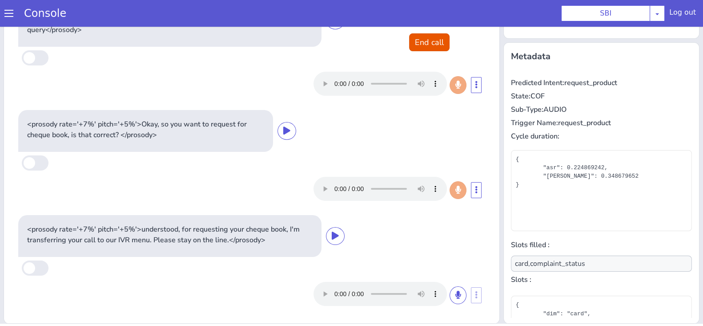
type input "null"
click at [426, 43] on button "End call" at bounding box center [429, 42] width 40 height 18
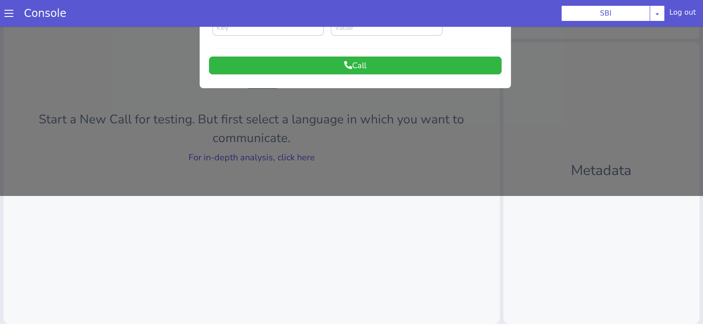
scroll to position [0, 0]
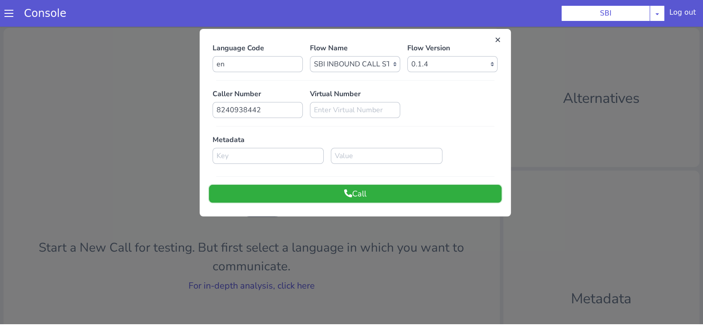
click at [370, 197] on button "Call" at bounding box center [355, 194] width 293 height 18
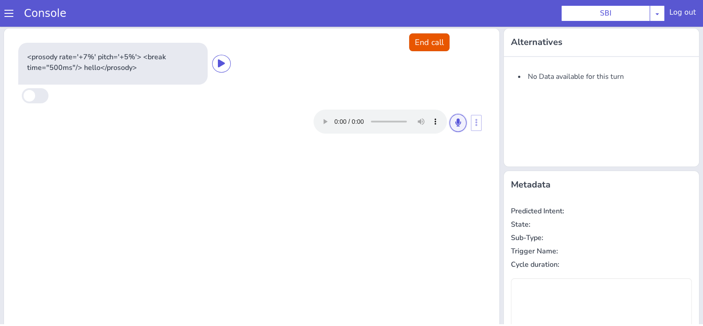
click at [458, 122] on button at bounding box center [458, 123] width 17 height 18
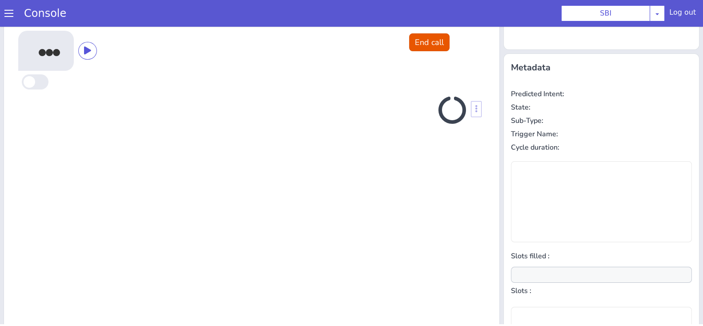
scroll to position [120, 0]
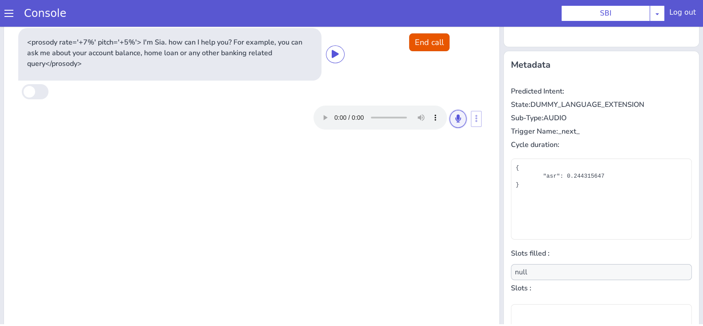
click at [458, 122] on button at bounding box center [458, 119] width 17 height 18
click at [455, 114] on button at bounding box center [458, 119] width 17 height 18
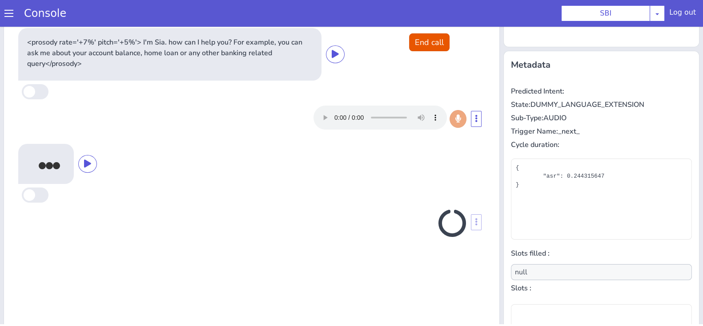
scroll to position [128, 0]
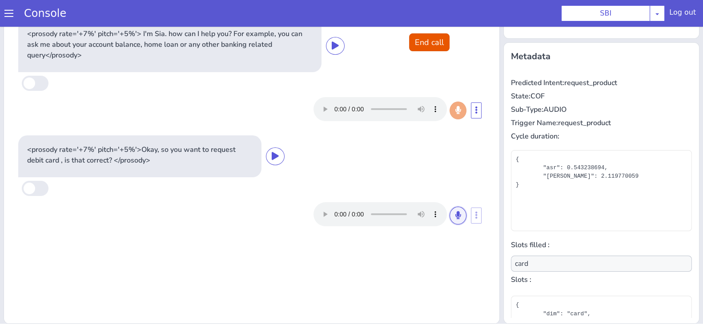
click at [450, 213] on button at bounding box center [458, 215] width 17 height 18
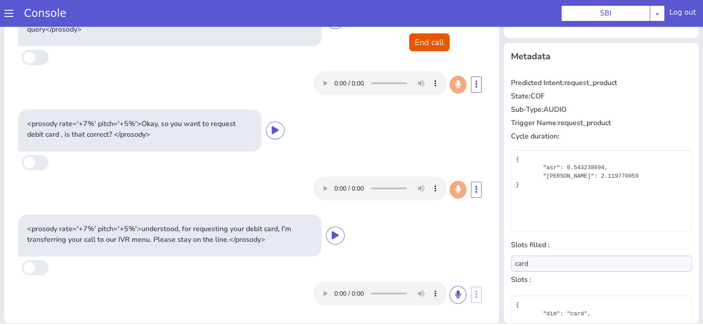
type input "null"
click at [432, 36] on button "End call" at bounding box center [429, 42] width 40 height 18
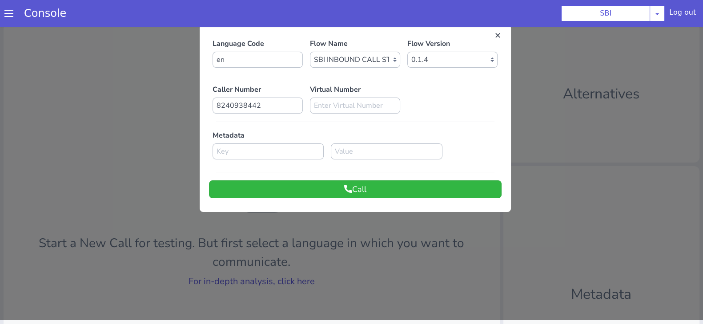
scroll to position [0, 0]
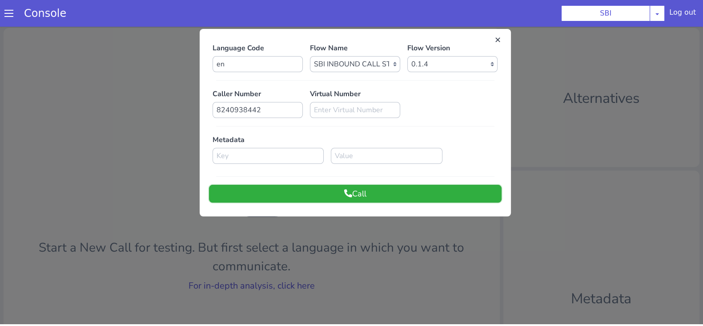
click at [418, 189] on button "Call" at bounding box center [355, 194] width 293 height 18
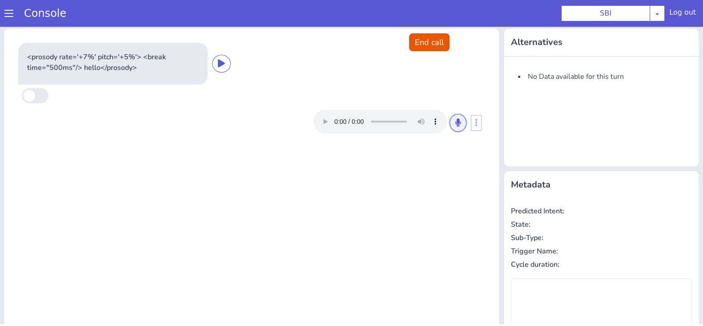
click at [456, 121] on icon at bounding box center [458, 122] width 5 height 8
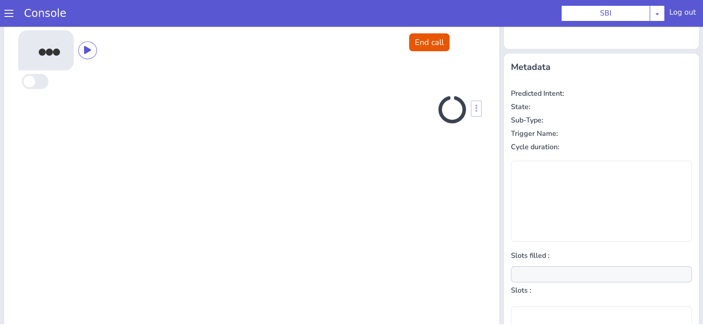
scroll to position [120, 0]
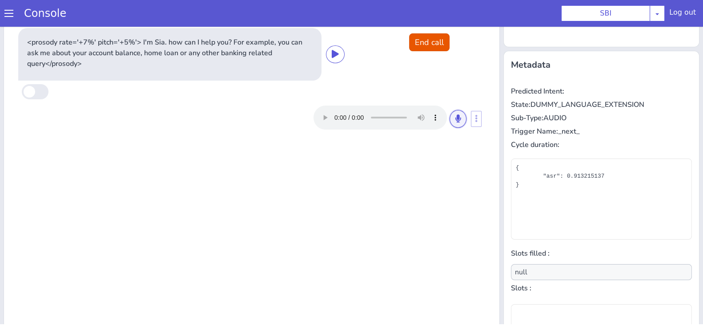
click at [456, 121] on icon at bounding box center [458, 118] width 5 height 8
click at [450, 118] on button at bounding box center [458, 119] width 17 height 18
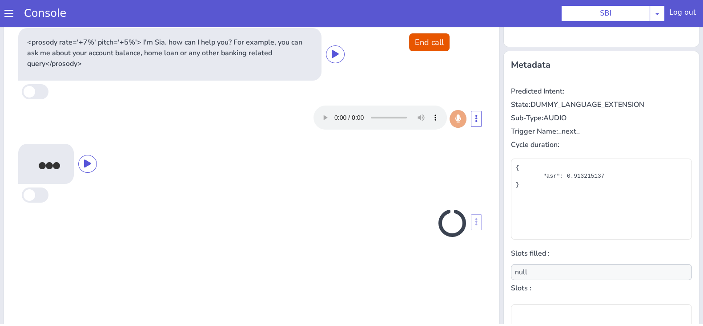
scroll to position [128, 0]
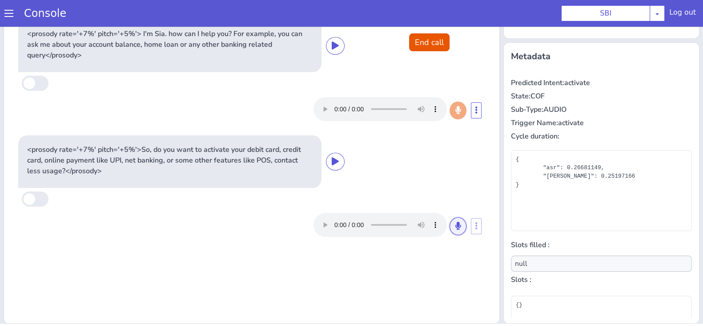
click at [456, 226] on icon at bounding box center [458, 226] width 5 height 8
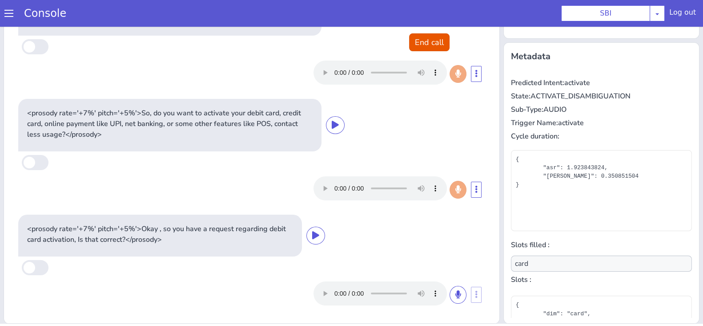
scroll to position [36, 0]
click at [450, 299] on button at bounding box center [458, 295] width 17 height 18
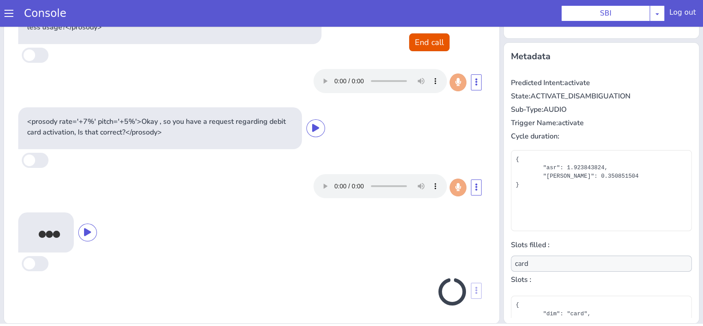
type input "null"
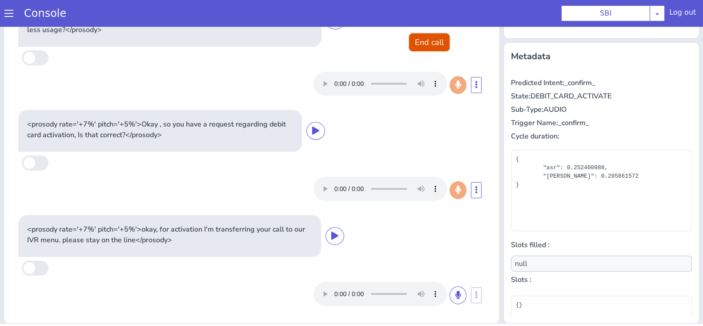
click at [423, 39] on button "End call" at bounding box center [429, 42] width 40 height 18
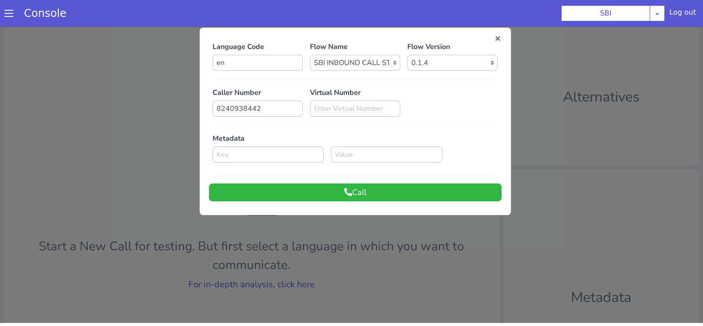
scroll to position [0, 0]
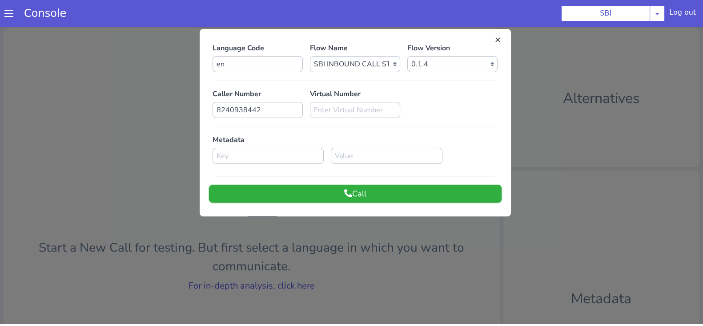
click at [371, 191] on button "Call" at bounding box center [355, 194] width 293 height 18
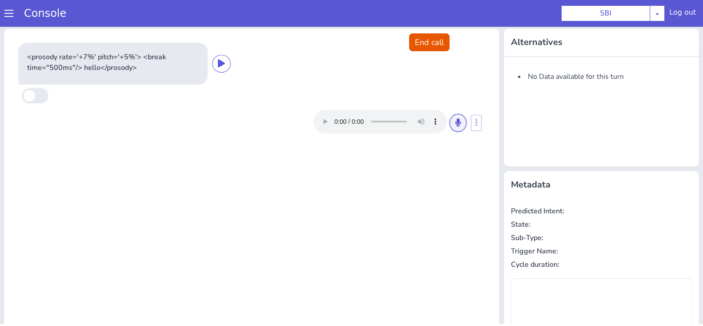
click at [458, 121] on button at bounding box center [458, 123] width 17 height 18
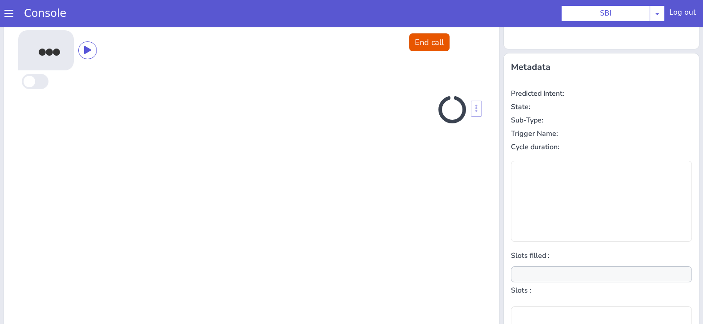
scroll to position [120, 0]
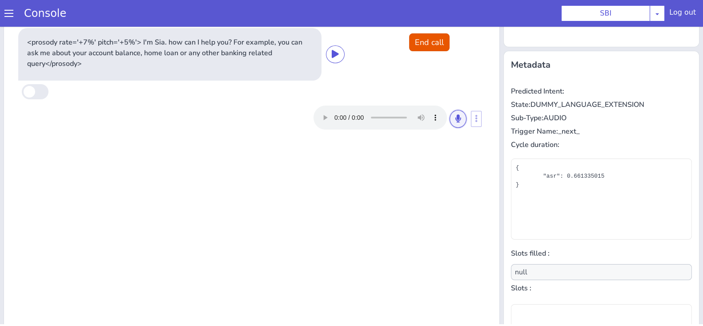
click at [458, 121] on button at bounding box center [458, 119] width 17 height 18
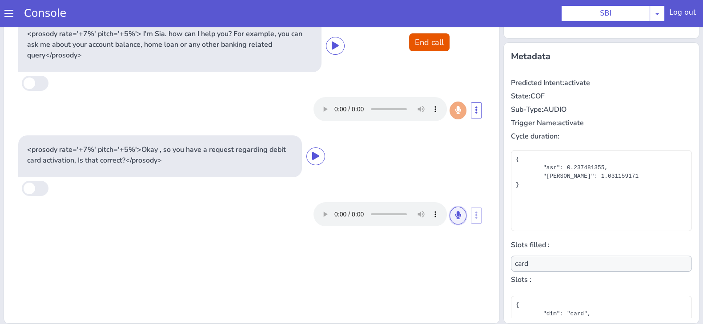
click at [456, 216] on icon at bounding box center [458, 215] width 5 height 8
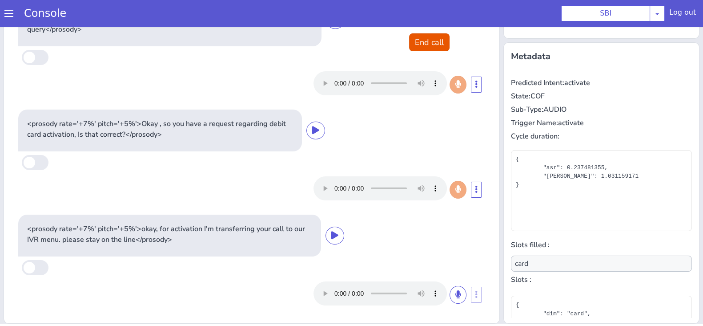
scroll to position [25, 0]
type input "null"
click at [427, 39] on button "End call" at bounding box center [429, 42] width 40 height 18
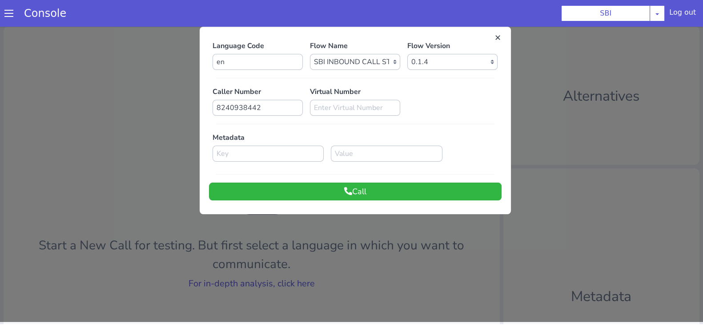
scroll to position [0, 0]
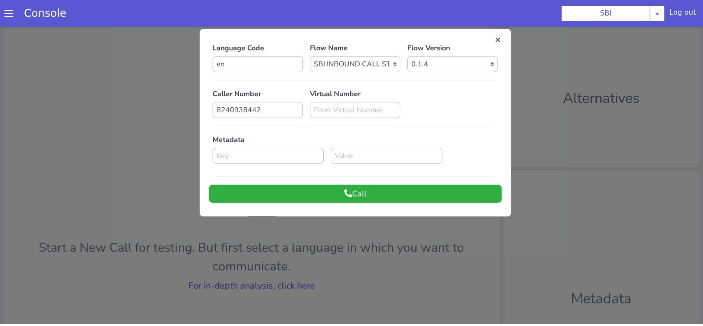
click at [425, 194] on button "Call" at bounding box center [355, 194] width 293 height 18
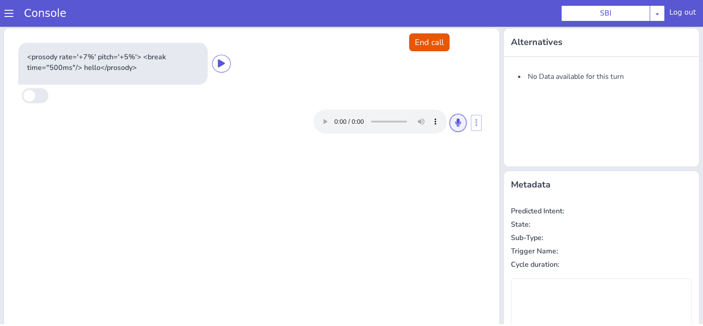
click at [456, 121] on icon at bounding box center [458, 122] width 5 height 8
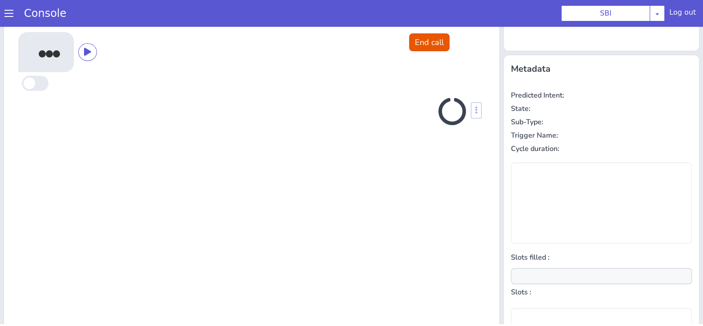
scroll to position [120, 0]
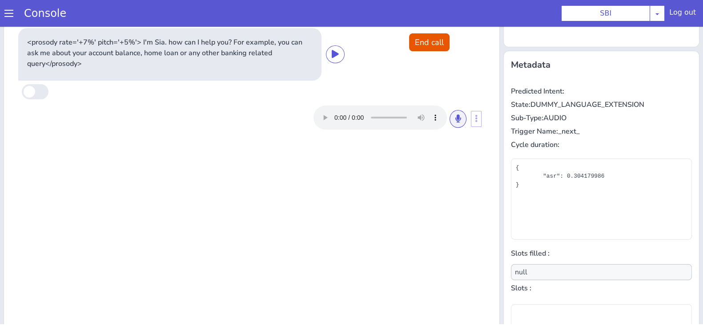
drag, startPoint x: 458, startPoint y: 128, endPoint x: 453, endPoint y: 114, distance: 14.2
click at [453, 114] on div at bounding box center [390, 117] width 153 height 24
click at [456, 114] on icon at bounding box center [458, 118] width 5 height 8
click at [456, 119] on icon at bounding box center [458, 118] width 5 height 8
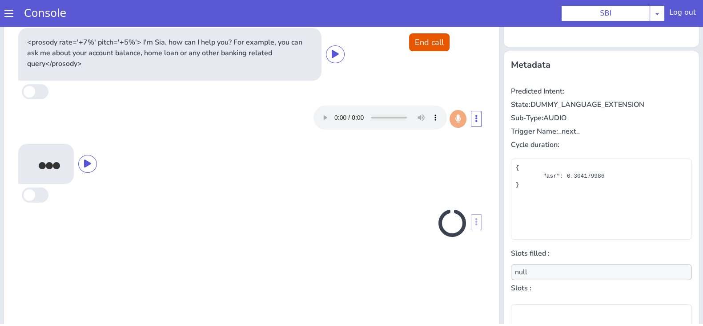
scroll to position [128, 0]
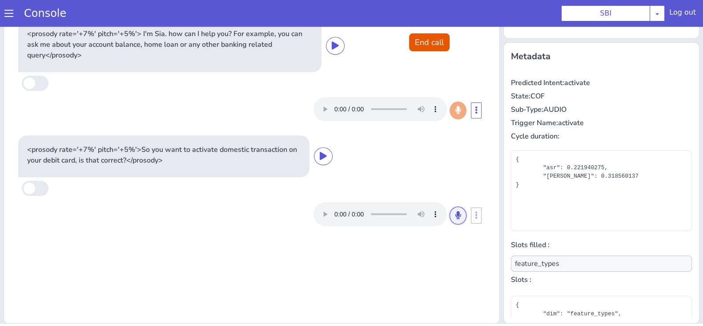
click at [456, 212] on icon at bounding box center [458, 215] width 5 height 8
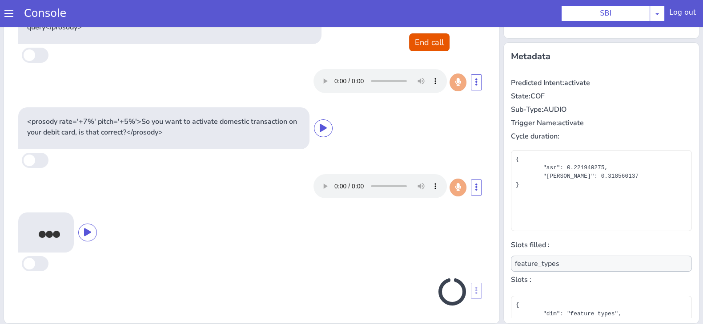
scroll to position [25, 0]
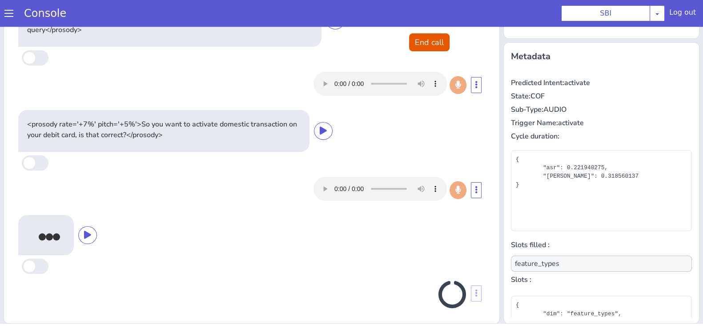
type input "null"
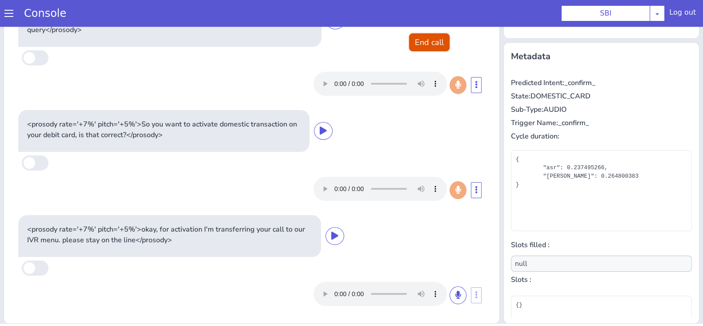
click at [417, 48] on button "End call" at bounding box center [429, 42] width 40 height 18
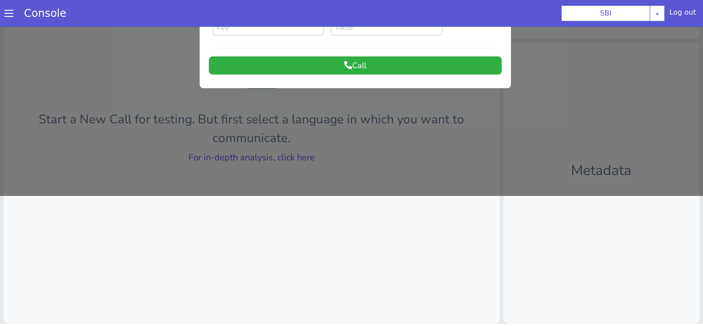
click at [469, 62] on button "Call" at bounding box center [355, 66] width 293 height 18
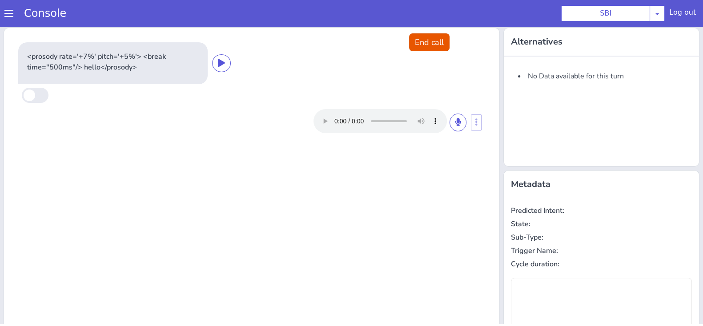
scroll to position [0, 0]
click at [456, 120] on icon at bounding box center [458, 122] width 5 height 8
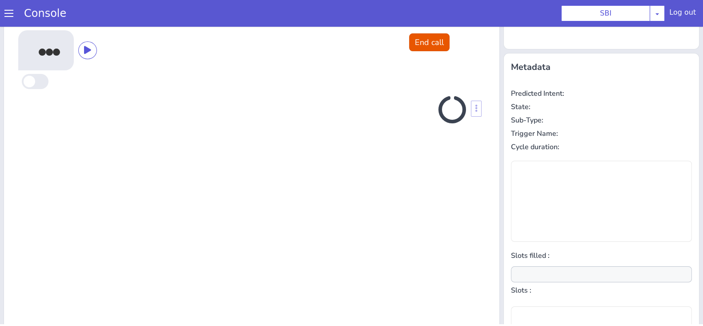
scroll to position [120, 0]
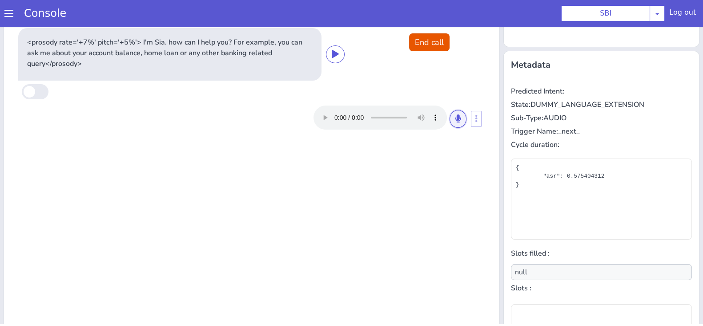
click at [456, 122] on icon at bounding box center [458, 118] width 5 height 8
click at [456, 119] on icon at bounding box center [458, 118] width 5 height 8
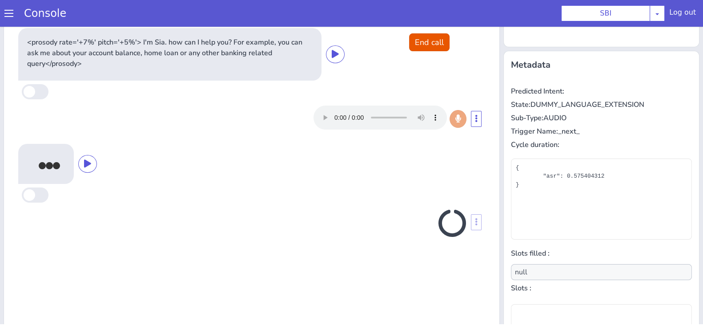
scroll to position [128, 0]
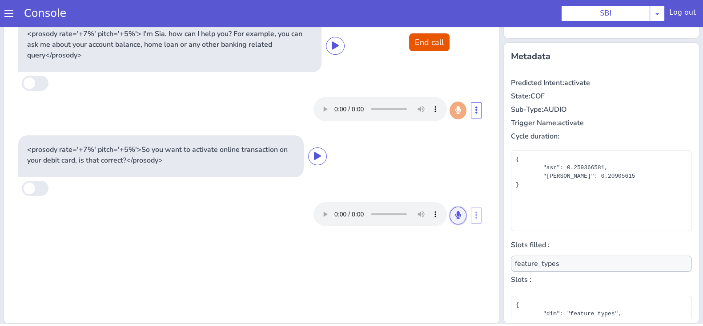
click at [456, 217] on icon at bounding box center [458, 215] width 5 height 8
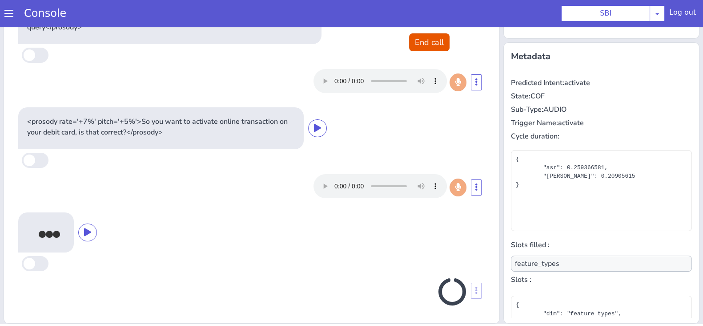
scroll to position [25, 0]
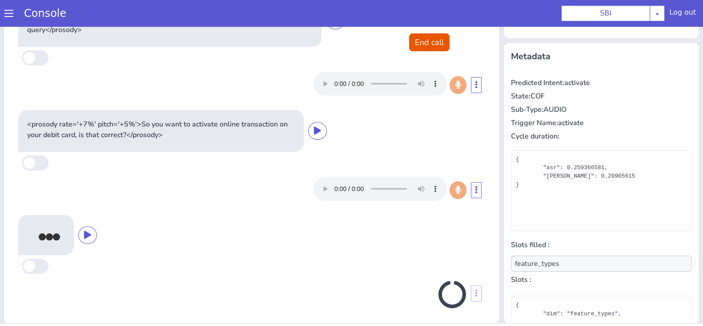
type input "null"
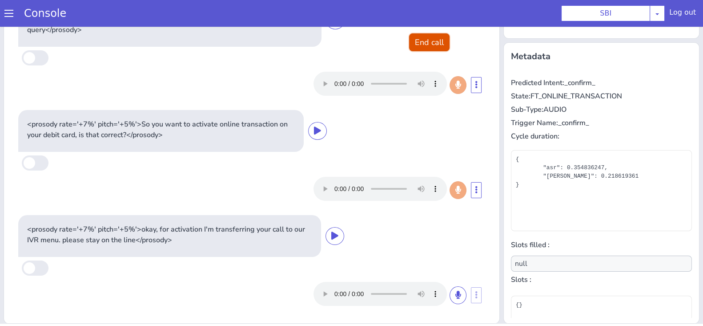
click at [433, 41] on button "End call" at bounding box center [429, 42] width 40 height 18
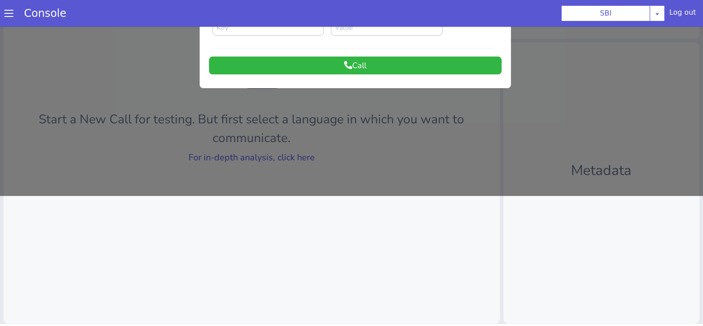
scroll to position [0, 0]
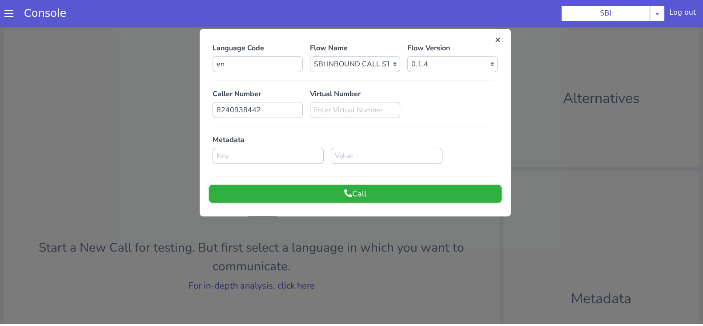
click at [400, 191] on button "Call" at bounding box center [355, 194] width 293 height 18
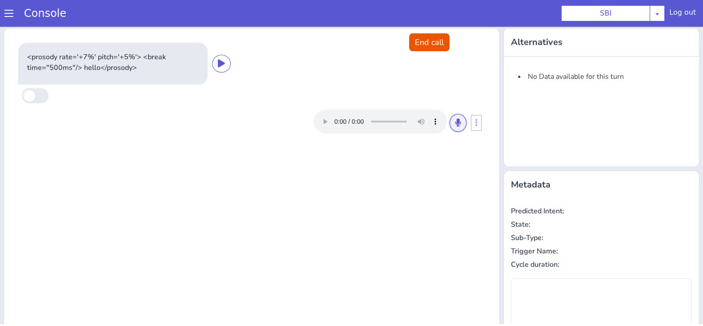
click at [450, 129] on button at bounding box center [458, 123] width 17 height 18
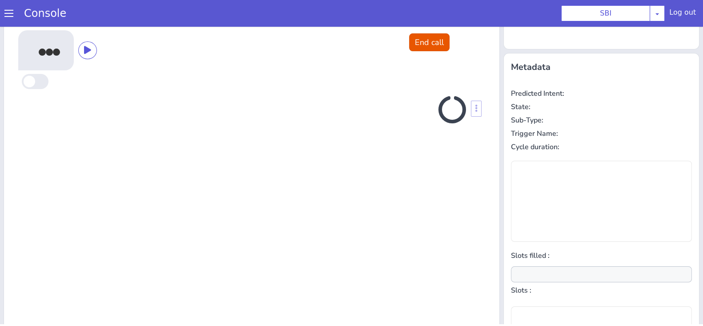
scroll to position [120, 0]
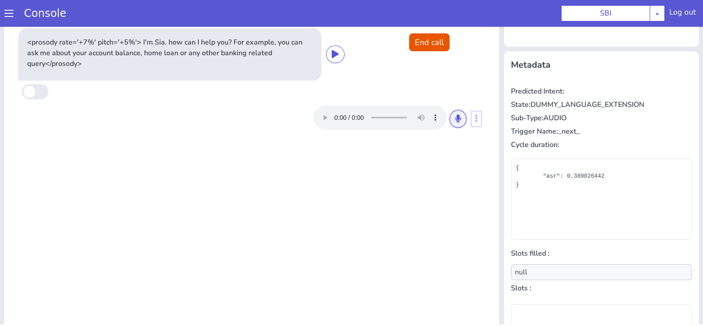
click at [450, 123] on button at bounding box center [458, 119] width 17 height 18
click at [456, 122] on icon at bounding box center [458, 118] width 5 height 8
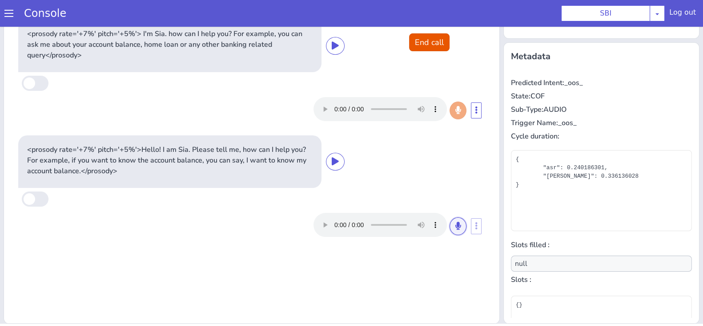
click at [456, 228] on icon at bounding box center [458, 226] width 5 height 8
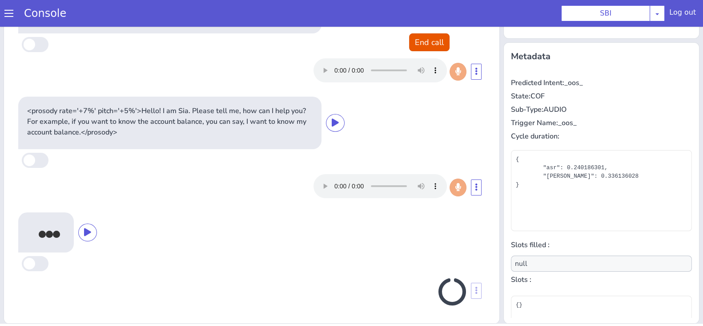
scroll to position [36, 0]
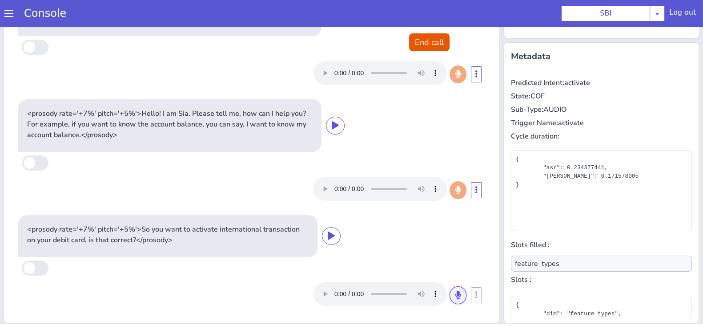
click at [456, 295] on icon at bounding box center [458, 295] width 5 height 8
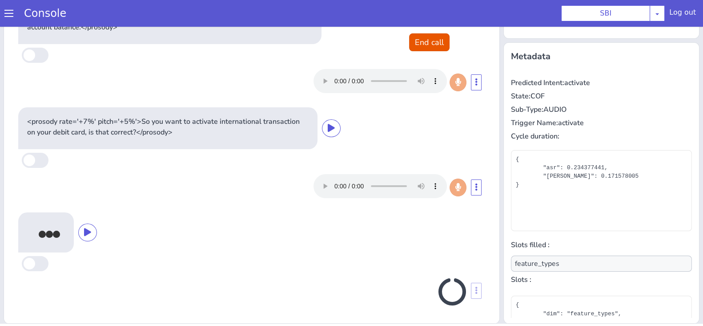
type input "null"
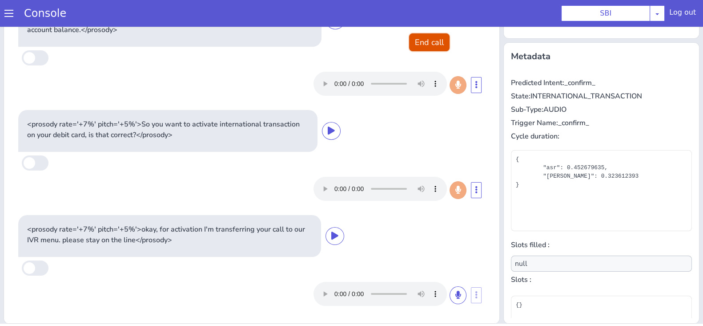
click at [432, 45] on button "End call" at bounding box center [429, 42] width 40 height 18
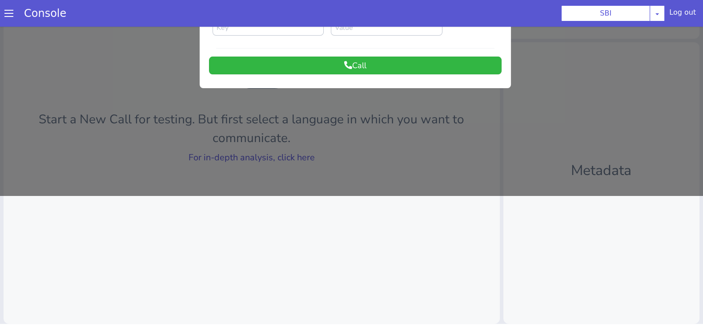
scroll to position [0, 0]
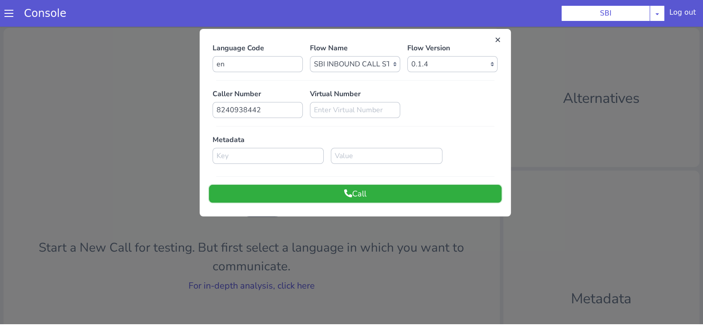
click at [436, 185] on button "Call" at bounding box center [355, 194] width 293 height 18
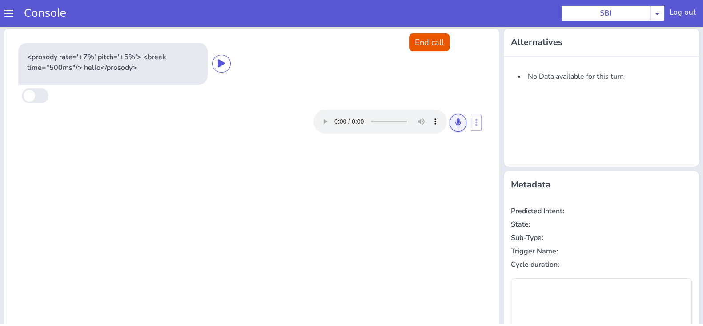
click at [456, 124] on button at bounding box center [458, 123] width 17 height 18
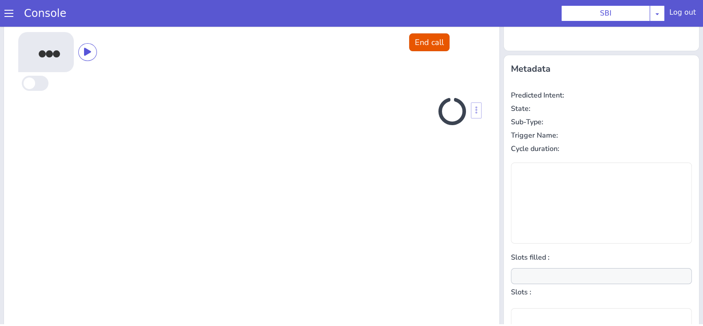
scroll to position [120, 0]
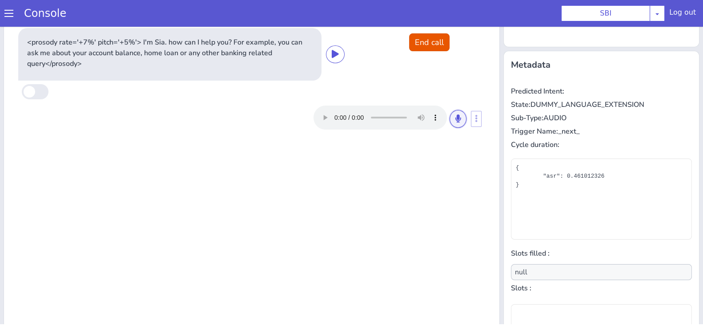
click at [456, 124] on button at bounding box center [458, 119] width 17 height 18
click at [450, 119] on button at bounding box center [458, 119] width 17 height 18
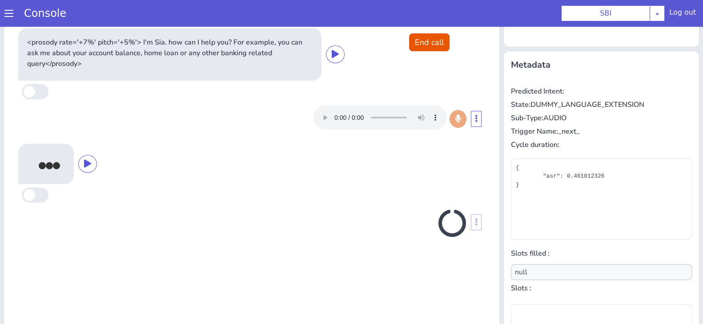
scroll to position [128, 0]
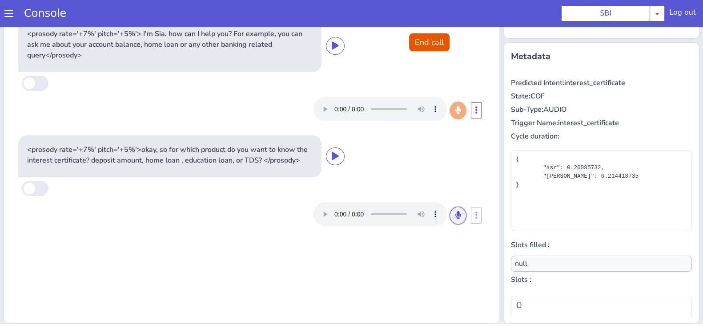
click at [456, 218] on icon at bounding box center [458, 215] width 5 height 8
click at [456, 215] on icon at bounding box center [458, 215] width 5 height 8
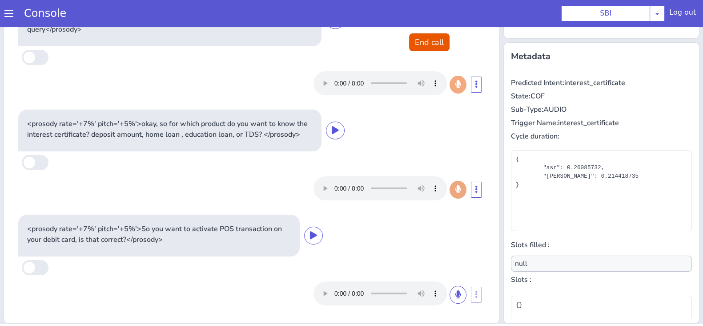
scroll to position [36, 0]
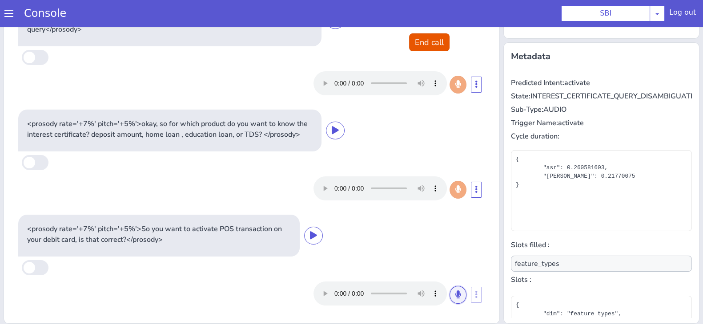
click at [450, 295] on button at bounding box center [458, 295] width 17 height 18
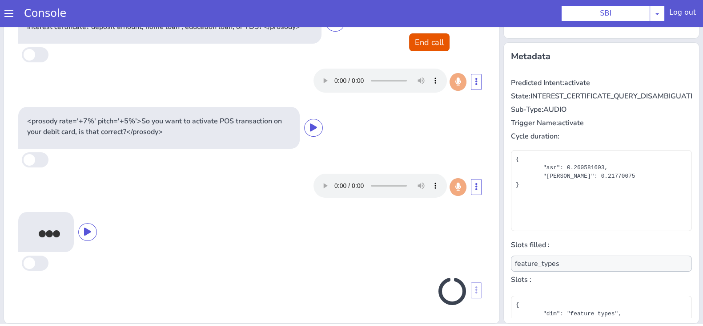
scroll to position [144, 0]
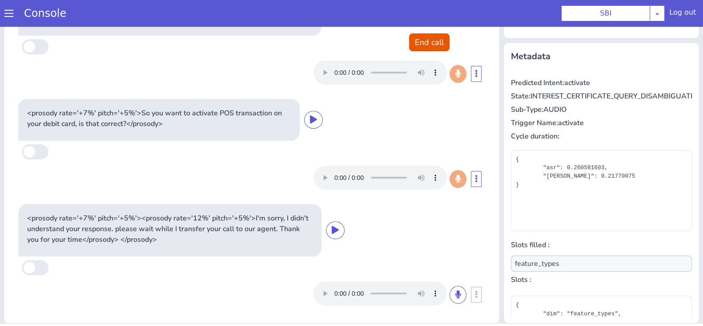
type input "null"
click at [419, 48] on button "End call" at bounding box center [429, 42] width 40 height 18
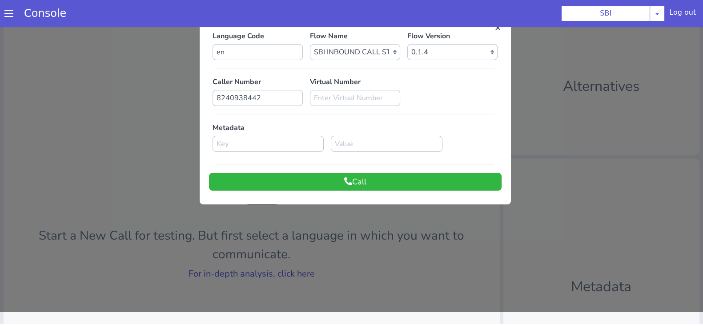
scroll to position [0, 0]
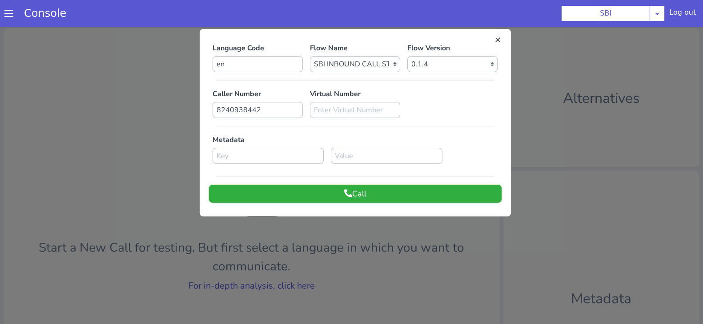
click at [420, 193] on button "Call" at bounding box center [355, 194] width 293 height 18
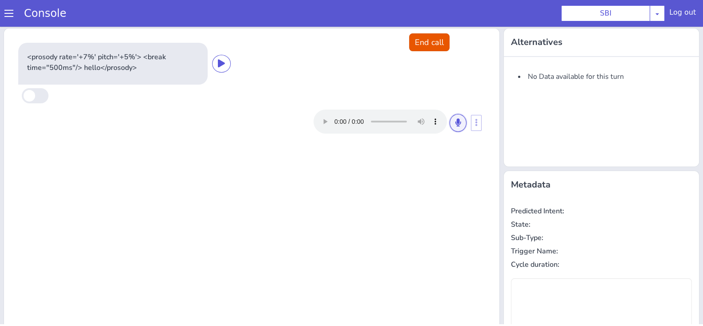
click at [458, 123] on button at bounding box center [458, 123] width 17 height 18
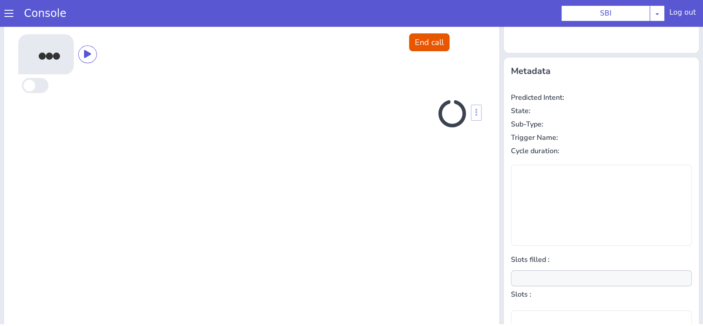
scroll to position [120, 0]
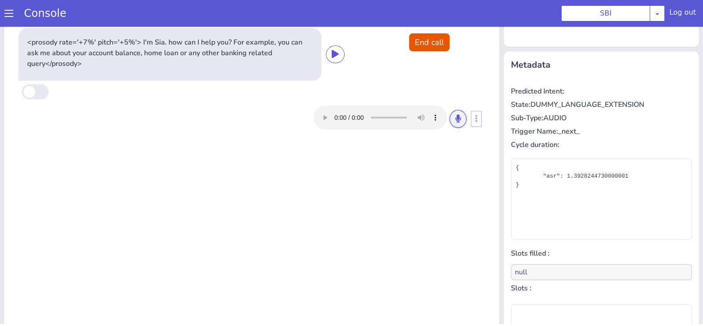
click at [450, 110] on button at bounding box center [458, 119] width 17 height 18
click at [456, 116] on icon at bounding box center [458, 118] width 5 height 8
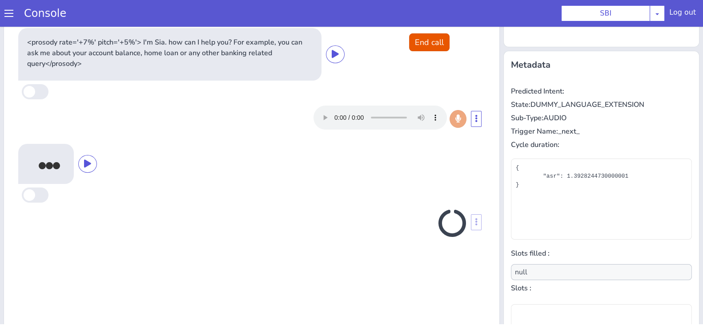
scroll to position [128, 0]
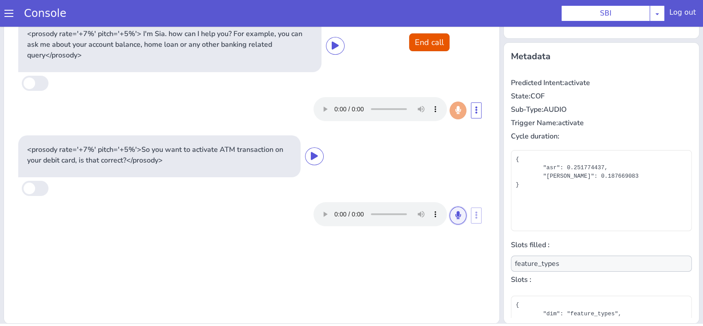
click at [456, 211] on icon at bounding box center [458, 215] width 5 height 8
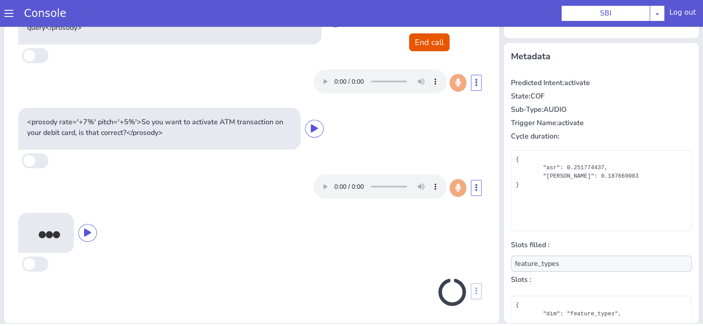
scroll to position [28, 0]
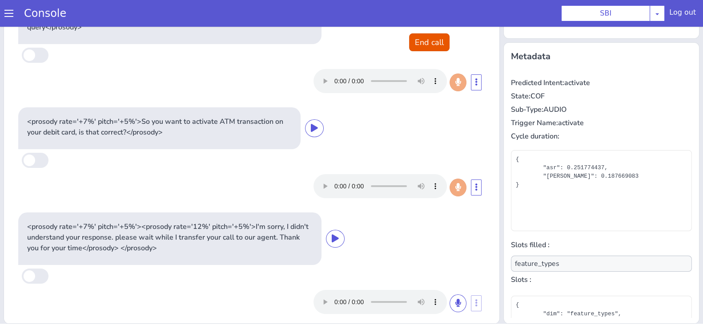
type input "null"
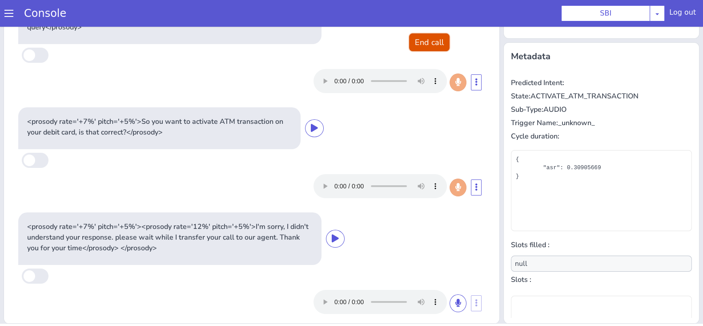
click at [439, 35] on button "End call" at bounding box center [429, 42] width 40 height 18
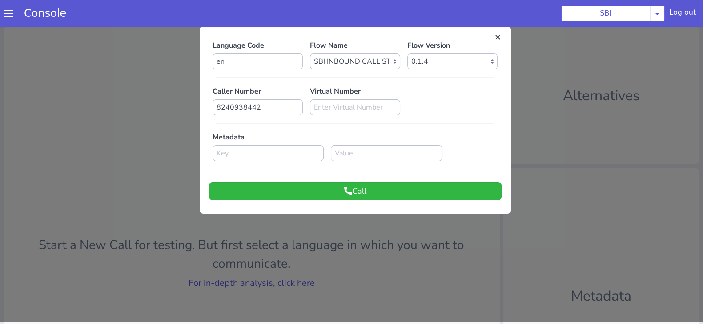
scroll to position [0, 0]
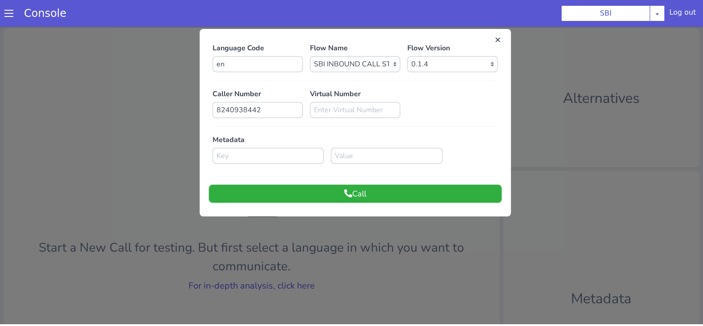
click at [392, 198] on button "Call" at bounding box center [355, 194] width 293 height 18
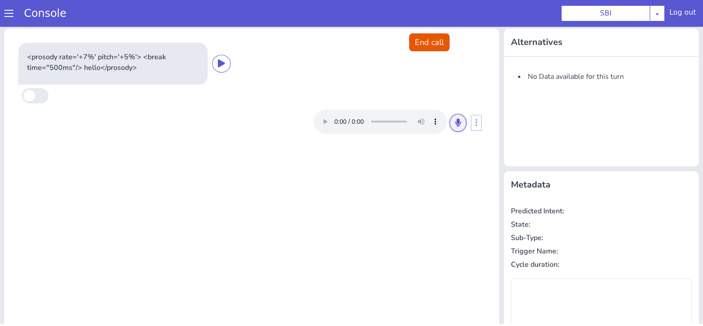
click at [456, 121] on icon at bounding box center [458, 122] width 5 height 8
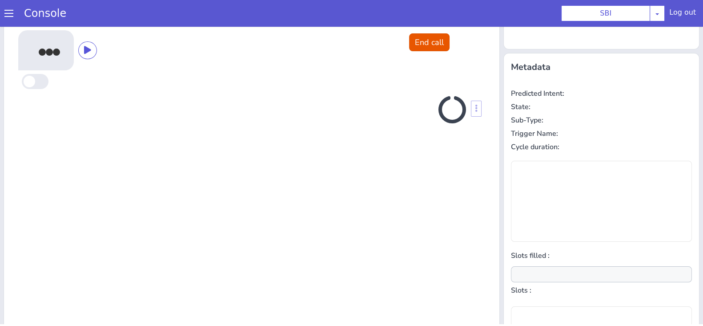
scroll to position [120, 0]
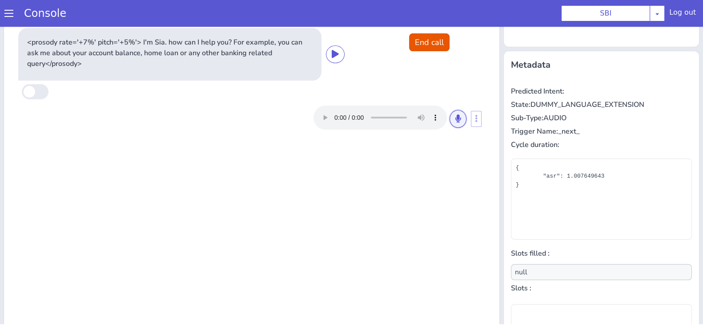
click at [456, 117] on icon at bounding box center [458, 118] width 5 height 8
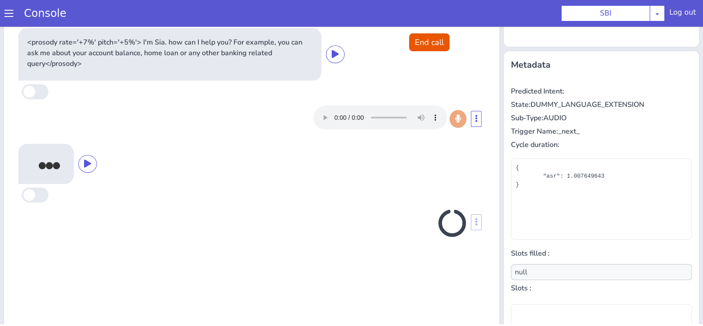
scroll to position [128, 0]
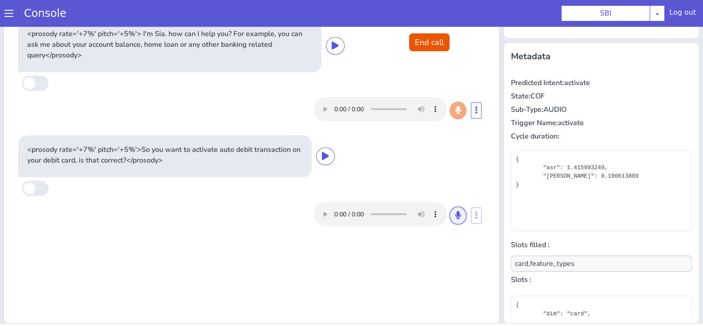
click at [456, 214] on icon at bounding box center [458, 215] width 5 height 8
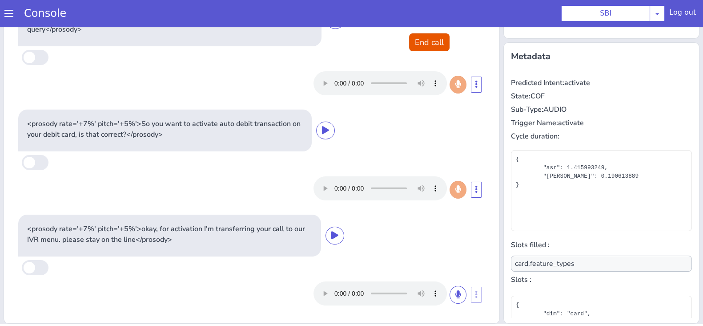
scroll to position [25, 0]
type input "null"
click at [424, 51] on button "End call" at bounding box center [429, 42] width 40 height 18
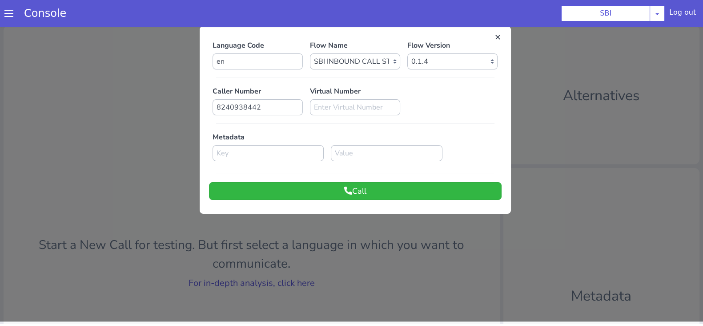
scroll to position [0, 0]
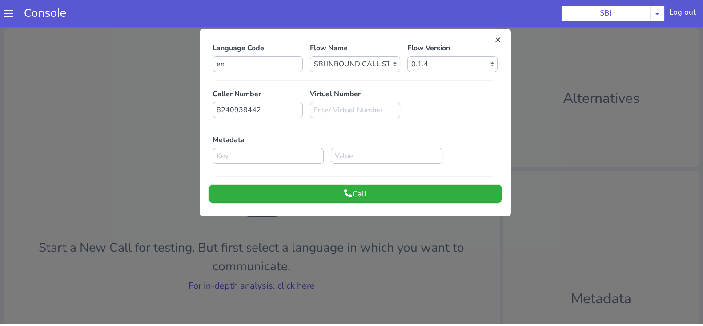
click at [414, 202] on button "Call" at bounding box center [355, 194] width 293 height 18
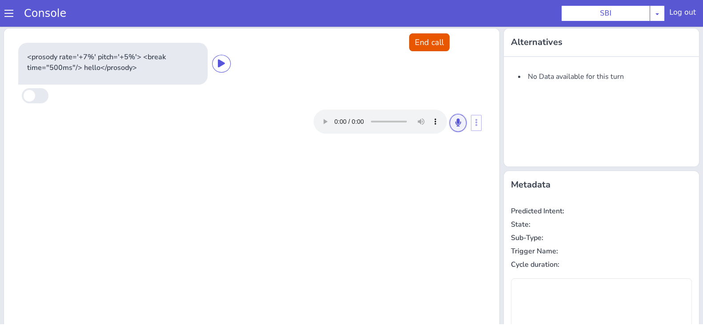
click at [456, 123] on icon at bounding box center [458, 122] width 5 height 8
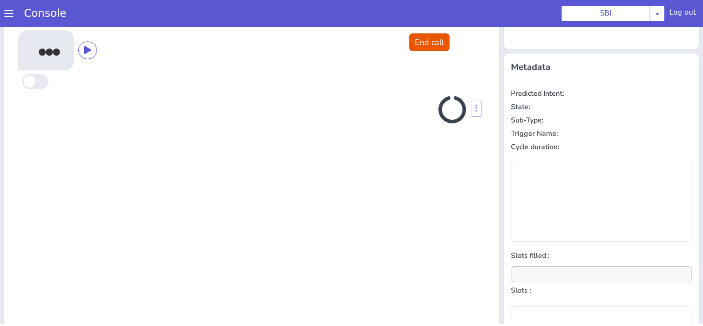
scroll to position [120, 0]
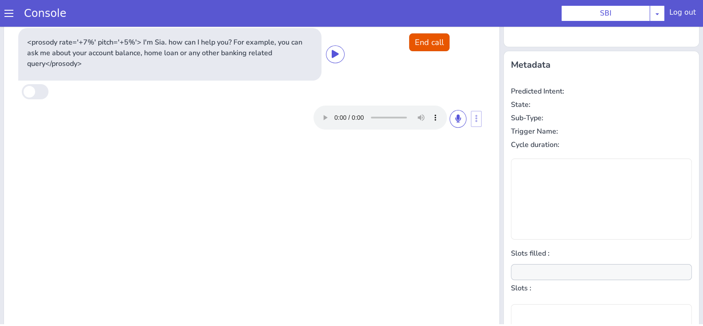
type input "null"
click at [450, 123] on button at bounding box center [458, 119] width 17 height 18
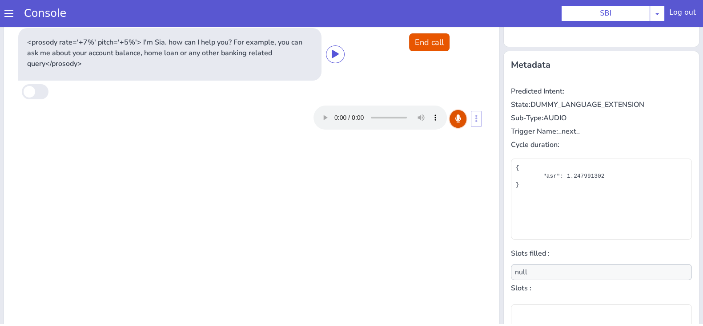
click at [456, 122] on button at bounding box center [458, 119] width 17 height 18
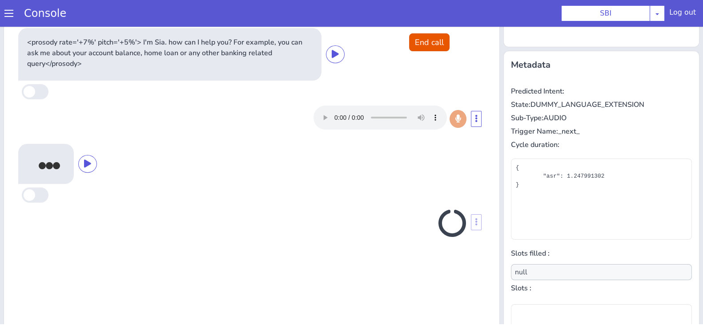
scroll to position [128, 0]
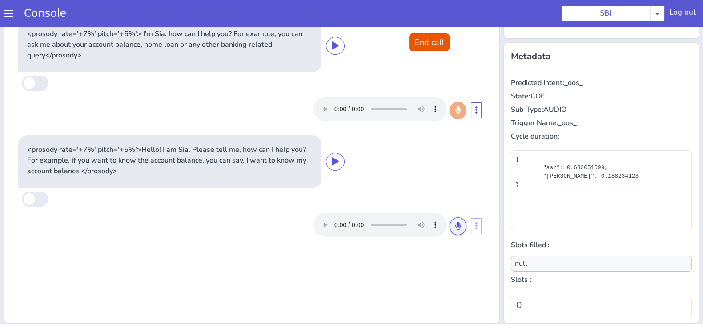
click at [456, 222] on icon at bounding box center [458, 226] width 5 height 8
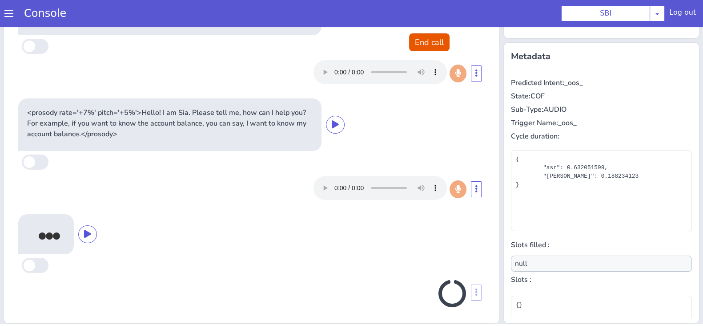
scroll to position [39, 0]
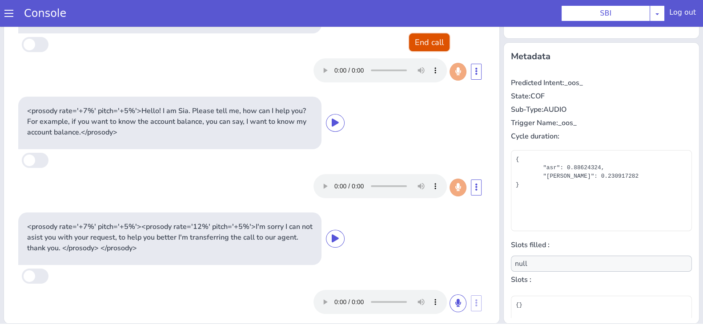
click at [431, 43] on button "End call" at bounding box center [429, 42] width 40 height 18
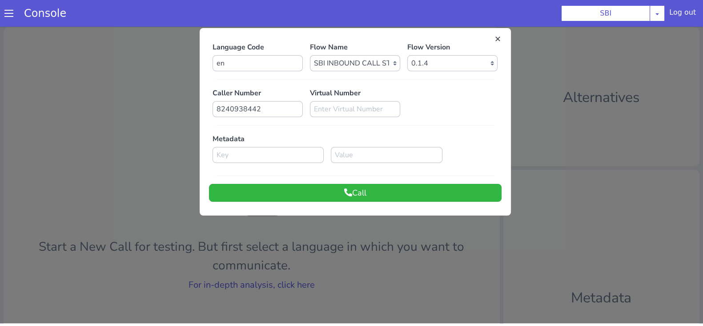
scroll to position [0, 0]
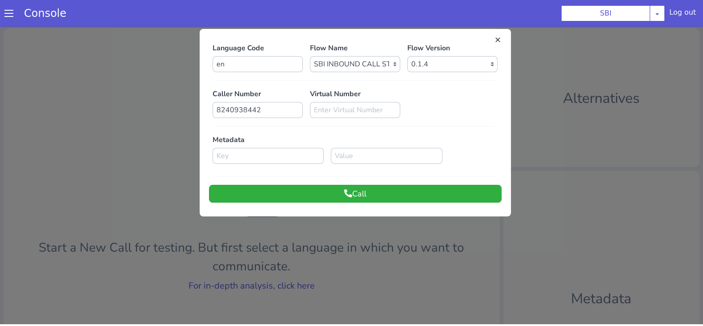
drag, startPoint x: 431, startPoint y: 205, endPoint x: 451, endPoint y: 189, distance: 25.4
click at [451, 189] on div "Language Code en Flow Name Select Flow pre due SBI B0 SBI FARMER BOT English 20…" at bounding box center [355, 122] width 311 height 178
click at [451, 189] on button "Call" at bounding box center [355, 194] width 293 height 18
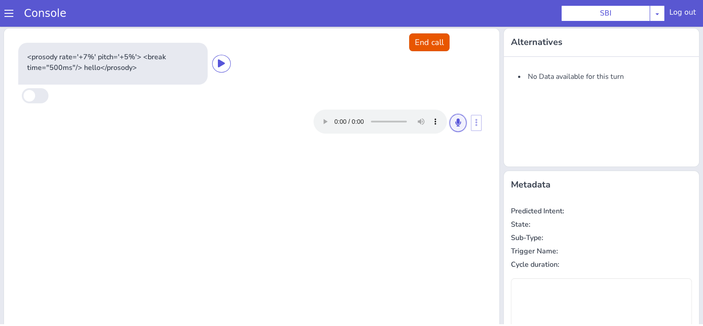
click at [456, 121] on icon at bounding box center [458, 122] width 5 height 8
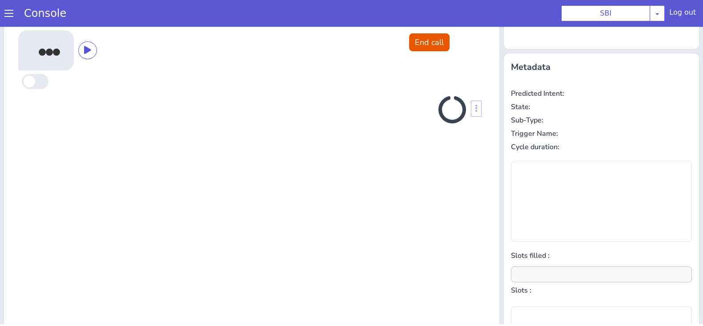
scroll to position [120, 0]
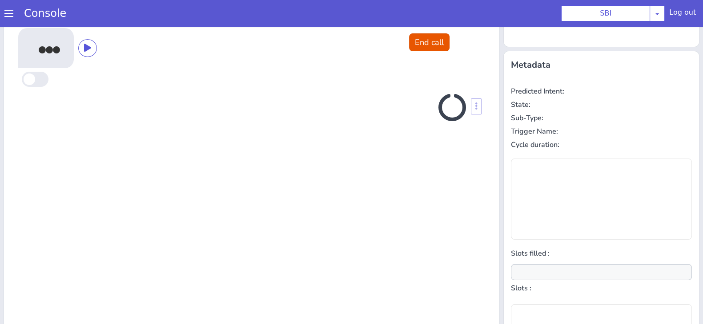
type input "null"
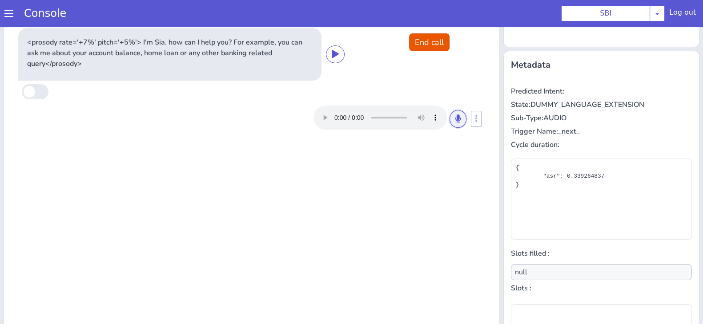
click at [450, 124] on button at bounding box center [458, 119] width 17 height 18
click at [452, 113] on button at bounding box center [458, 119] width 17 height 18
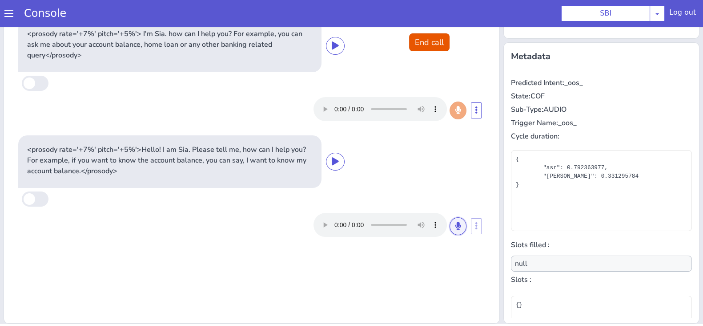
click at [456, 223] on icon at bounding box center [458, 226] width 5 height 8
click at [456, 226] on button at bounding box center [458, 226] width 17 height 18
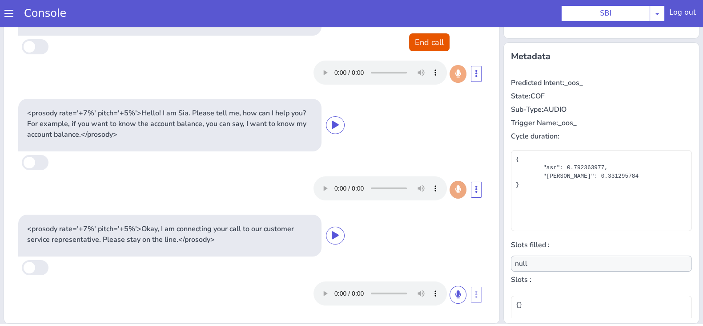
scroll to position [36, 0]
click at [428, 41] on button "End call" at bounding box center [429, 42] width 40 height 18
